Goal: Navigation & Orientation: Find specific page/section

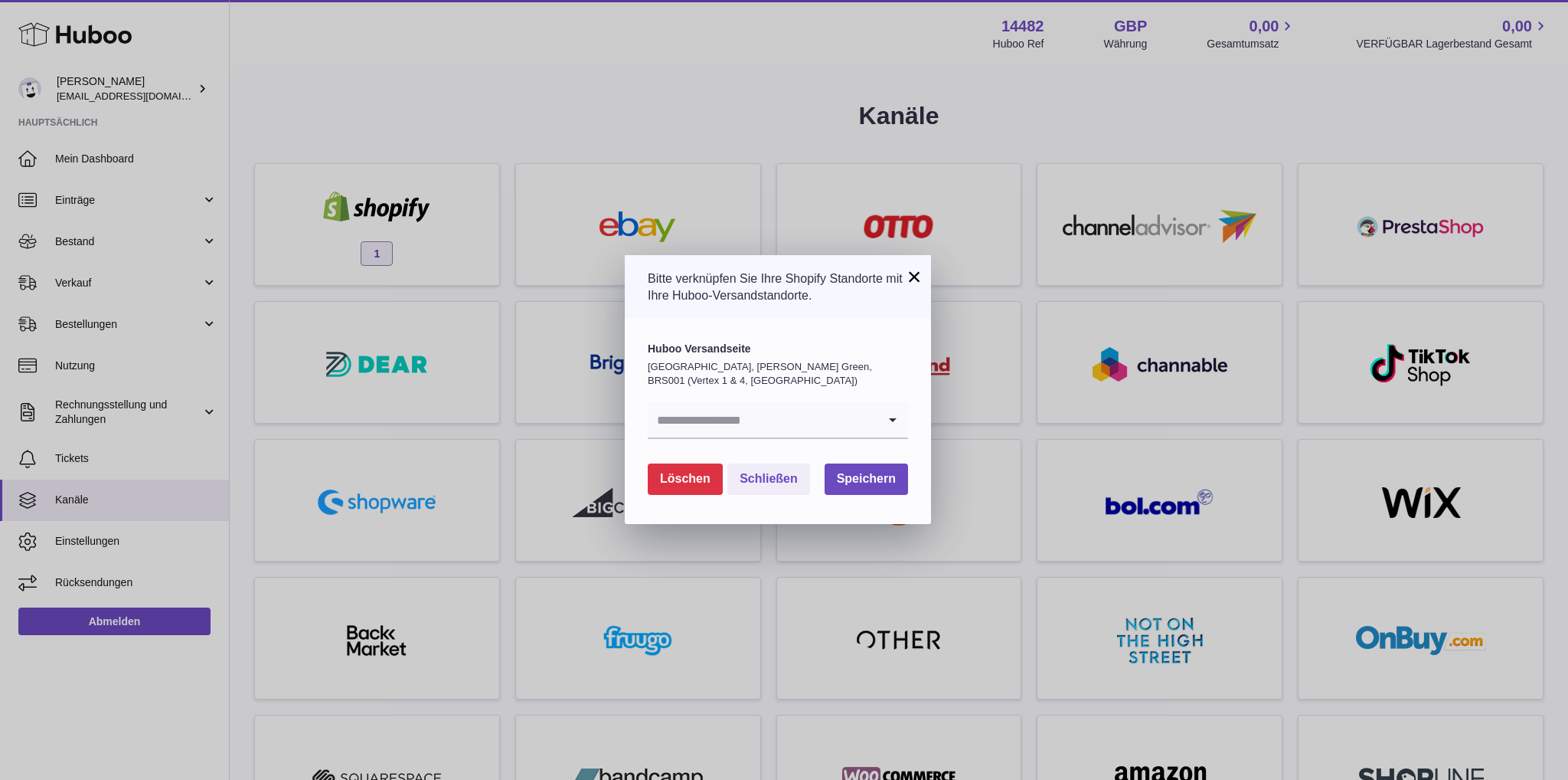
click at [837, 375] on p "United Kingdom, Emerson's Green, BRS001 (Vertex 1 & 4, UK)" at bounding box center [778, 373] width 260 height 27
click at [862, 417] on input "Search for option" at bounding box center [763, 420] width 230 height 35
click at [755, 488] on li "[PERSON_NAME]" at bounding box center [777, 491] width 259 height 30
click at [887, 474] on span "Speichern" at bounding box center [867, 478] width 59 height 13
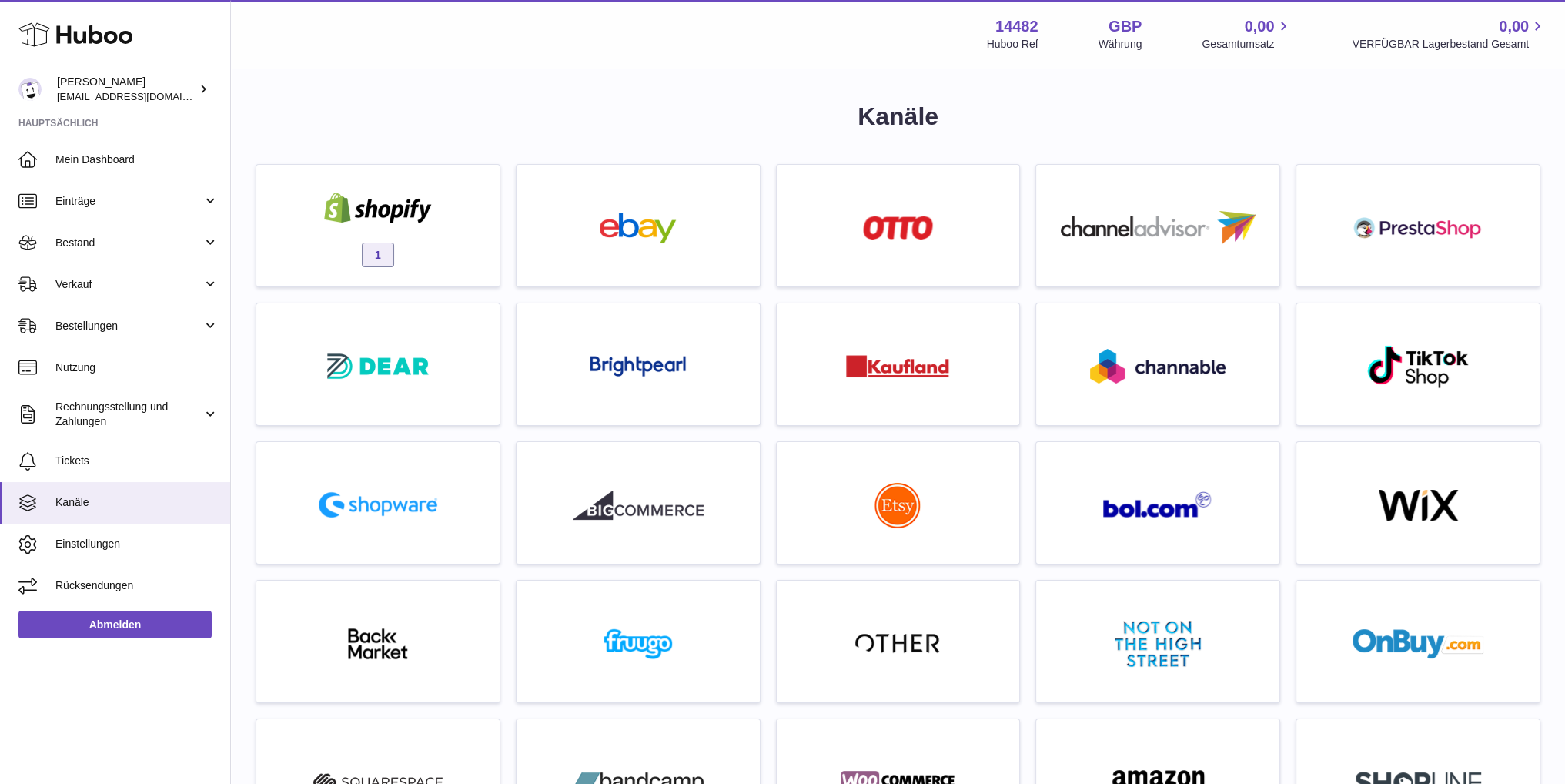
click at [1118, 21] on strong "GBP" at bounding box center [1125, 26] width 33 height 20
click at [141, 535] on link "Einstellungen" at bounding box center [115, 544] width 230 height 42
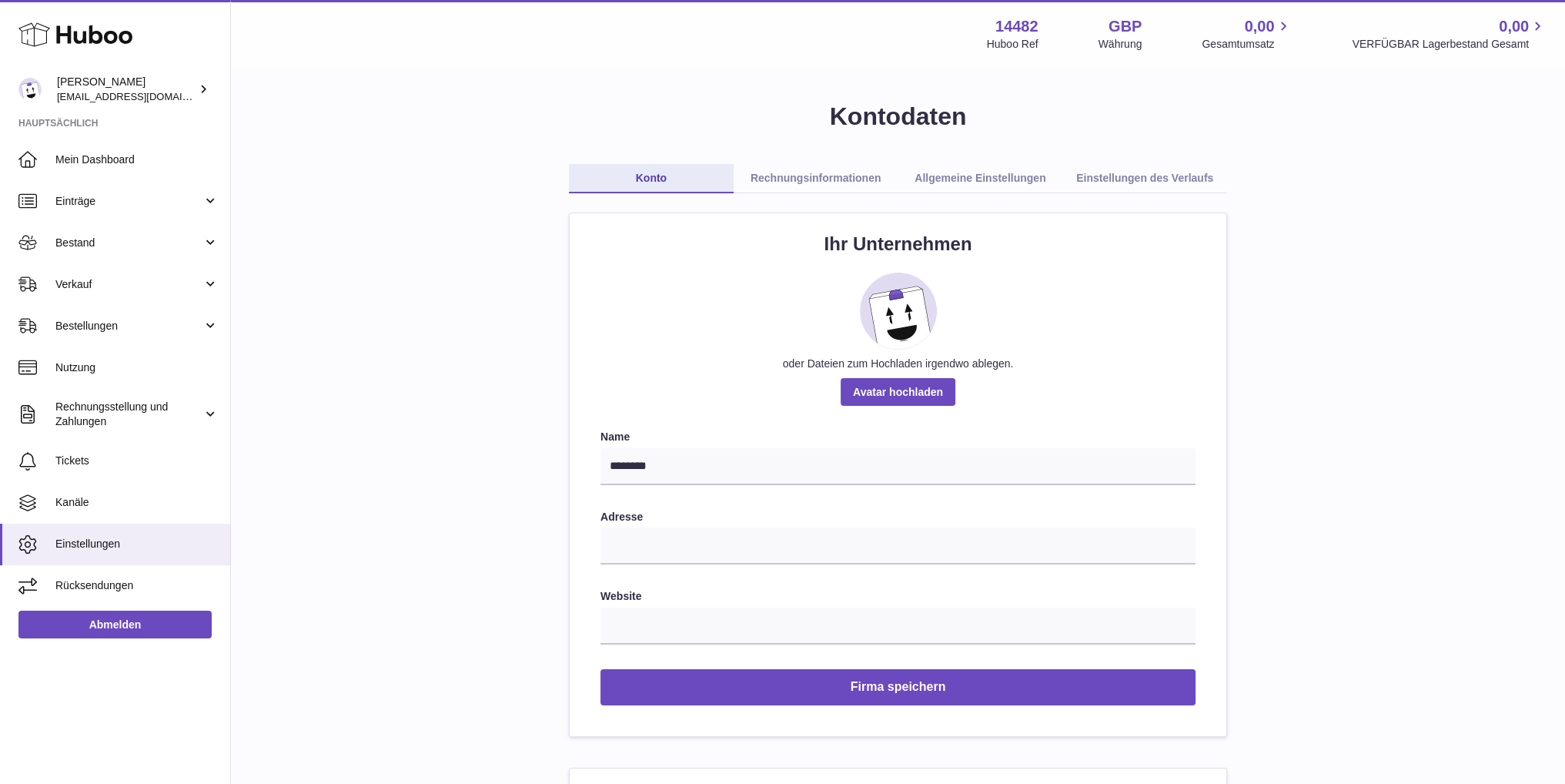
click at [833, 177] on link "Rechnungsinformationen" at bounding box center [816, 178] width 165 height 29
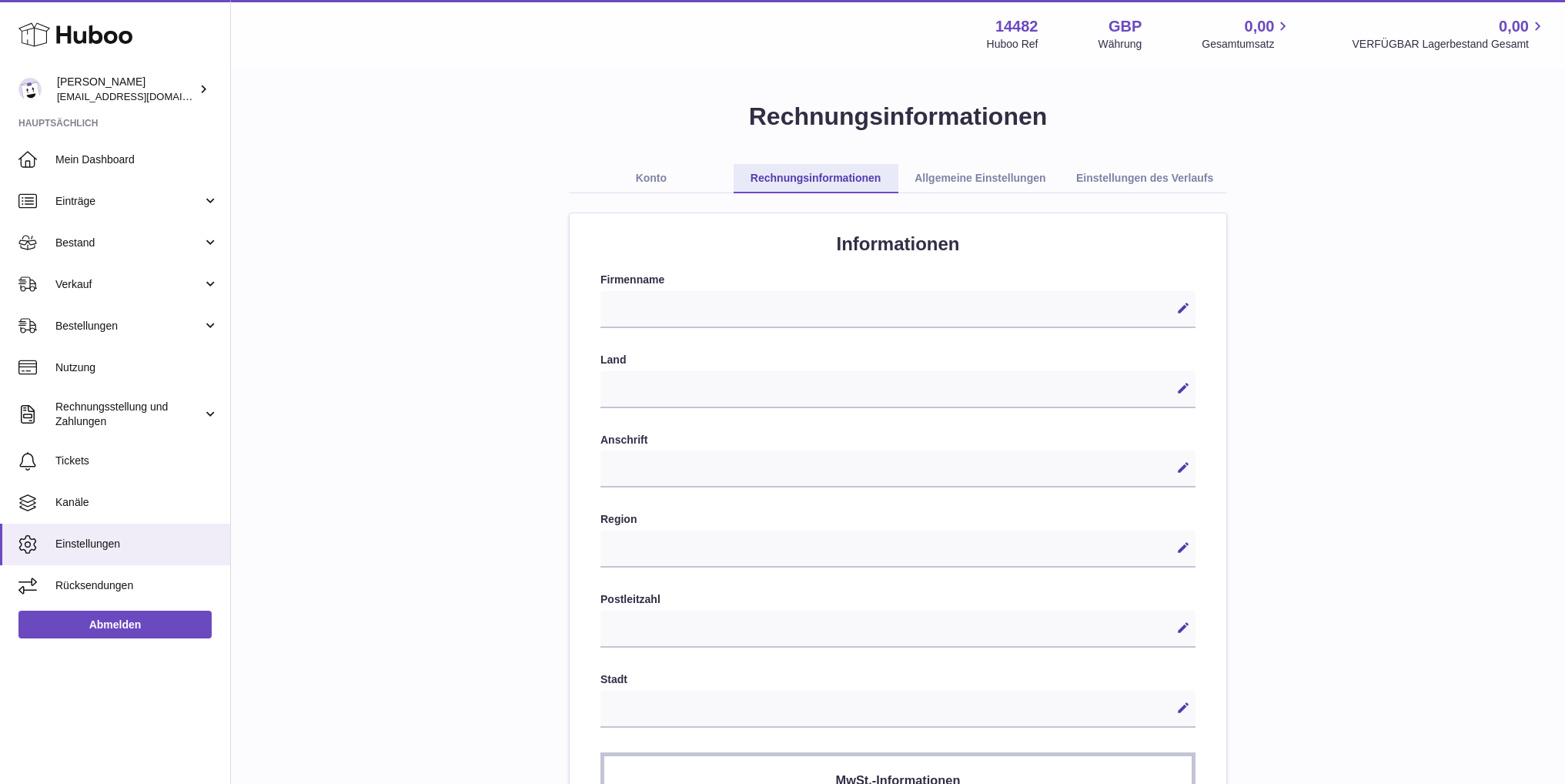
select select
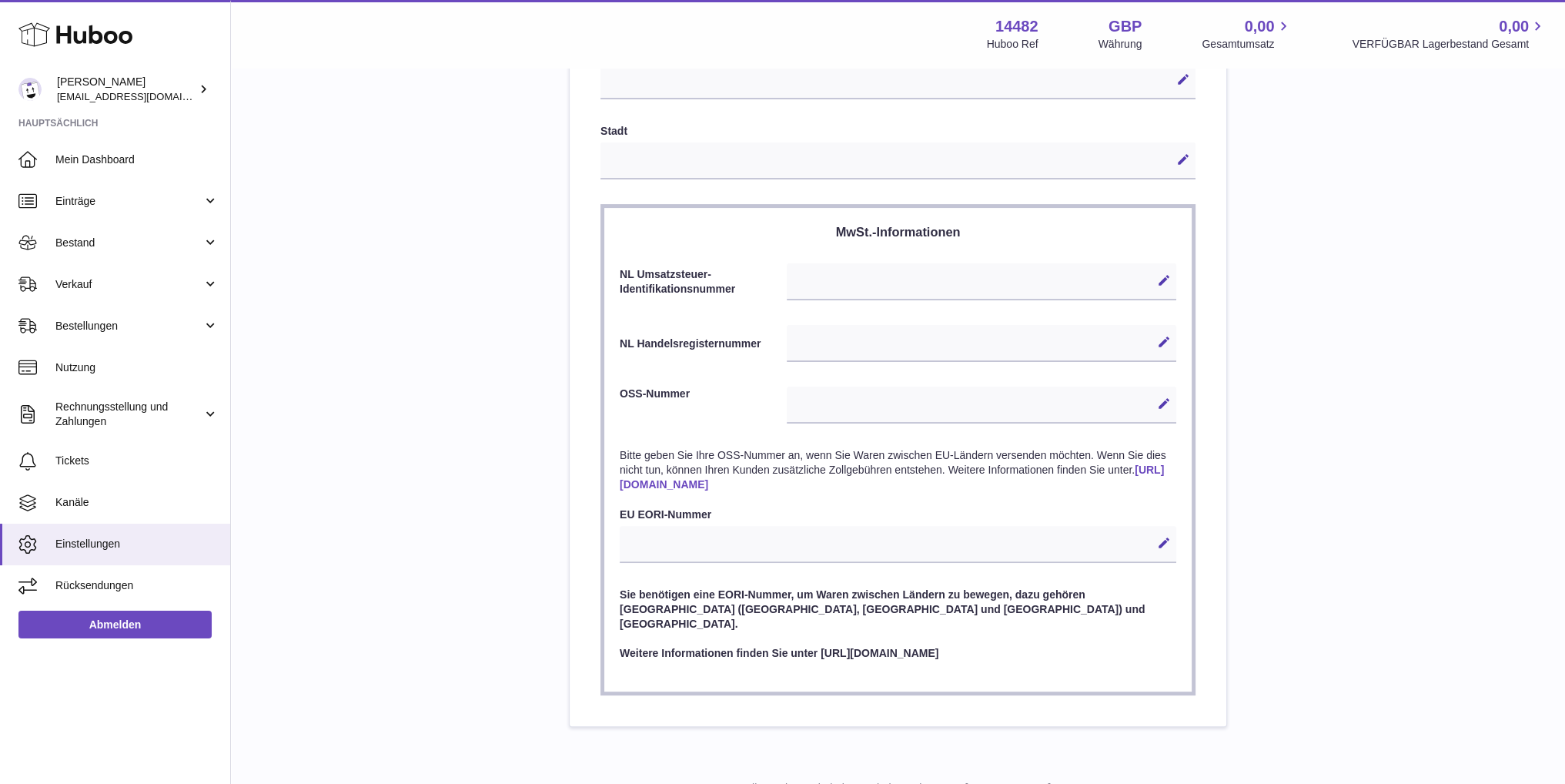
scroll to position [597, 0]
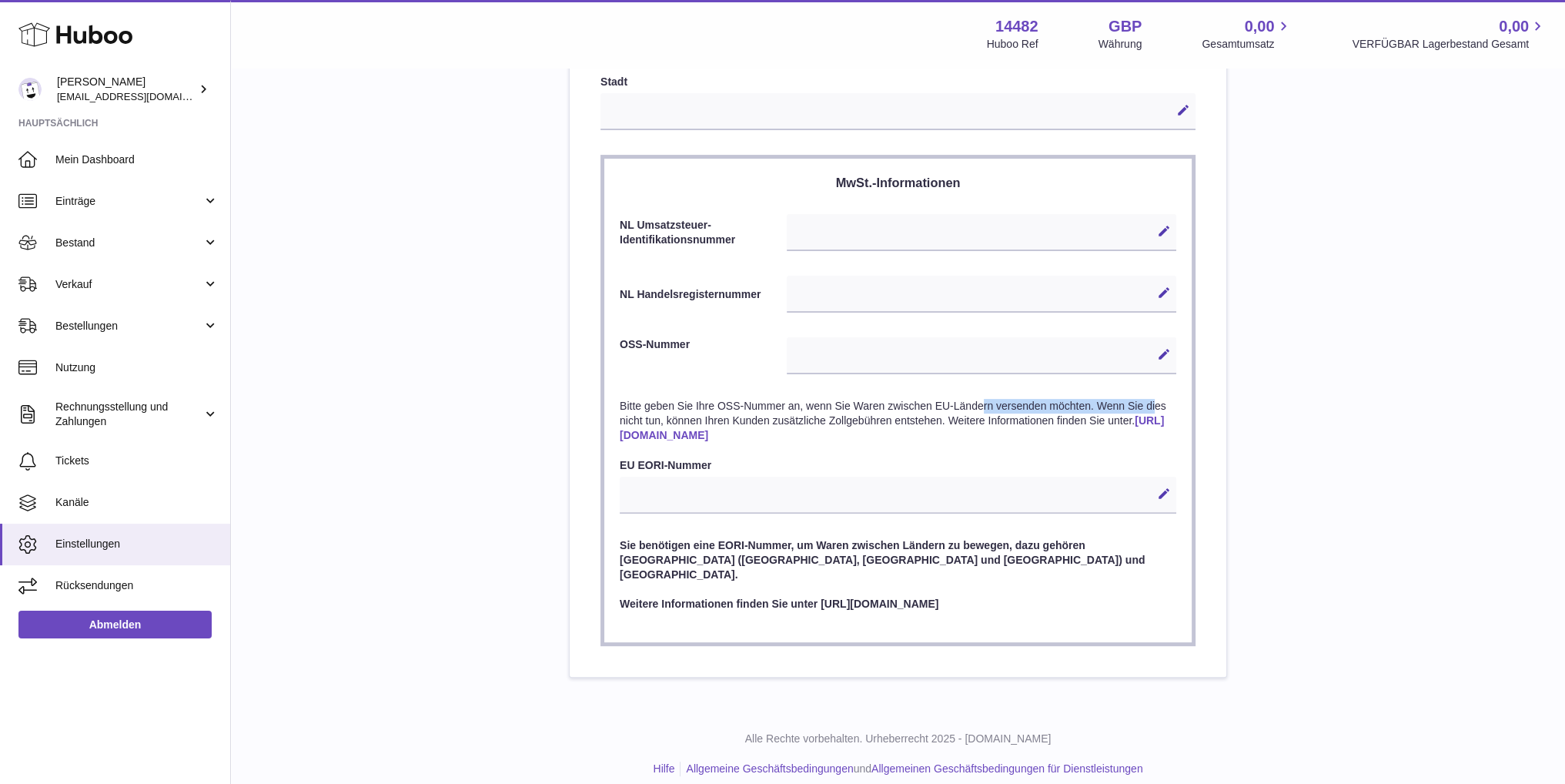
drag, startPoint x: 824, startPoint y: 401, endPoint x: 1012, endPoint y: 407, distance: 188.1
click at [1004, 406] on p "Bitte geben Sie Ihre OSS-Nummer an, wenn Sie Waren zwischen EU-Ländern versende…" at bounding box center [898, 421] width 557 height 44
click at [1063, 414] on p "Bitte geben Sie Ihre OSS-Nummer an, wenn Sie Waren zwischen EU-Ländern versende…" at bounding box center [898, 421] width 557 height 44
click at [1063, 355] on div "Bearbeiten Abbrechen Speichern" at bounding box center [981, 356] width 390 height 37
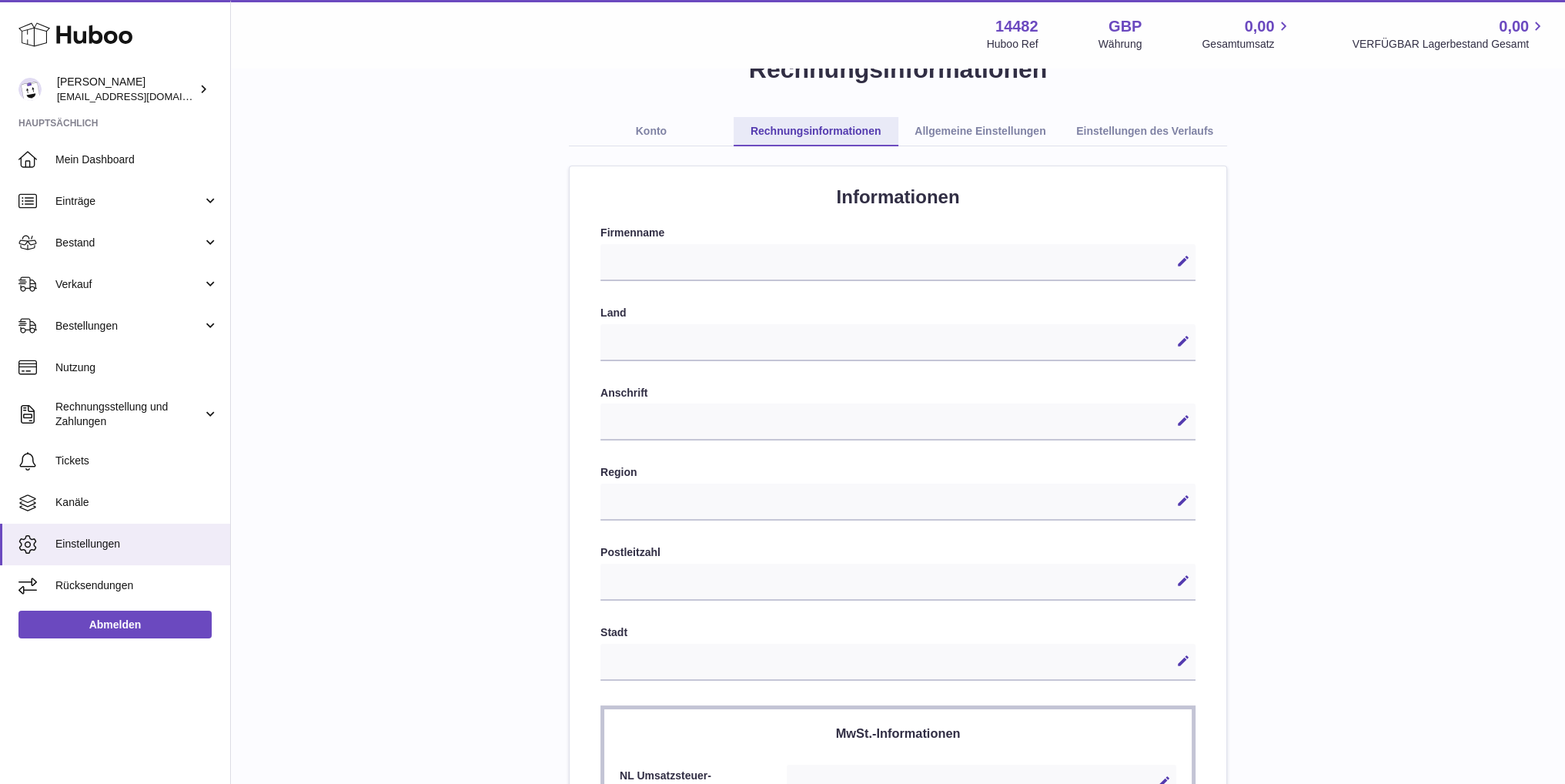
scroll to position [0, 0]
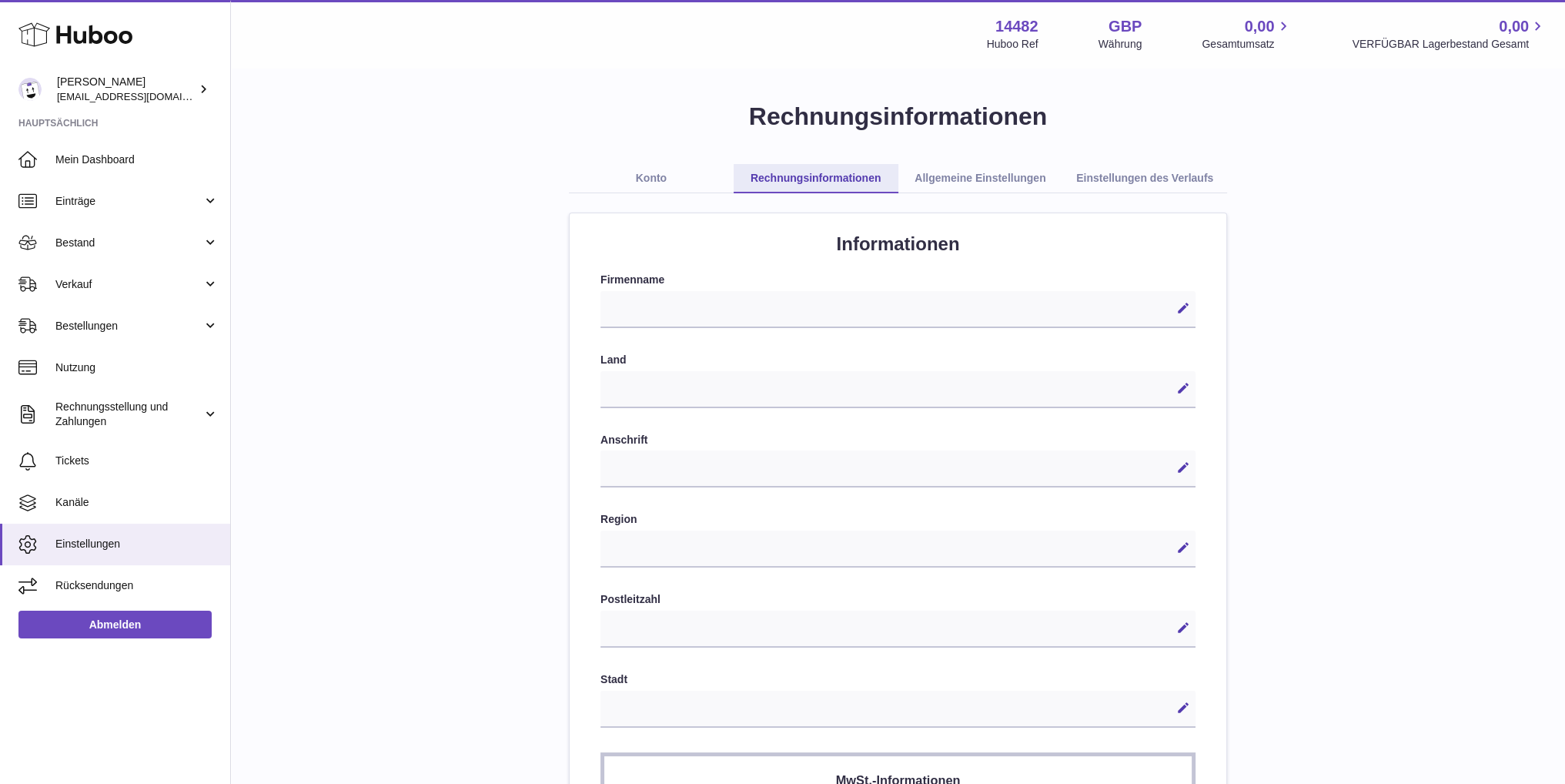
click at [973, 167] on link "Allgemeine Einstellungen" at bounding box center [981, 178] width 165 height 29
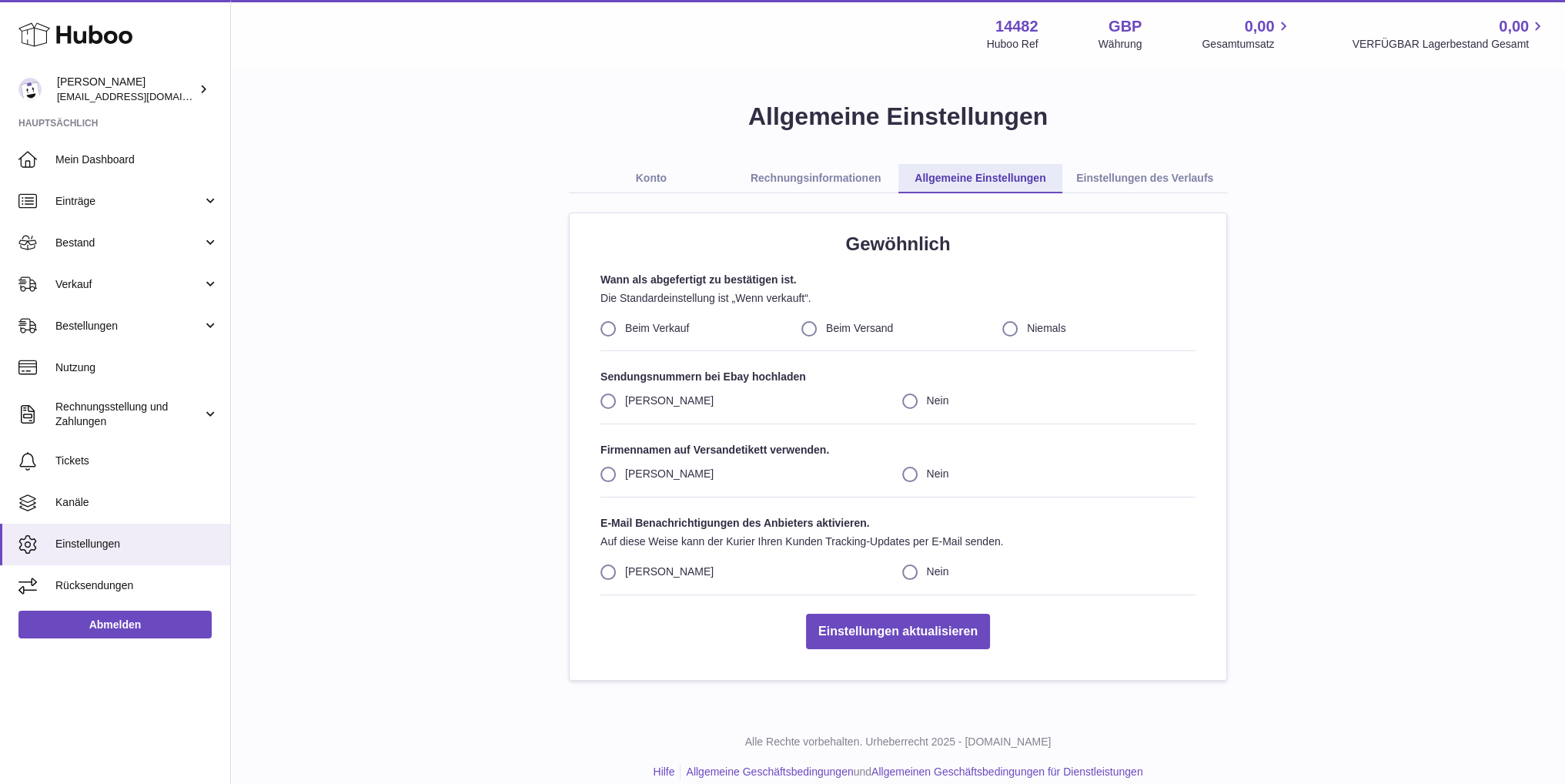
click at [1108, 170] on link "Einstellungen des Verlaufs" at bounding box center [1145, 178] width 165 height 29
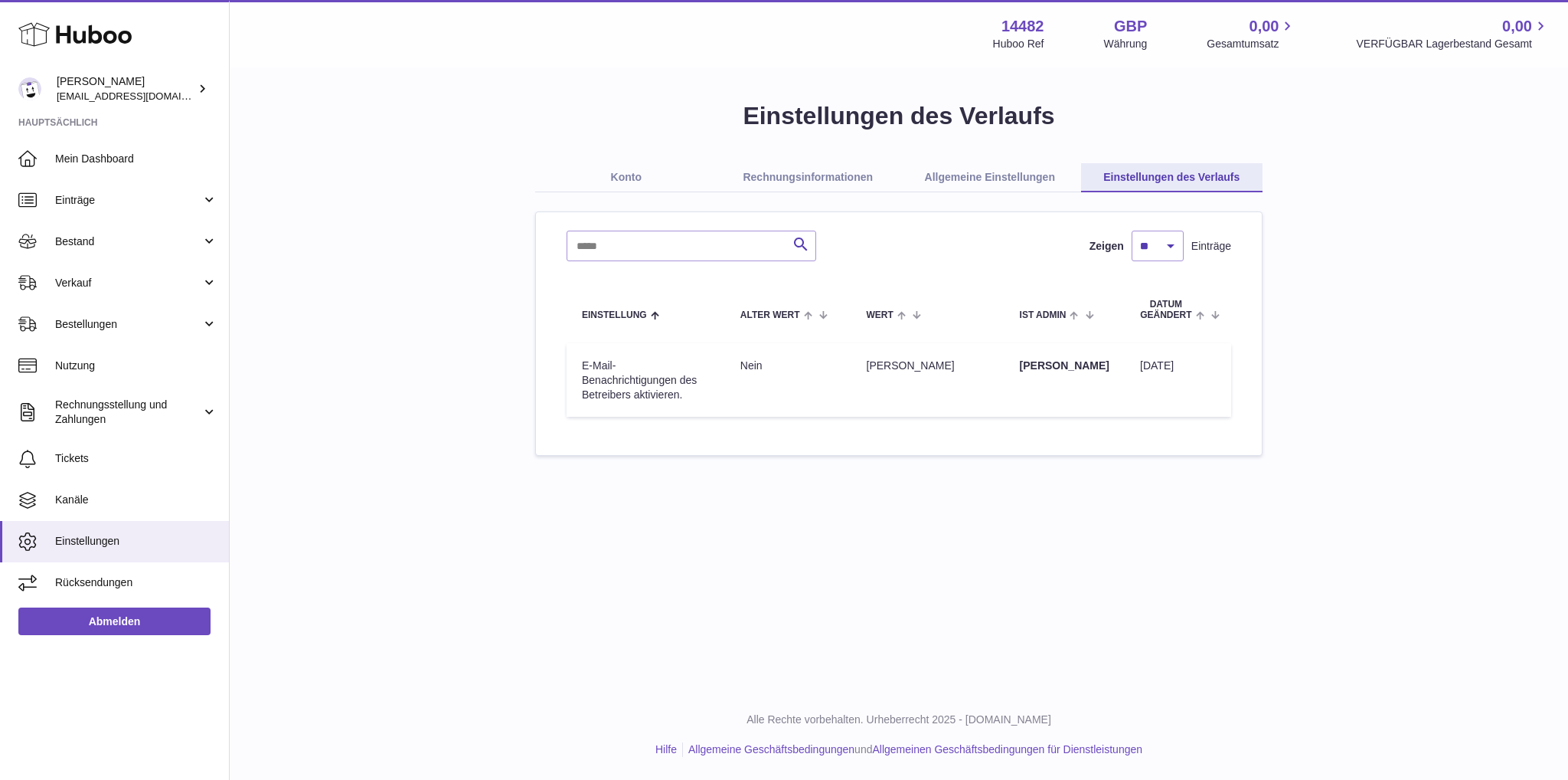
click at [797, 178] on link "Rechnungsinformationen" at bounding box center [808, 177] width 182 height 29
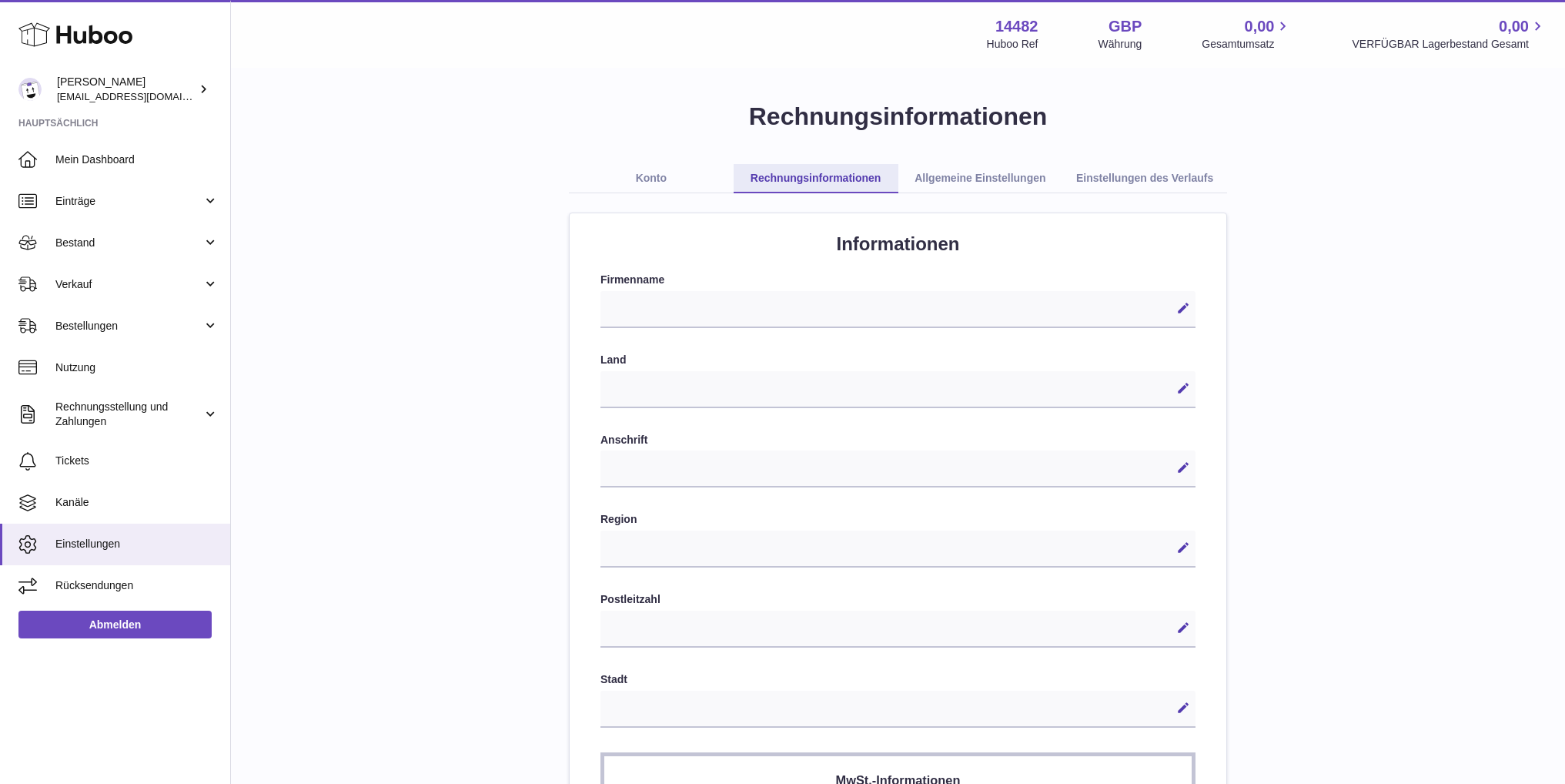
select select
click at [648, 179] on link "Konto" at bounding box center [651, 178] width 165 height 29
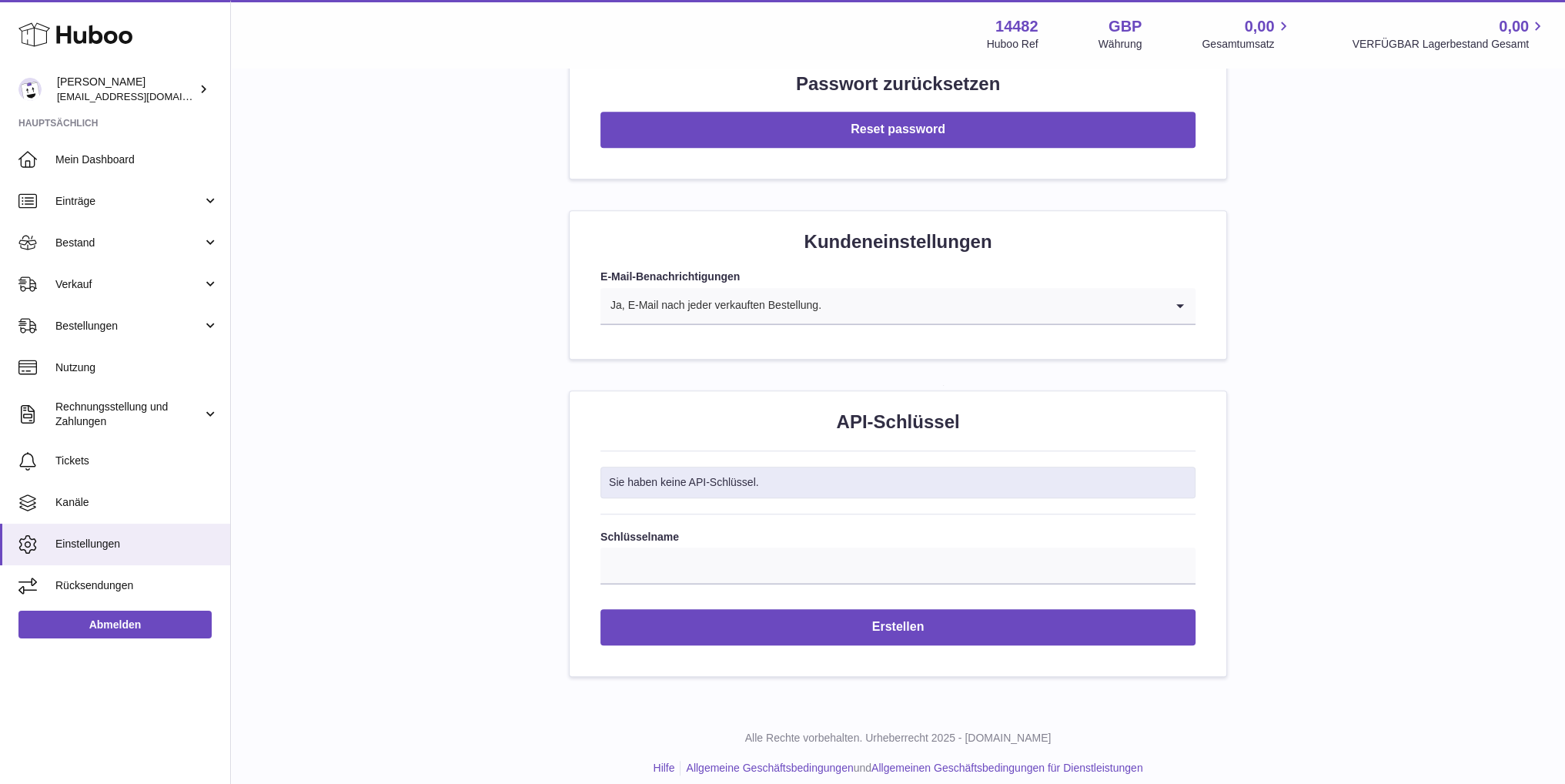
scroll to position [1420, 0]
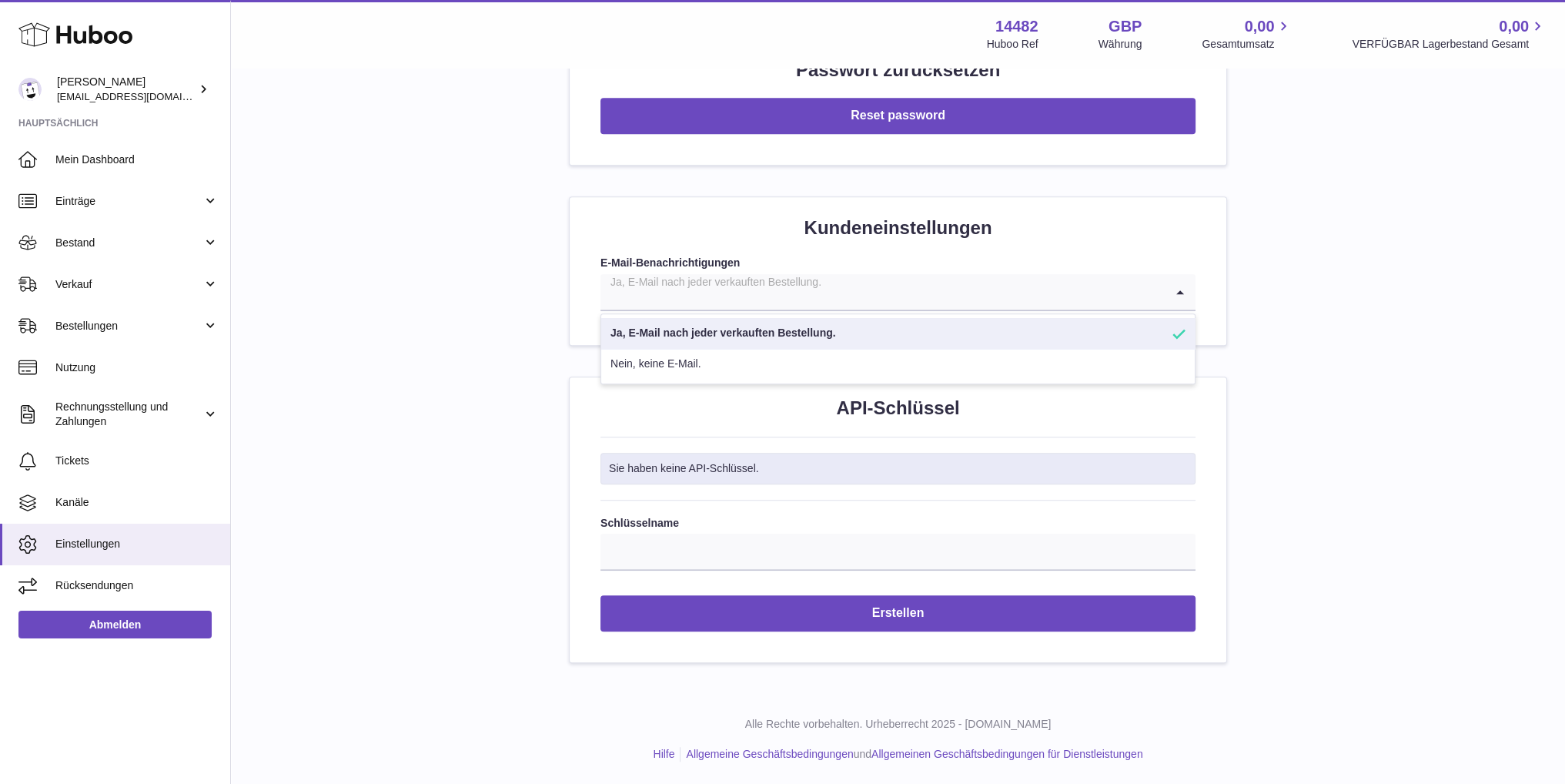
click at [945, 290] on input "Search for option" at bounding box center [883, 292] width 564 height 36
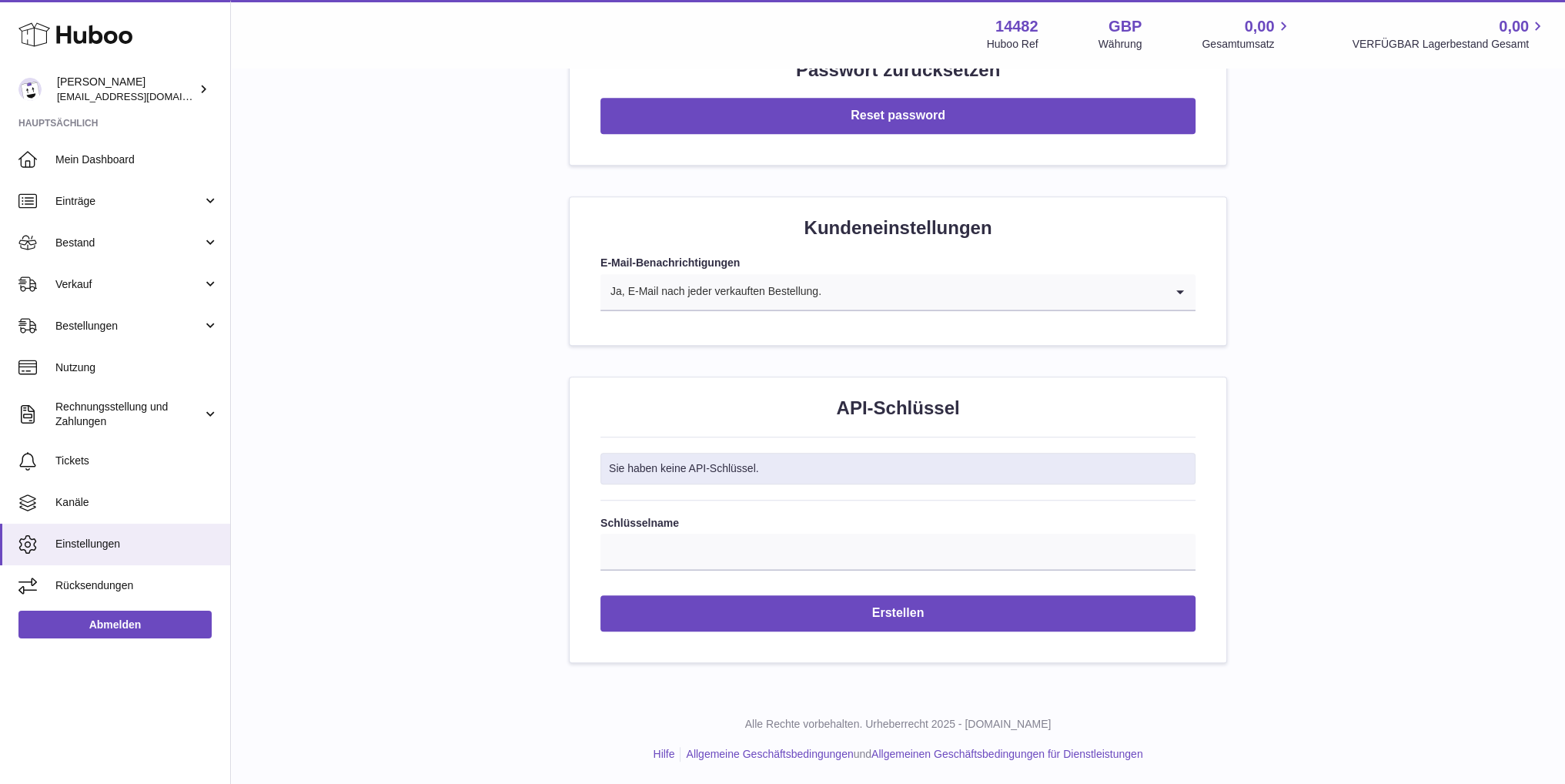
click at [959, 242] on div "Kundeneinstellungen E-Mail-Benachrichtigungen Ja, E-Mail nach jeder verkauften …" at bounding box center [898, 271] width 657 height 148
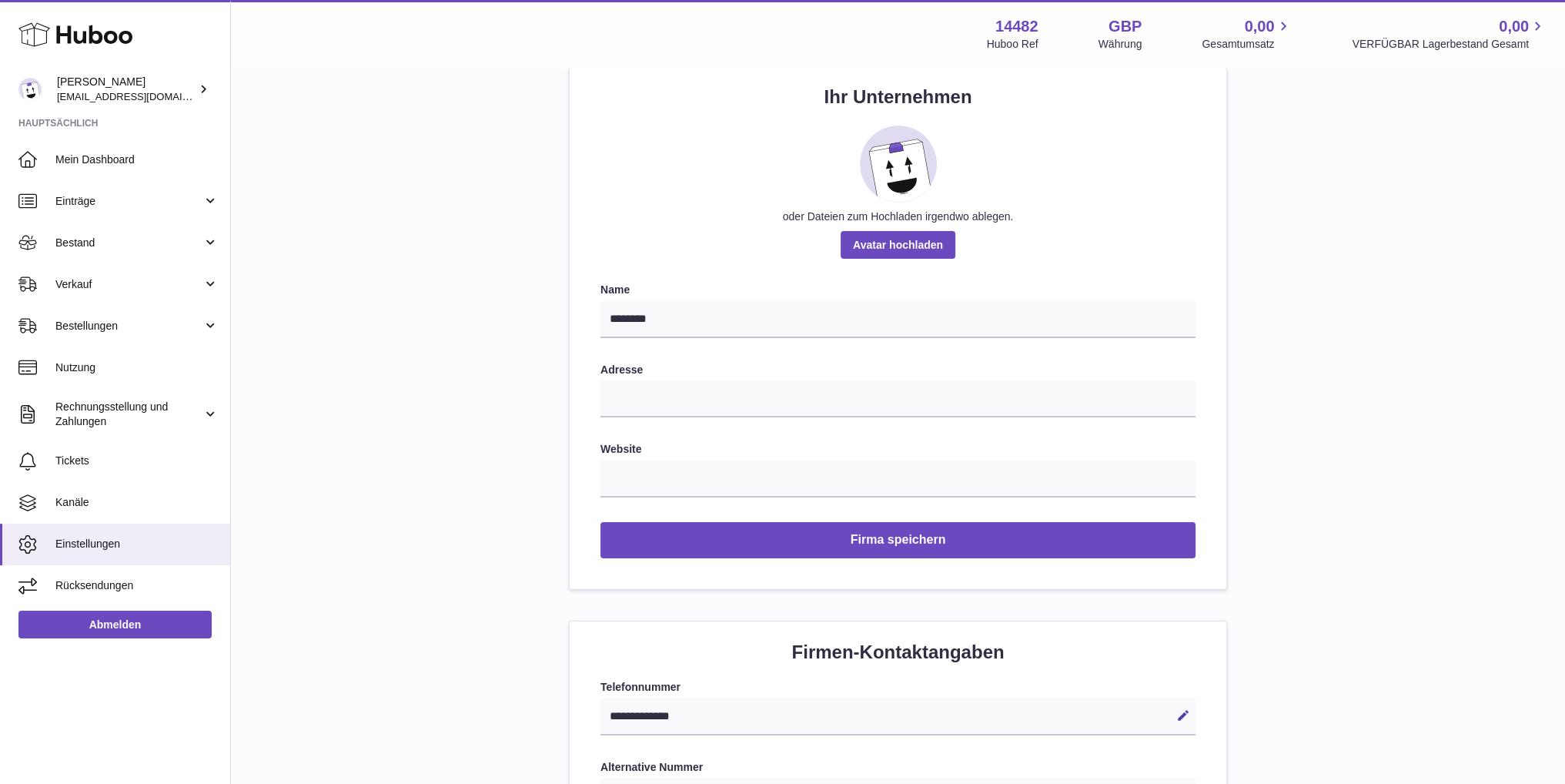
scroll to position [0, 0]
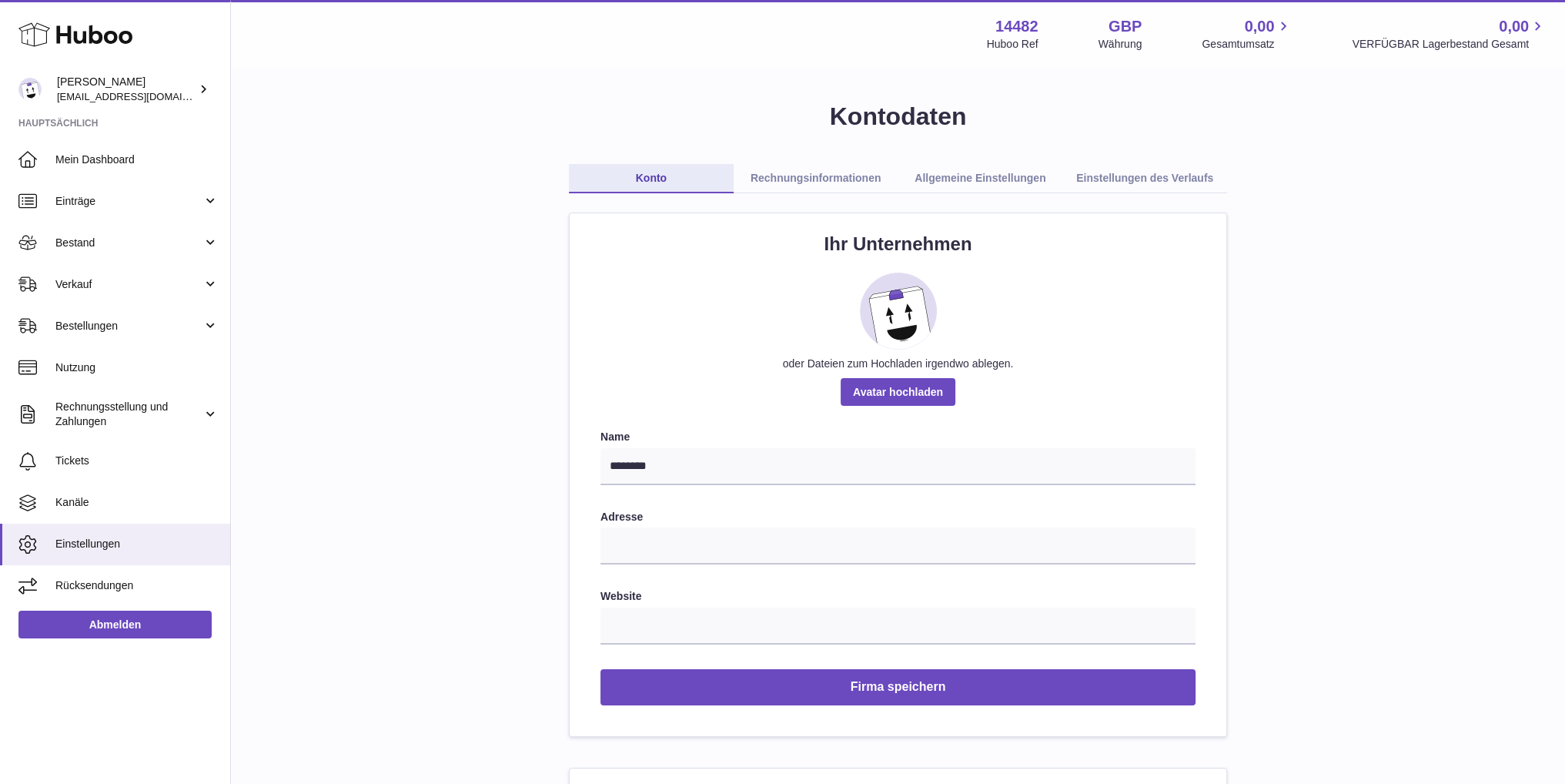
click at [807, 174] on link "Rechnungsinformationen" at bounding box center [816, 178] width 165 height 29
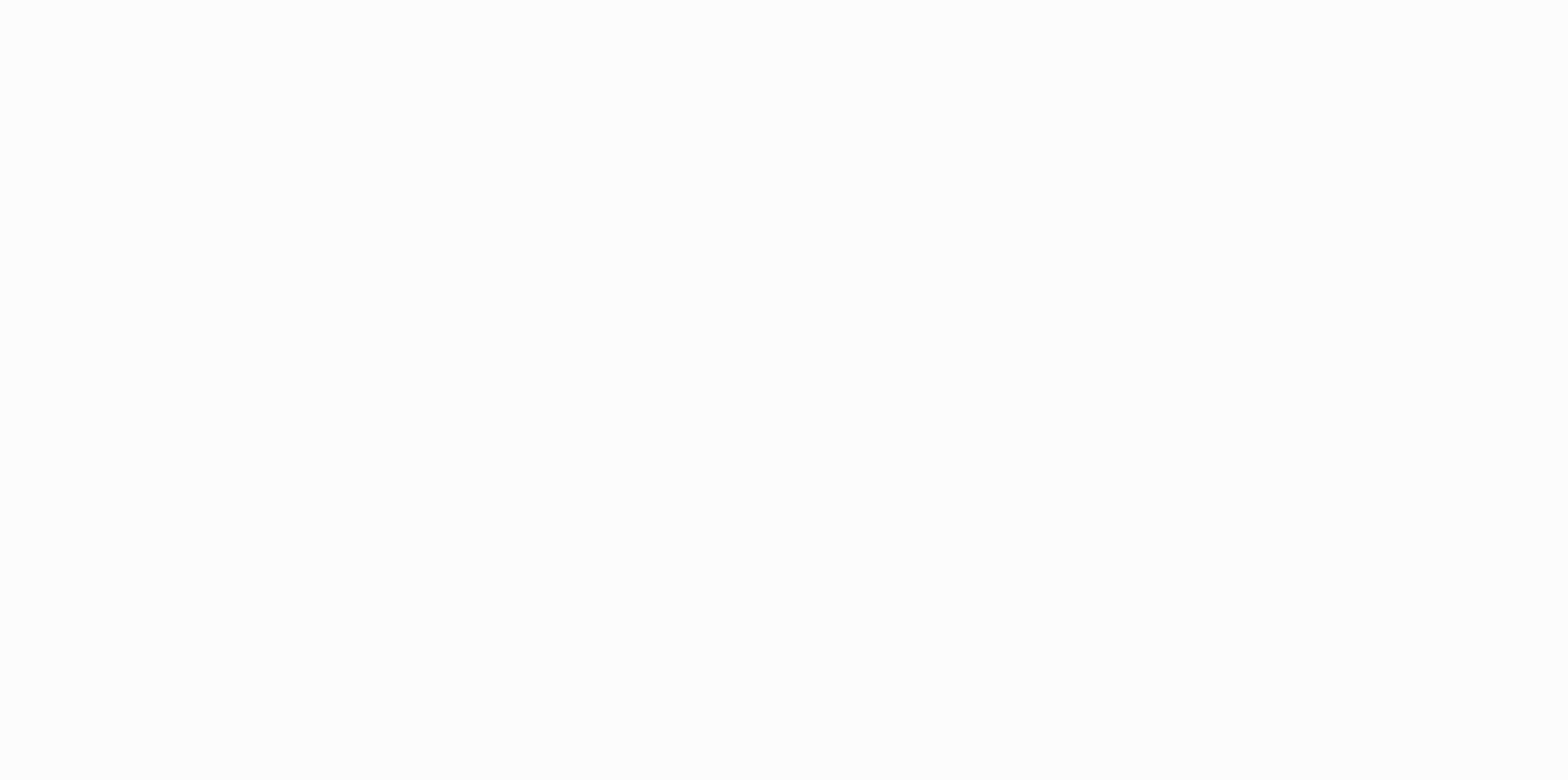
select select
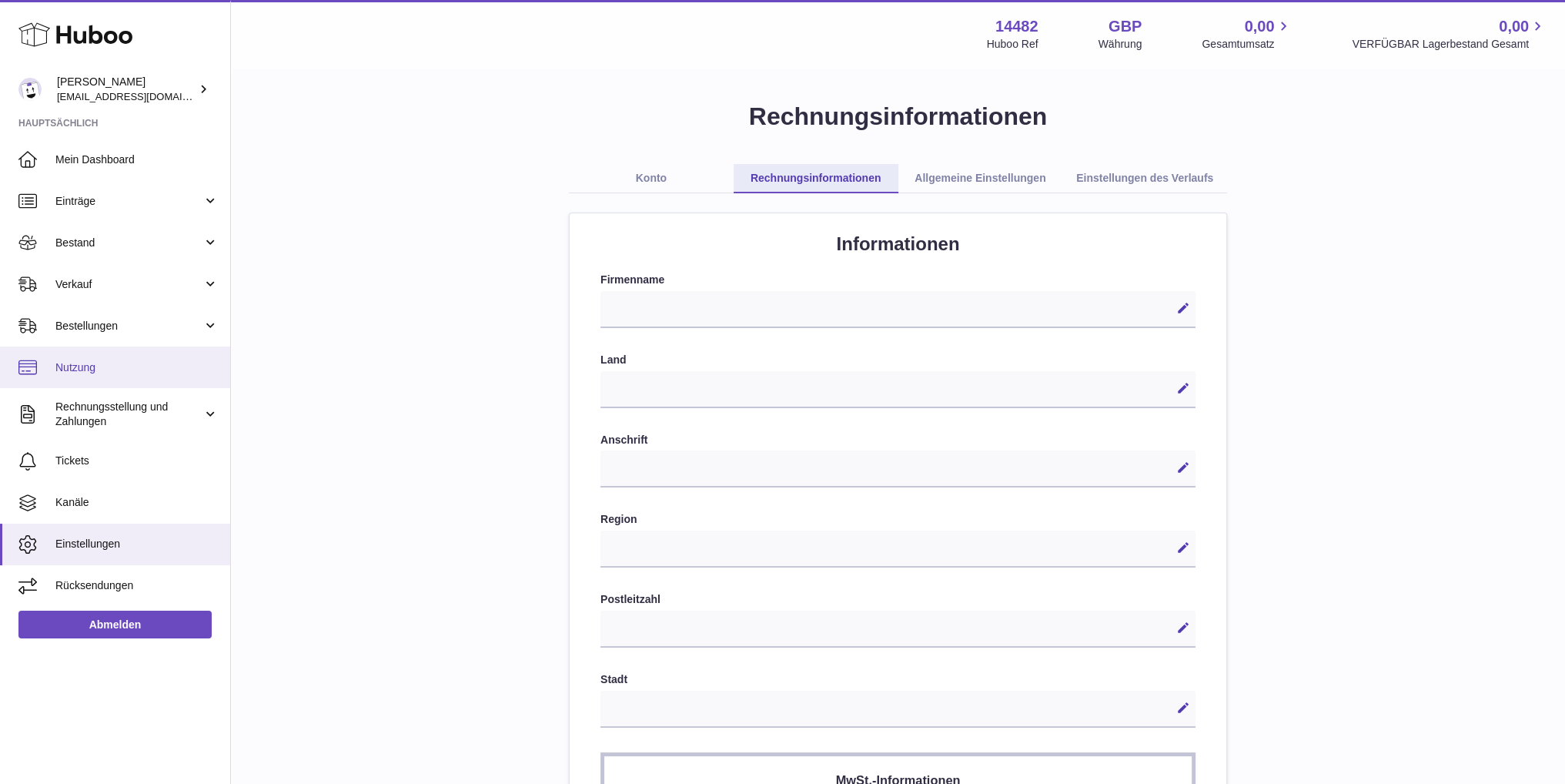
click at [142, 376] on link "Nutzung" at bounding box center [115, 367] width 230 height 42
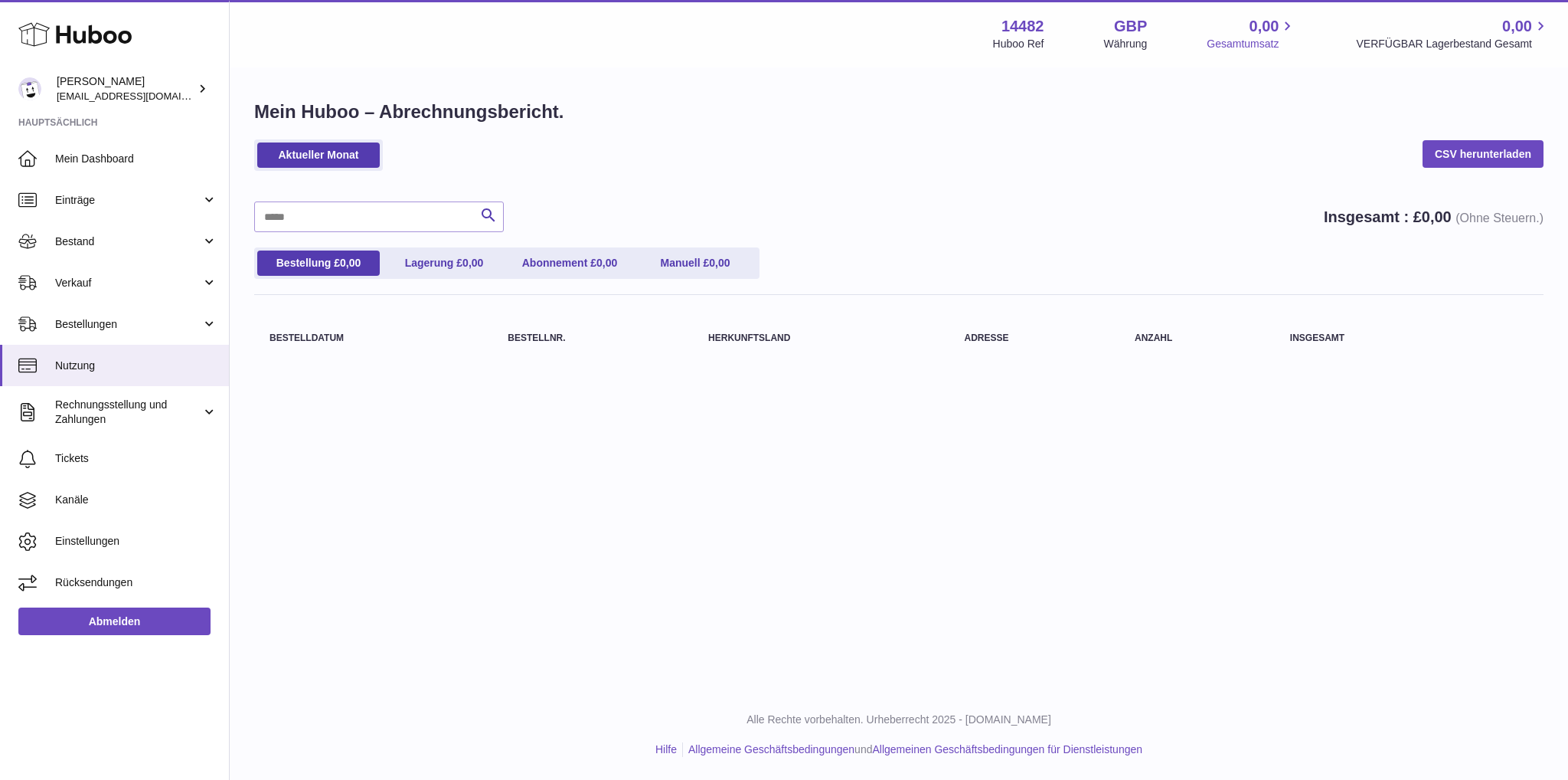
click at [1246, 43] on span "Gesamtumsatz" at bounding box center [1252, 44] width 89 height 14
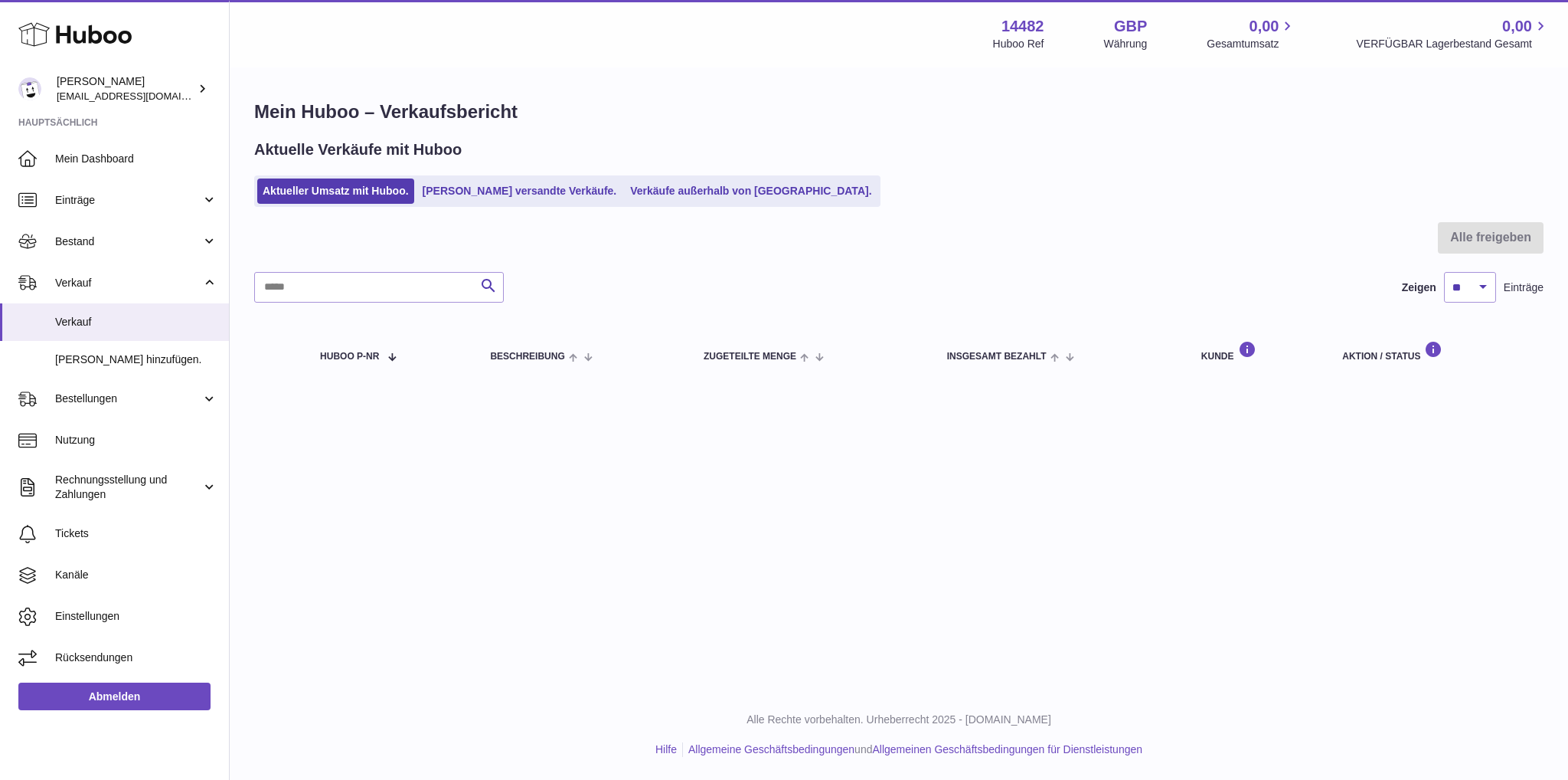
click at [1120, 46] on div "Währung" at bounding box center [1126, 44] width 44 height 14
click at [1131, 16] on strong "GBP" at bounding box center [1130, 26] width 33 height 20
click at [1022, 35] on strong "14482" at bounding box center [1023, 26] width 43 height 20
click at [116, 395] on span "Bestellungen" at bounding box center [127, 398] width 146 height 14
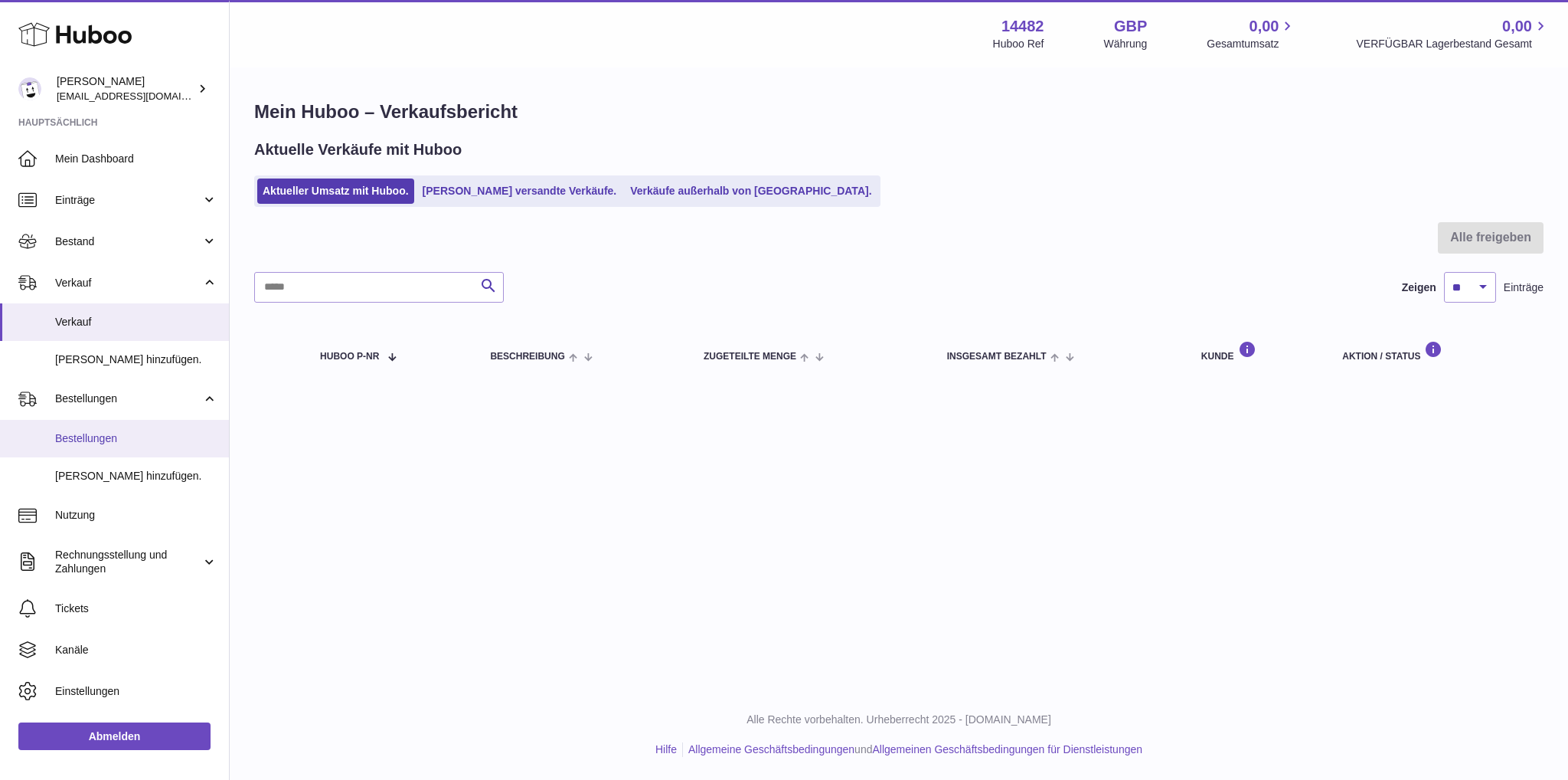
click at [132, 433] on span "Bestellungen" at bounding box center [136, 438] width 162 height 14
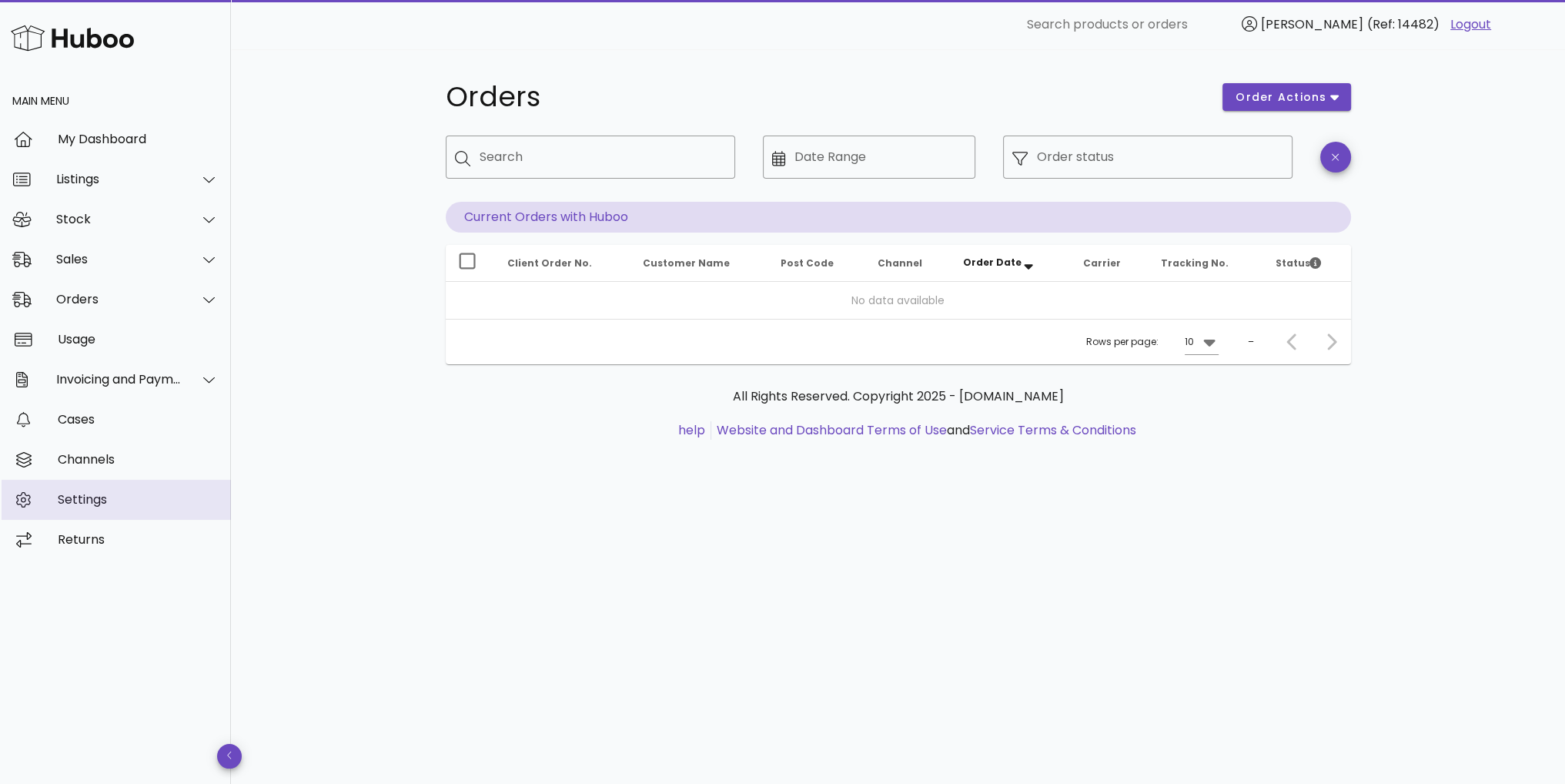
click at [127, 485] on div "Settings" at bounding box center [138, 499] width 161 height 33
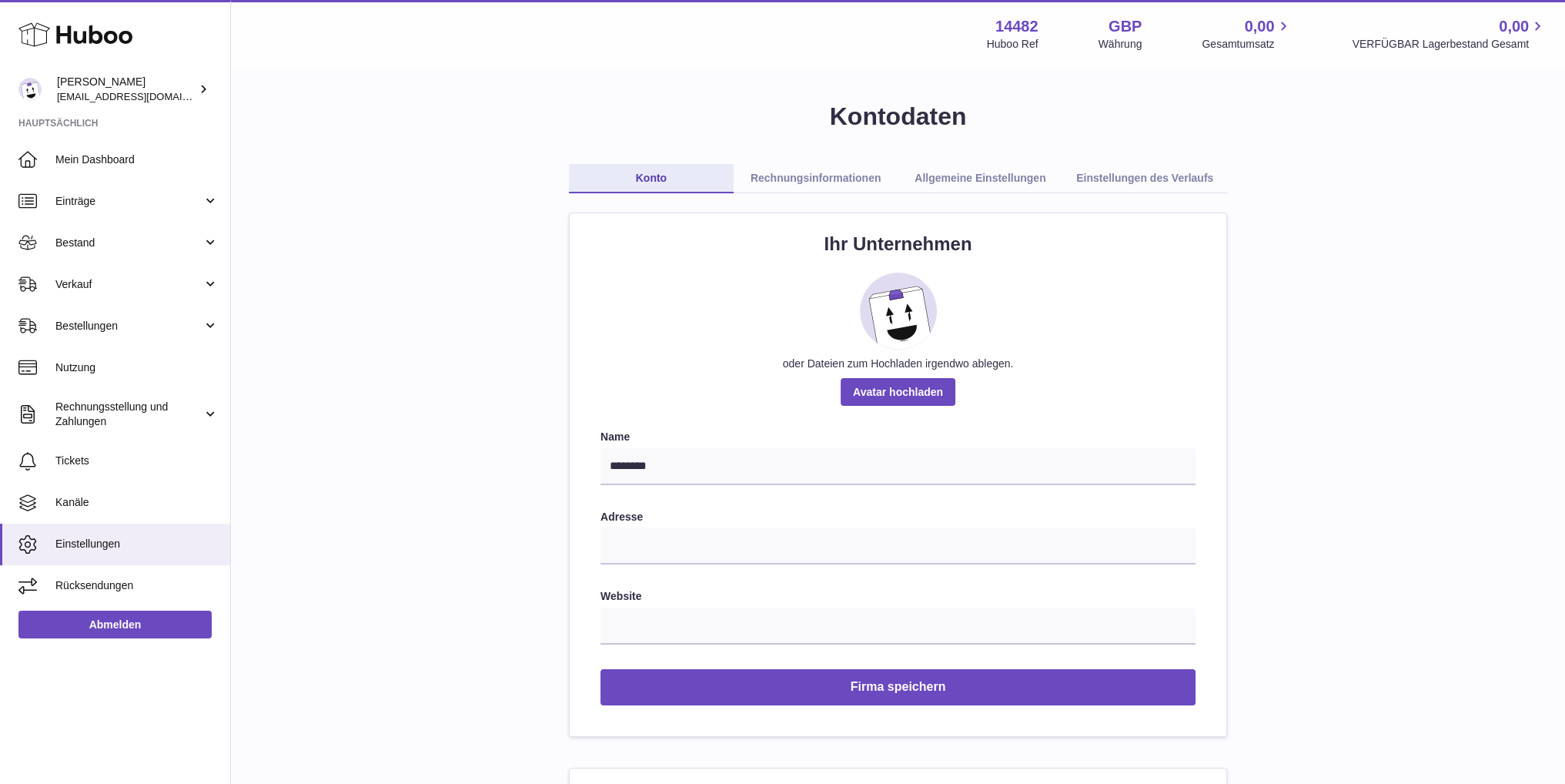
click at [1005, 20] on strong "14482" at bounding box center [1017, 26] width 43 height 20
click at [850, 171] on link "Rechnungsinformationen" at bounding box center [816, 178] width 165 height 29
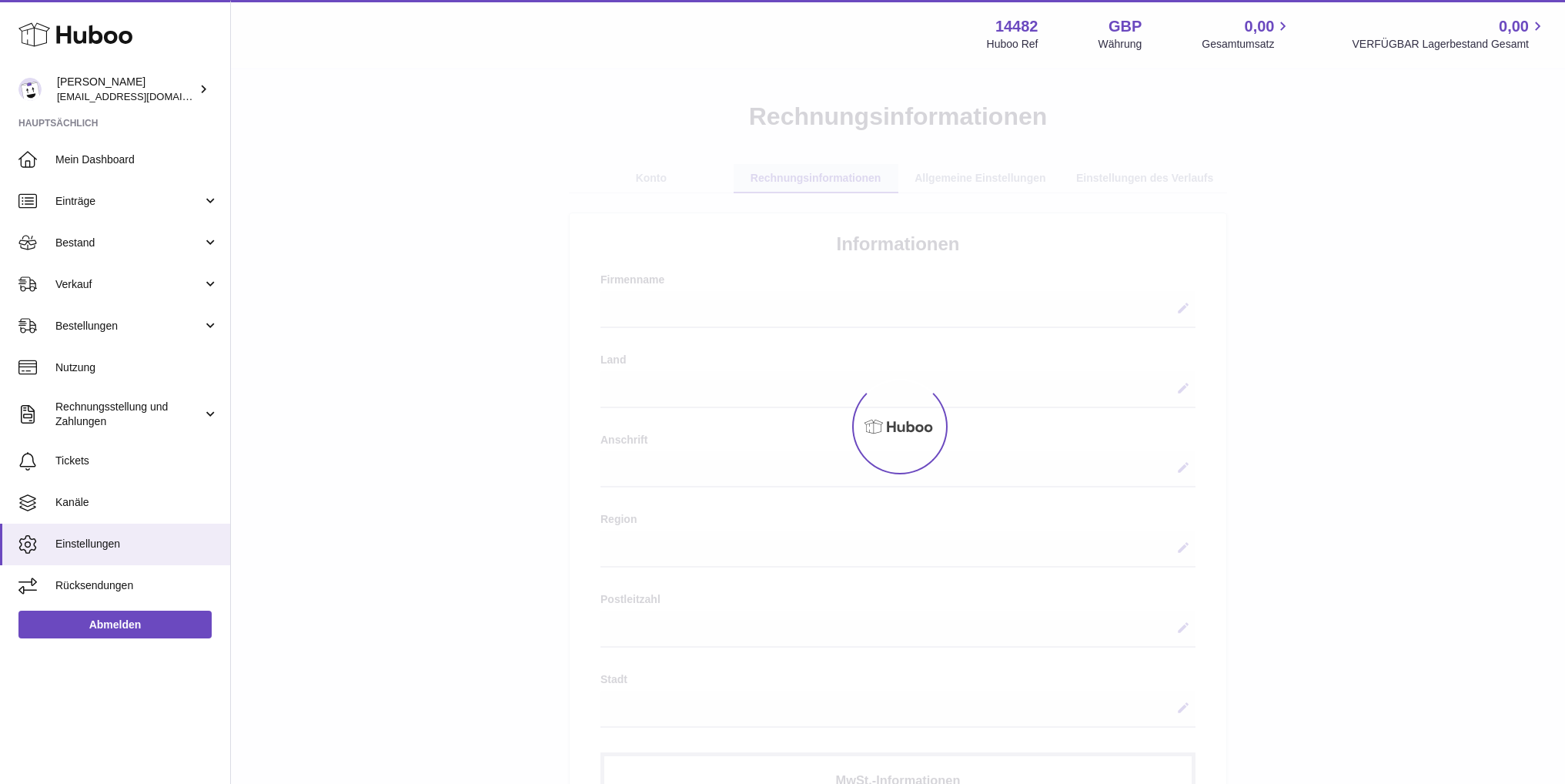
select select
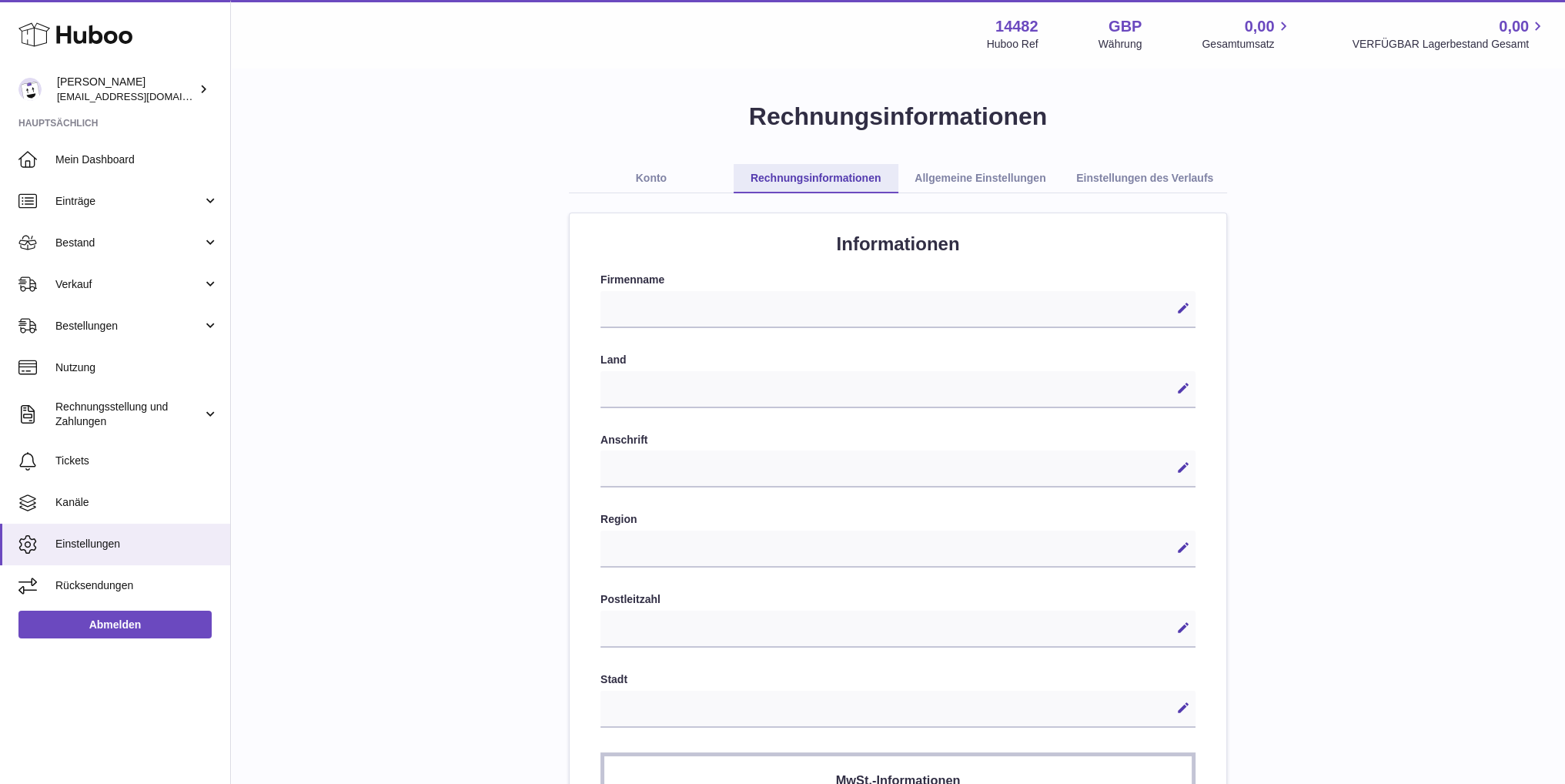
click at [746, 392] on div "**********" at bounding box center [898, 389] width 595 height 37
click at [1005, 175] on link "Allgemeine Einstellungen" at bounding box center [981, 178] width 165 height 29
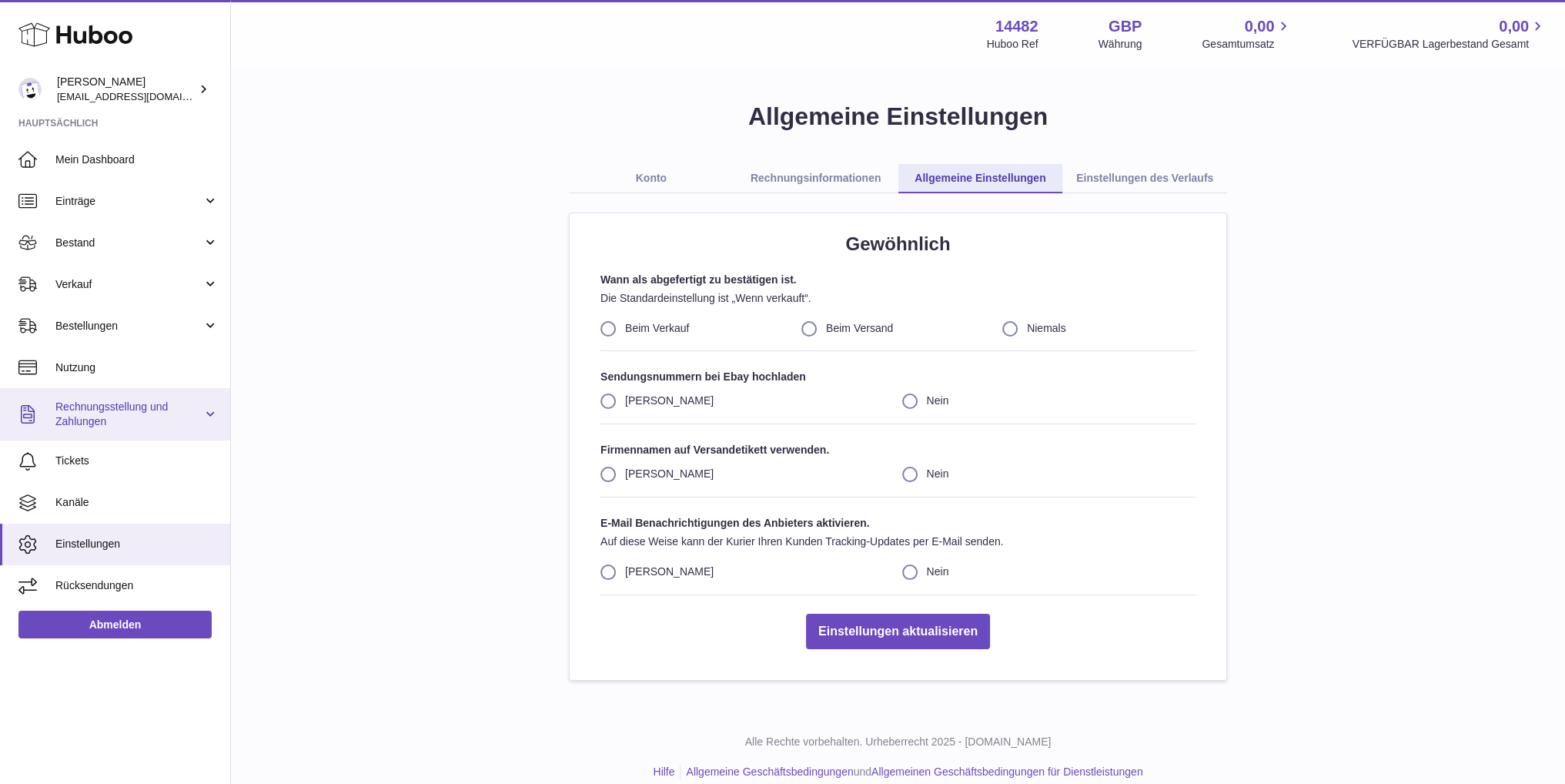
click at [135, 411] on span "Rechnungsstellung und Zahlungen" at bounding box center [128, 414] width 147 height 29
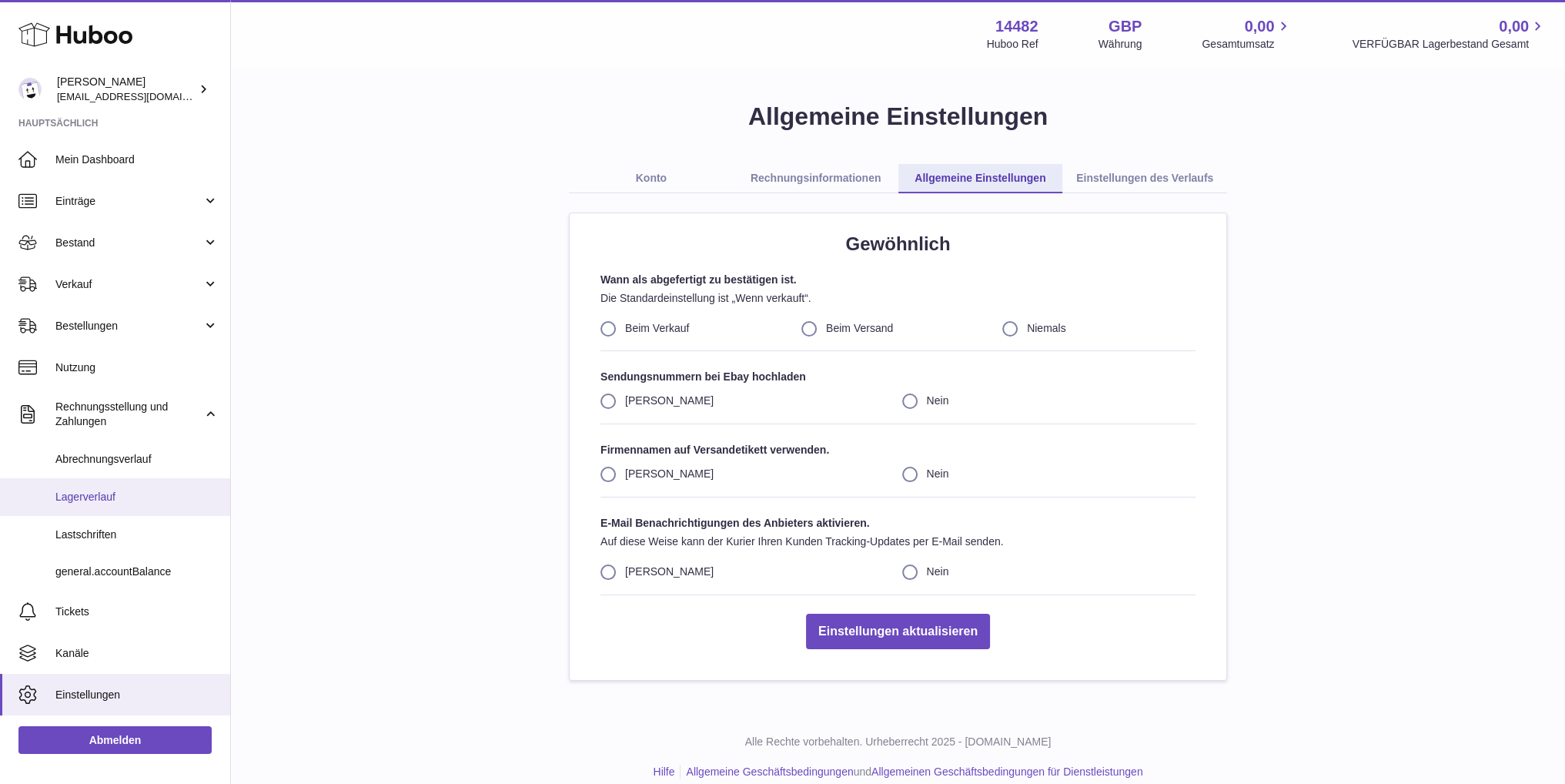
scroll to position [35, 0]
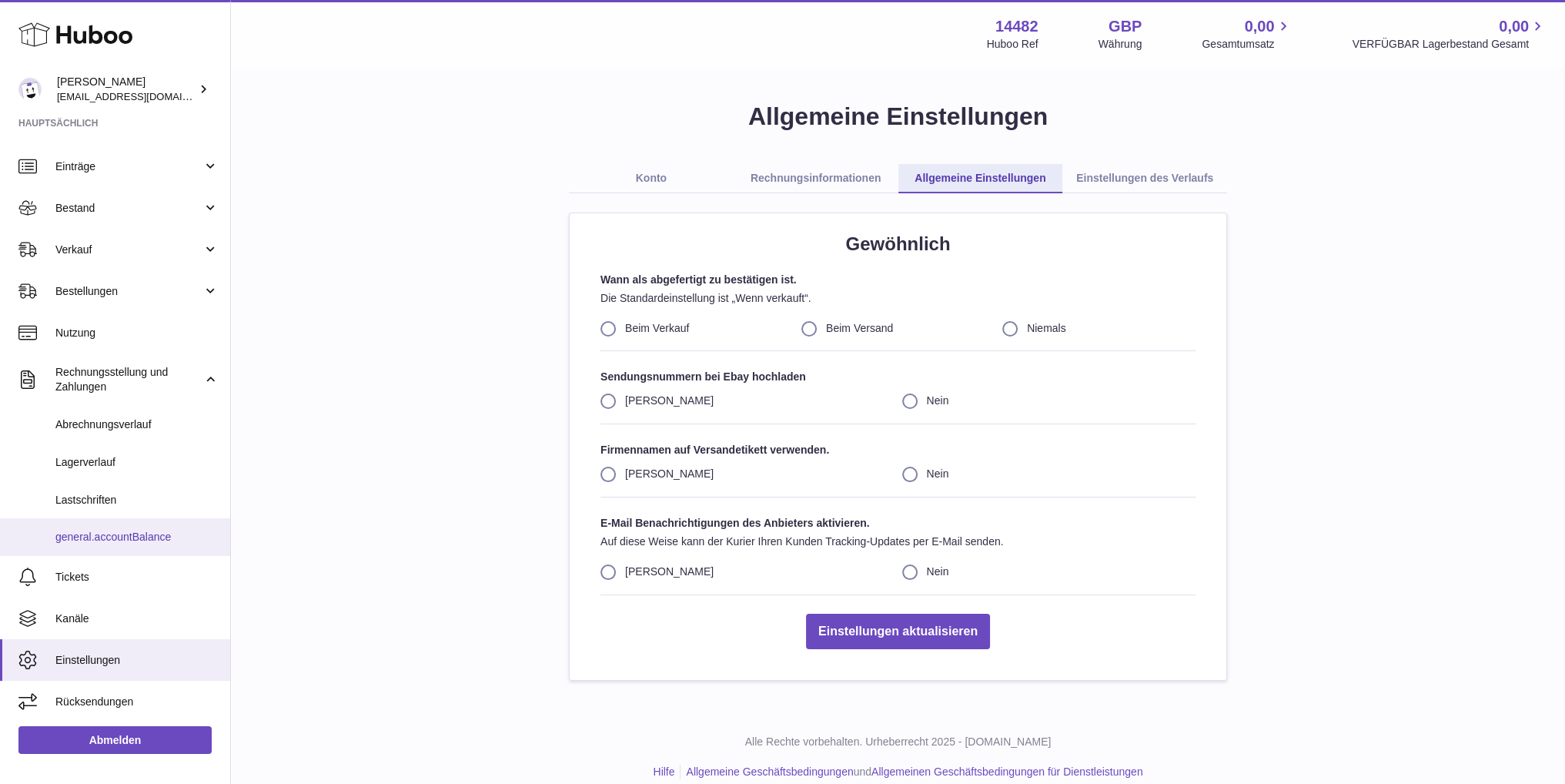
click at [138, 534] on span "general.accountBalance" at bounding box center [137, 536] width 163 height 14
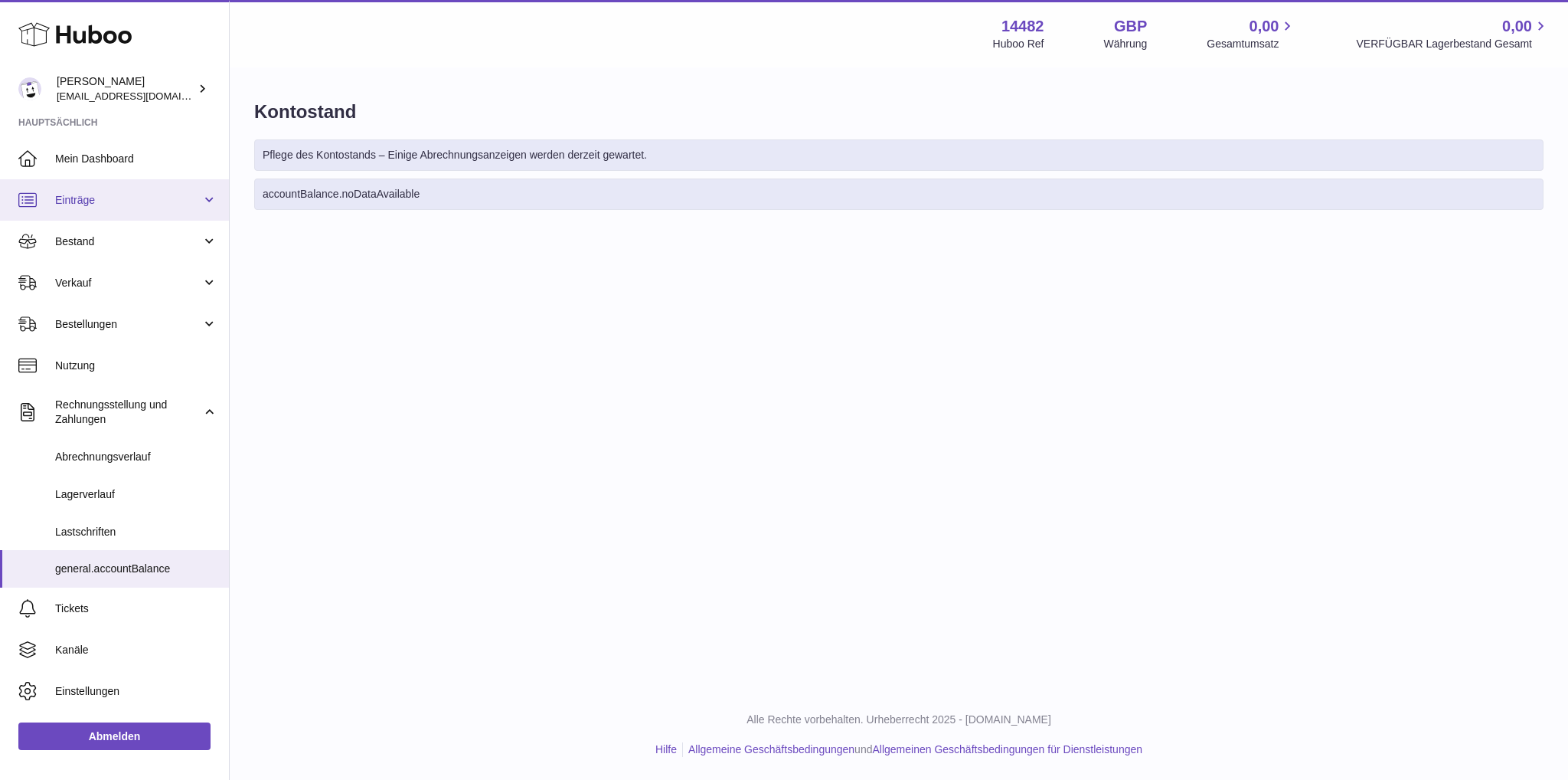
click at [128, 198] on span "Einträge" at bounding box center [127, 200] width 146 height 14
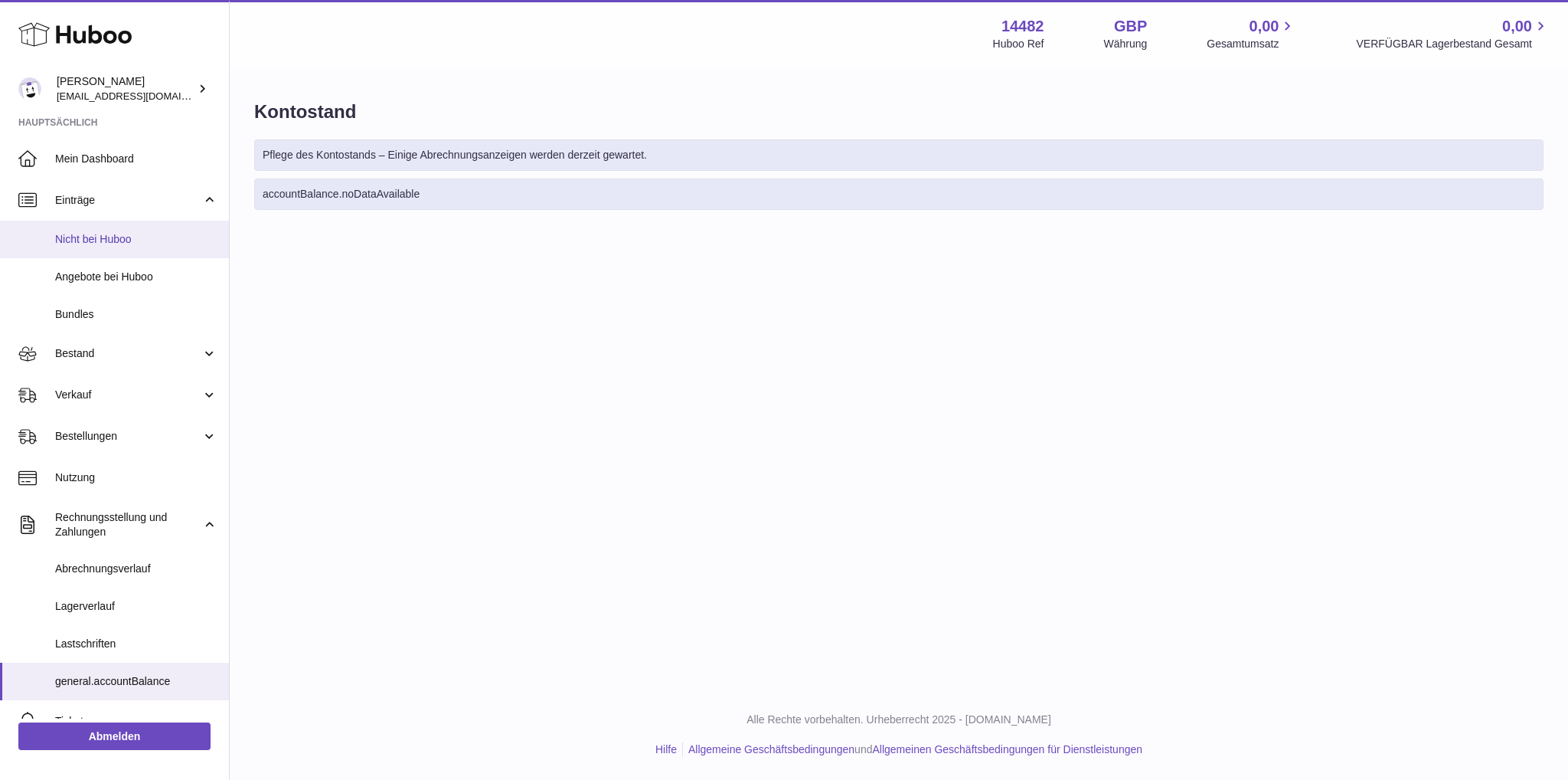
click at [135, 236] on span "Nicht bei Huboo" at bounding box center [136, 239] width 162 height 14
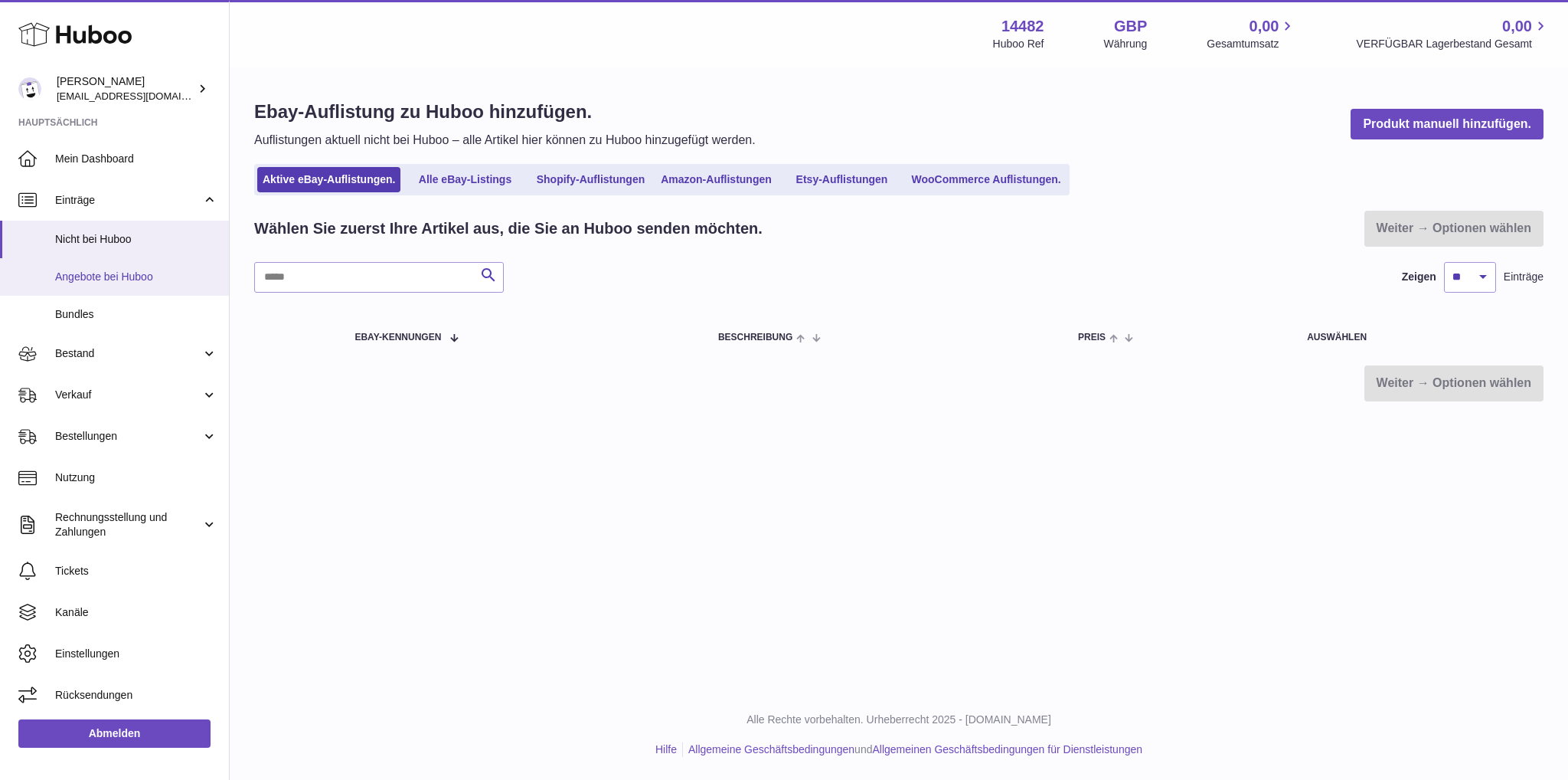
click at [157, 283] on span "Angebote bei Huboo" at bounding box center [136, 276] width 162 height 14
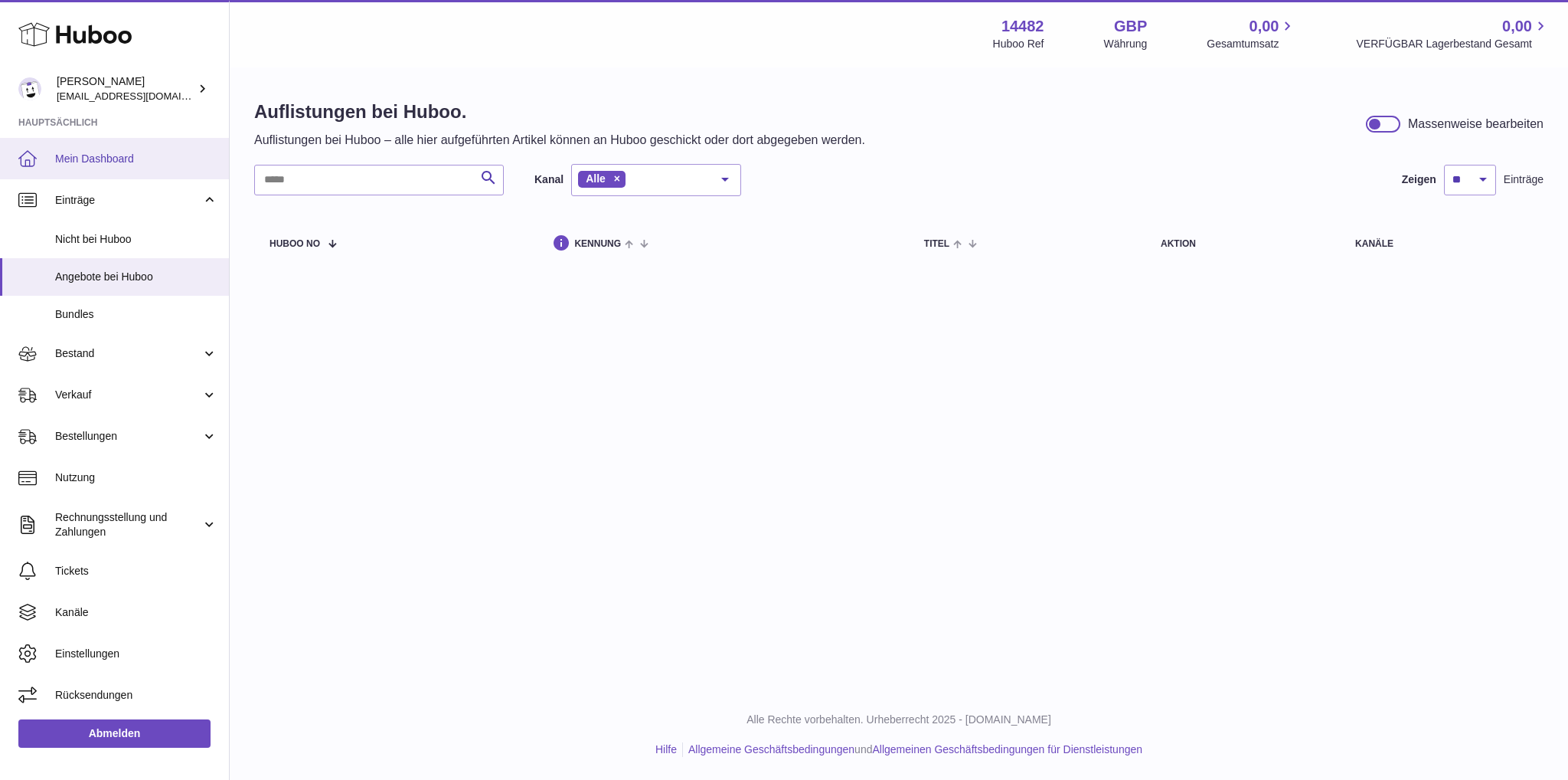
click at [128, 153] on span "Mein Dashboard" at bounding box center [136, 159] width 162 height 14
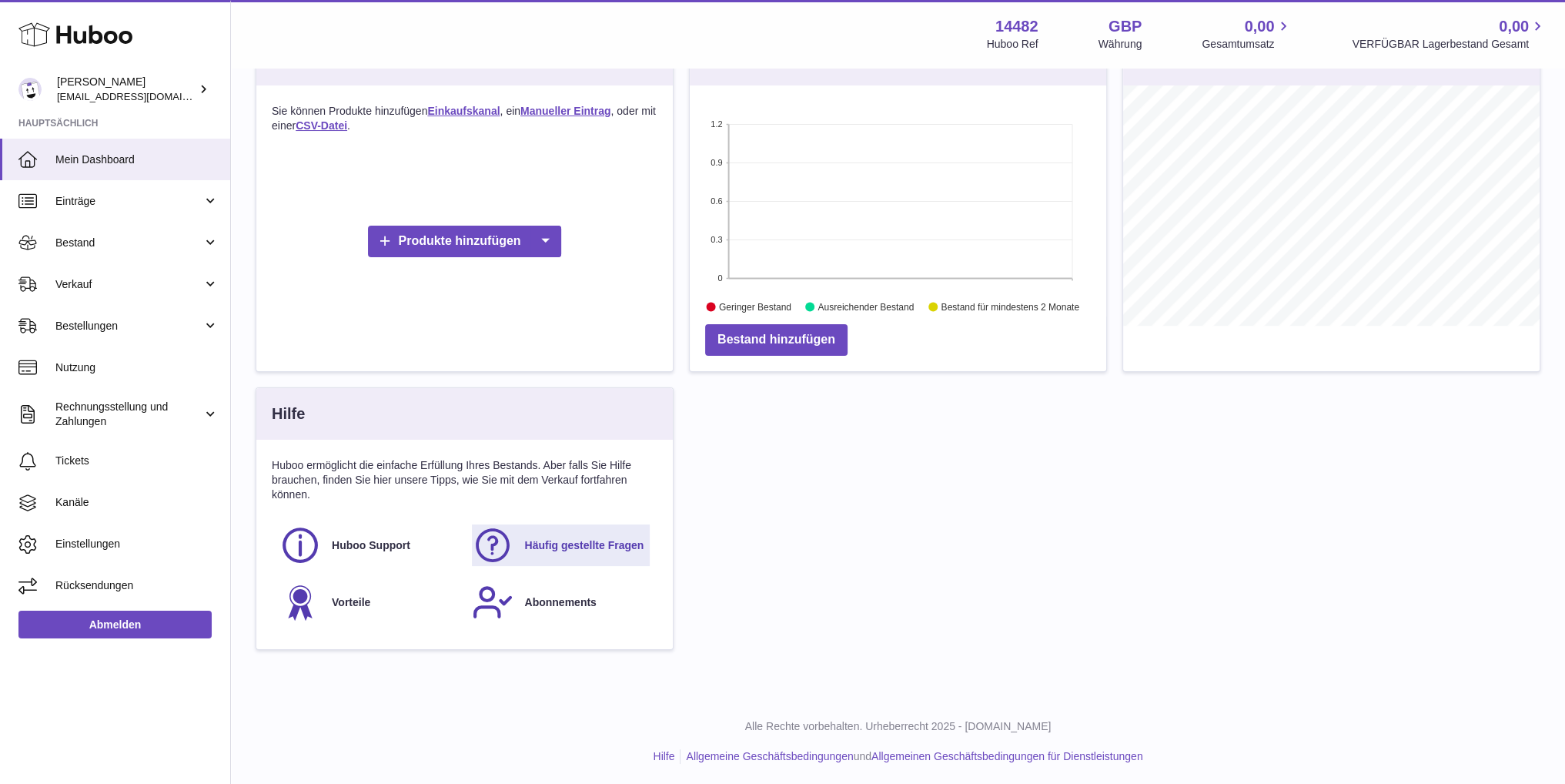
scroll to position [195, 0]
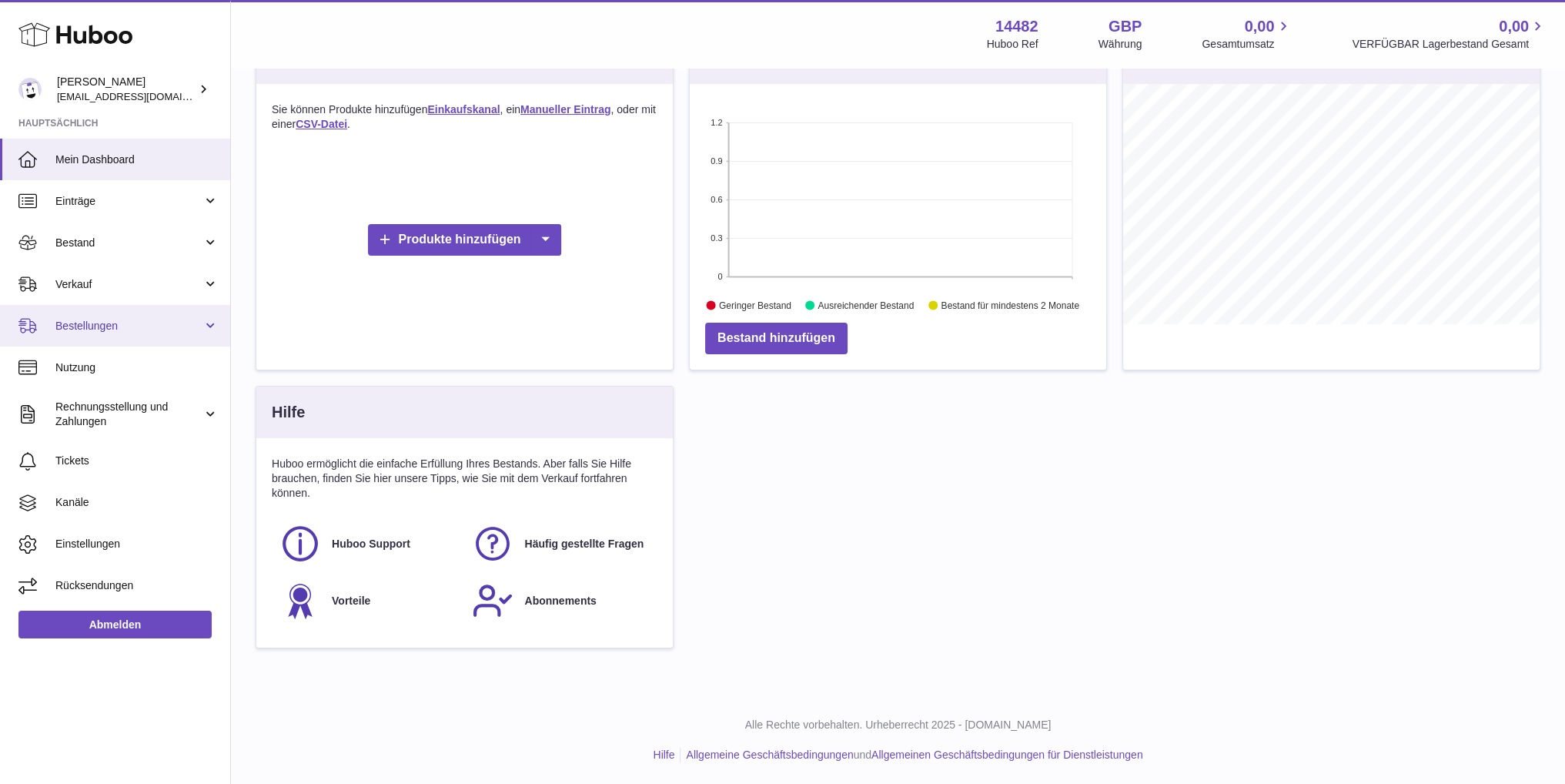
click at [170, 328] on span "Bestellungen" at bounding box center [128, 326] width 147 height 14
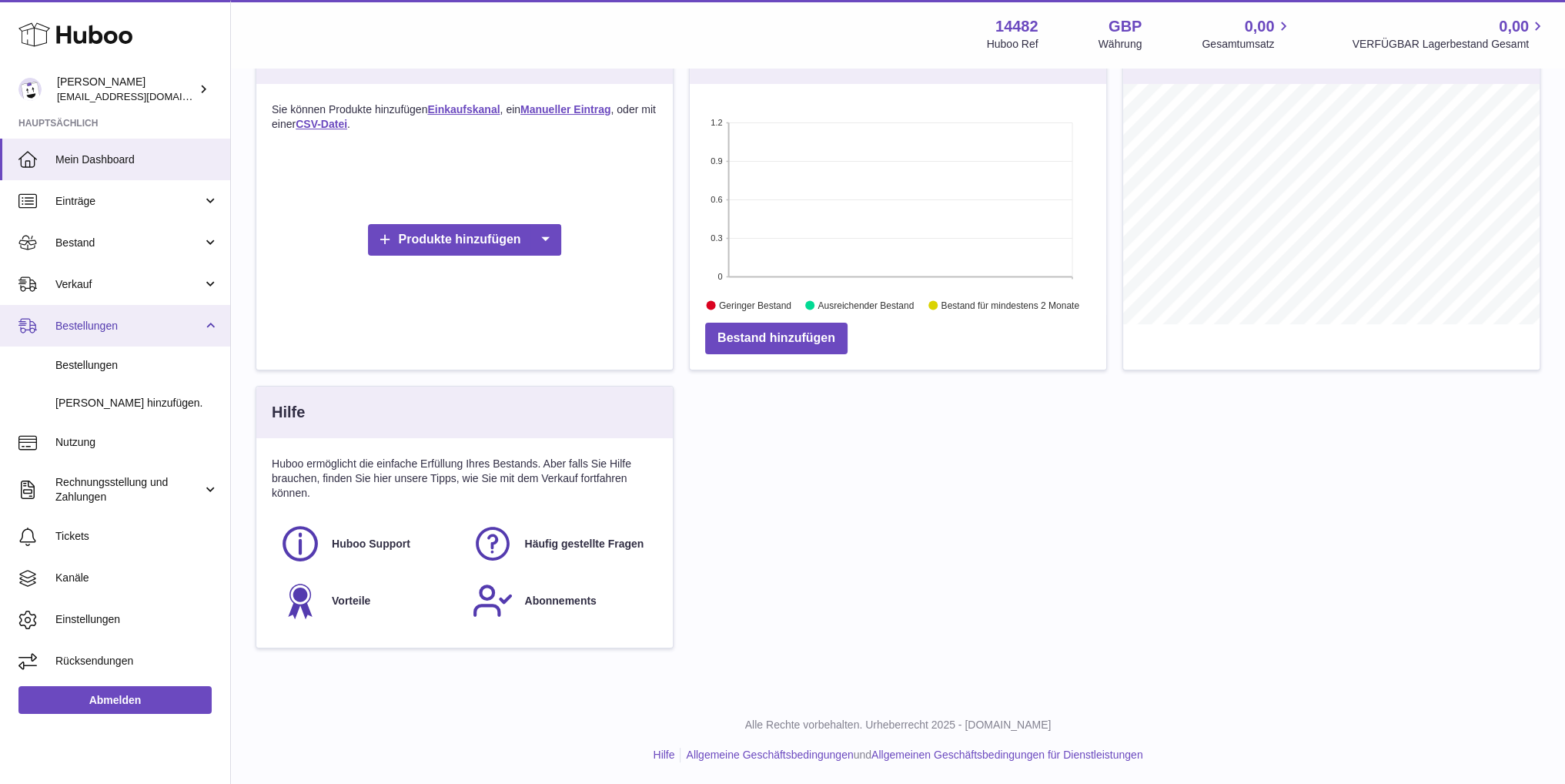
click at [199, 324] on span "Bestellungen" at bounding box center [128, 326] width 147 height 14
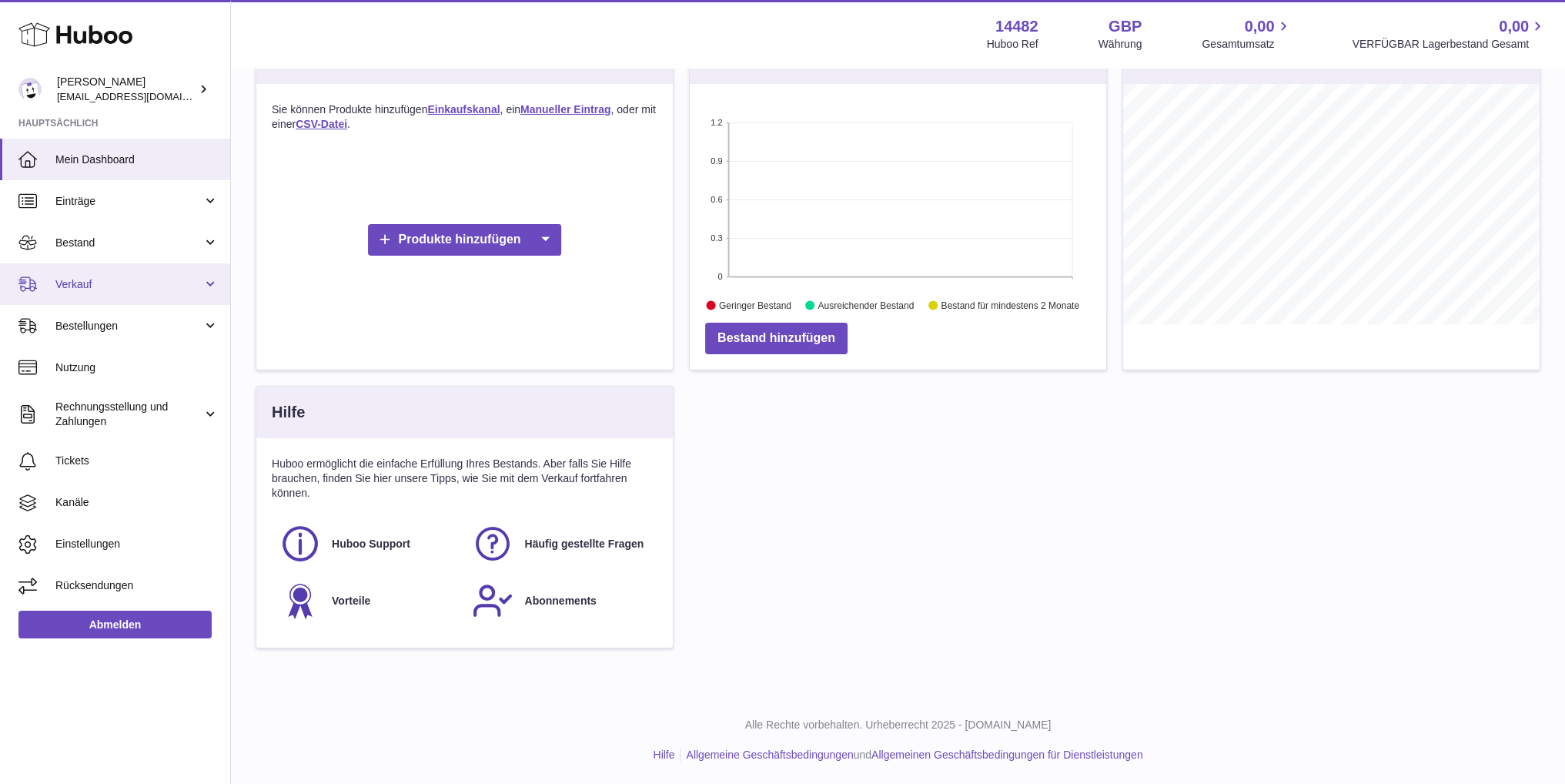
click at [194, 278] on span "Verkauf" at bounding box center [128, 284] width 147 height 14
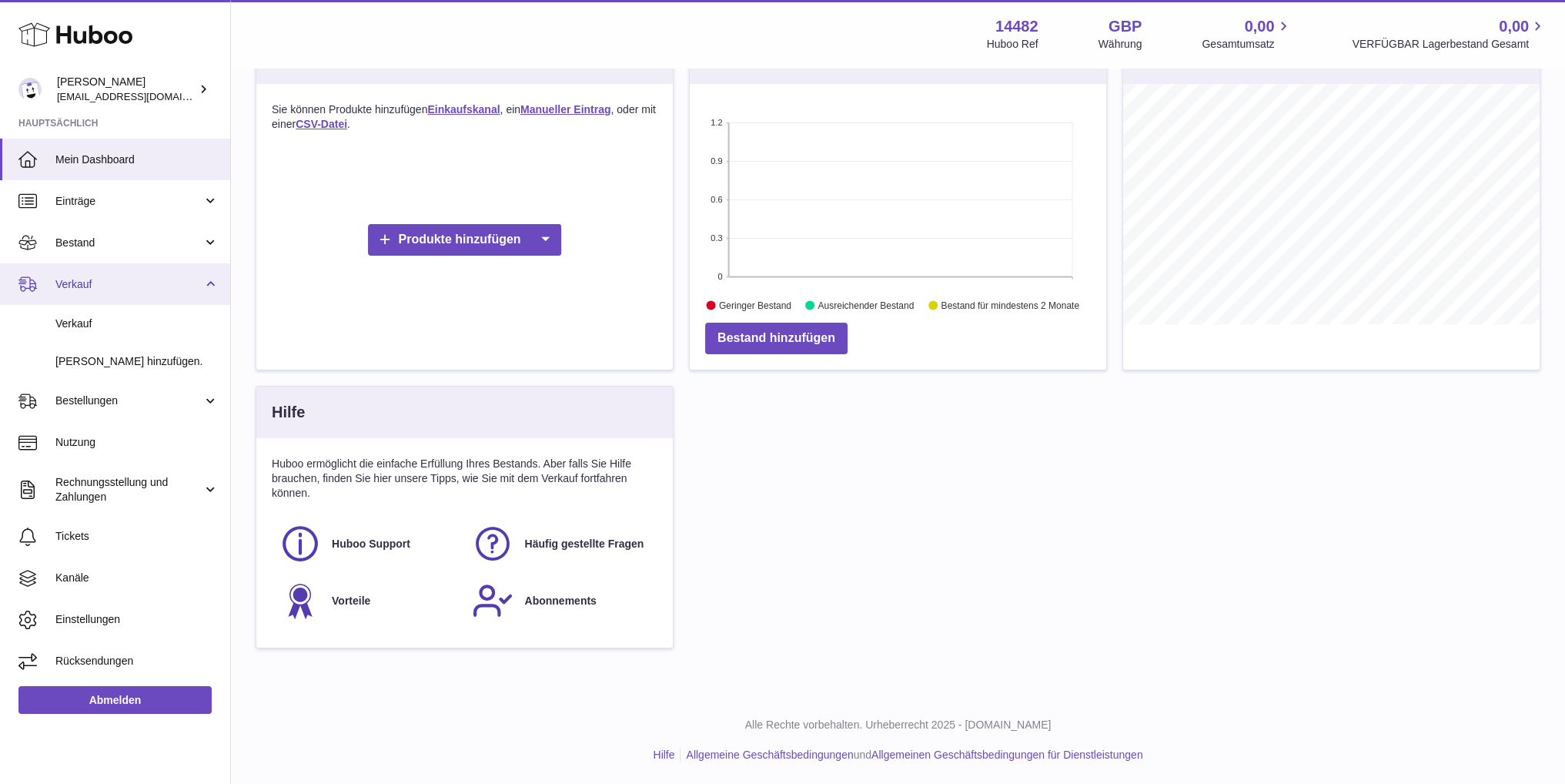
click at [197, 277] on span "Verkauf" at bounding box center [128, 284] width 147 height 14
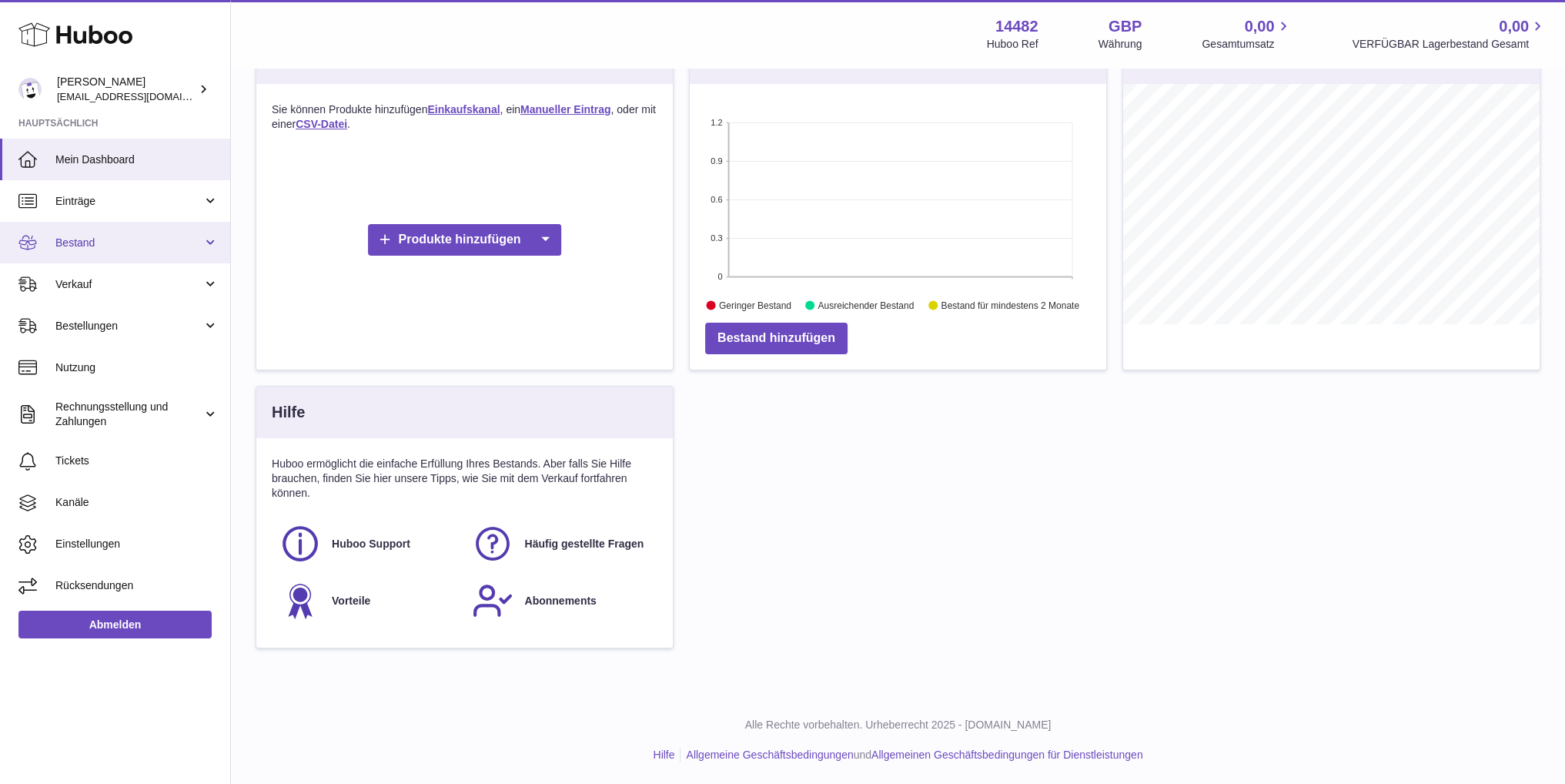
click at [196, 240] on span "Bestand" at bounding box center [128, 243] width 147 height 14
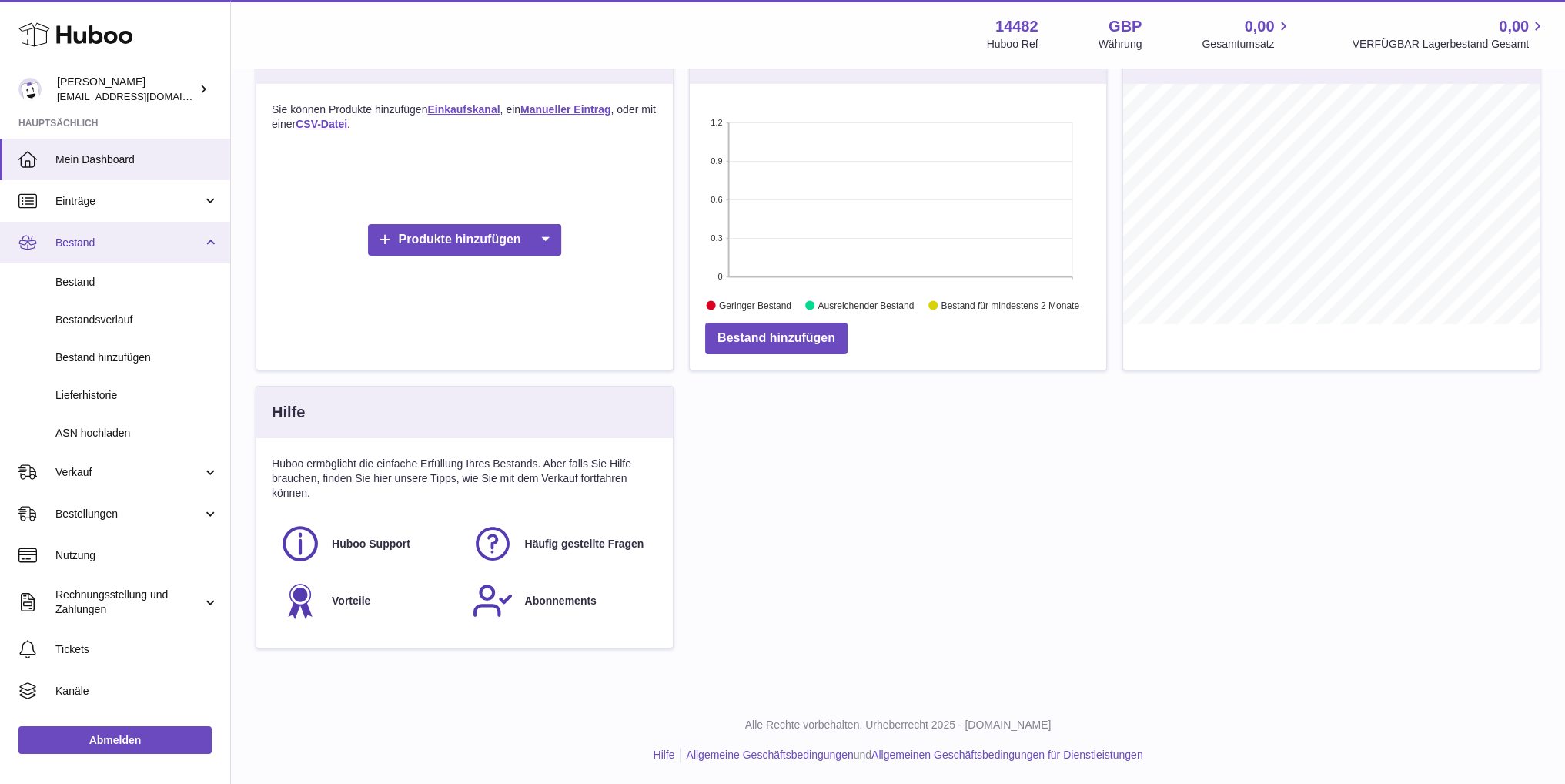
click at [200, 239] on link "Bestand" at bounding box center [115, 242] width 230 height 42
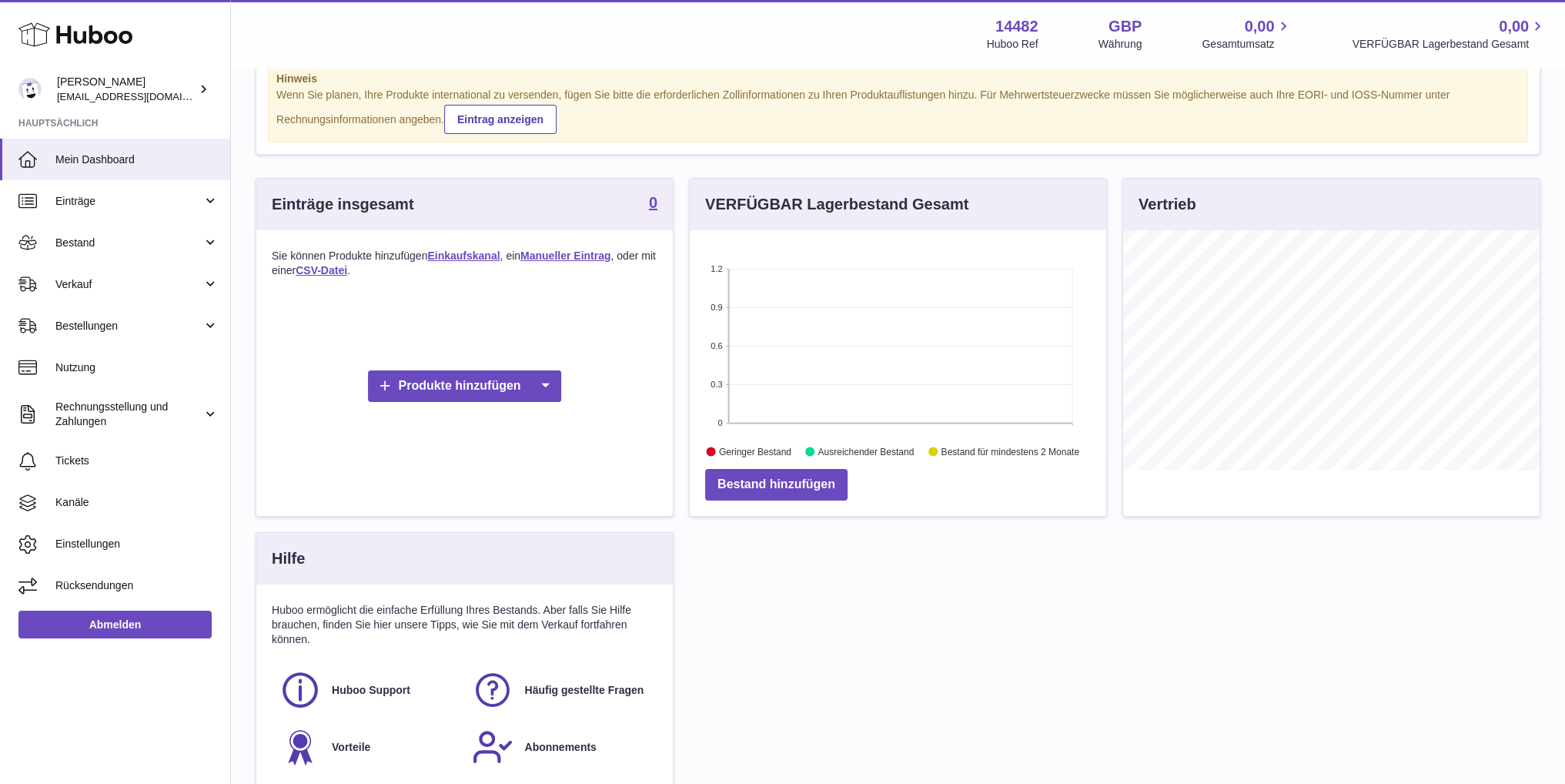
scroll to position [0, 0]
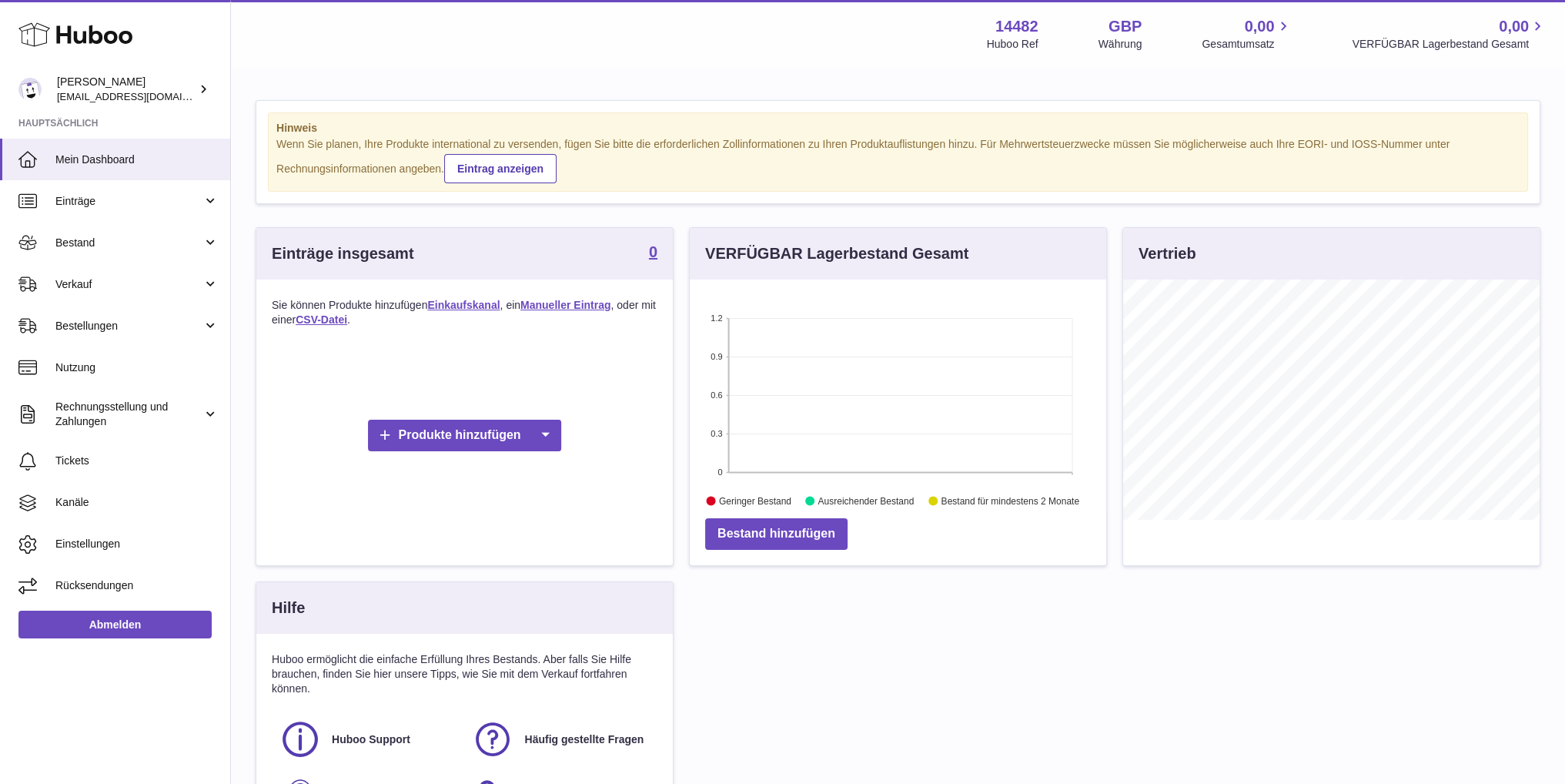
click at [1130, 27] on strong "GBP" at bounding box center [1125, 26] width 33 height 20
click at [142, 87] on div "[PERSON_NAME] [EMAIL_ADDRESS][DOMAIN_NAME]" at bounding box center [126, 89] width 138 height 29
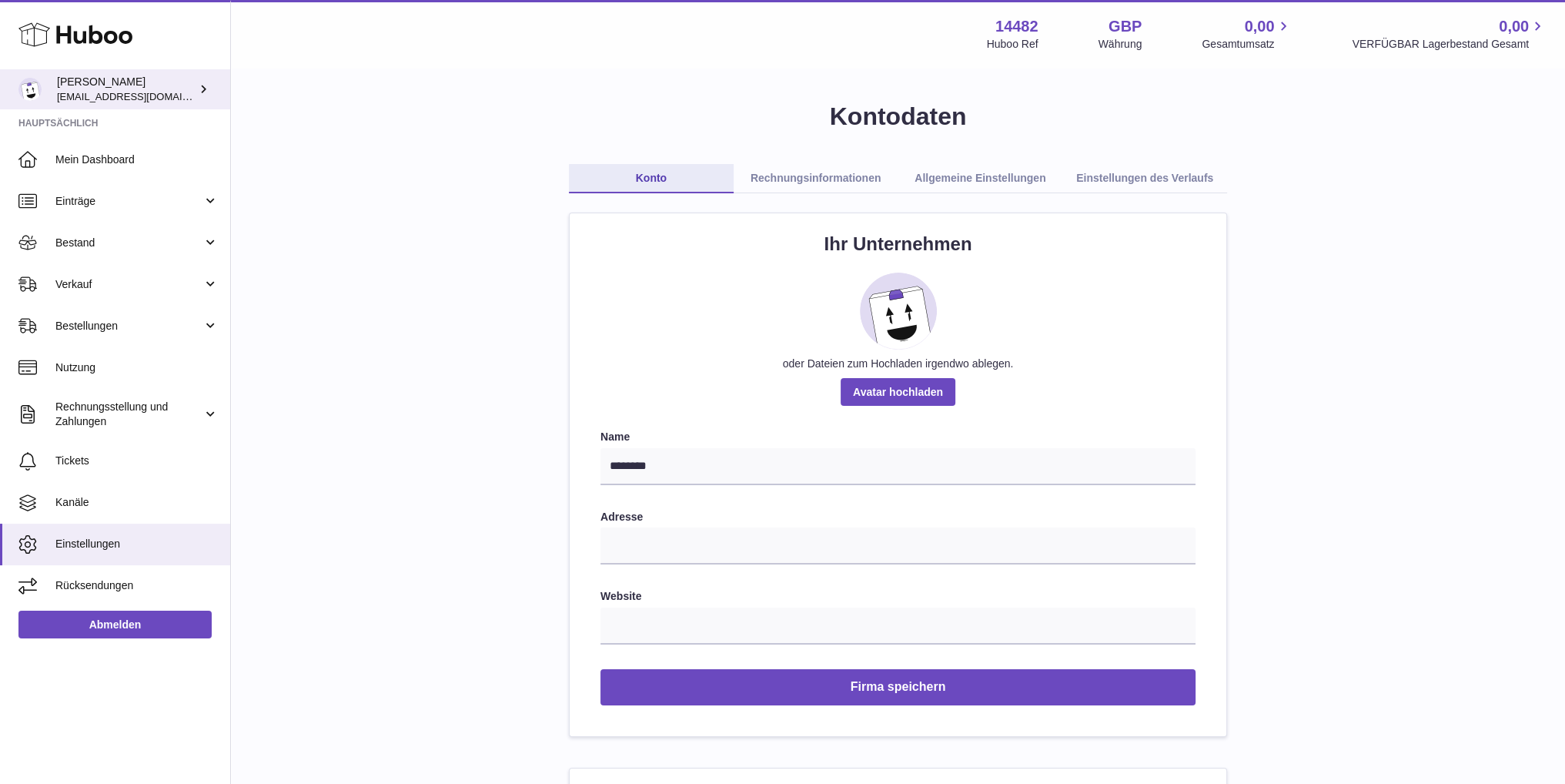
click at [210, 90] on icon at bounding box center [203, 88] width 16 height 16
click at [1117, 179] on link "Einstellungen des Verlaufs" at bounding box center [1145, 178] width 165 height 29
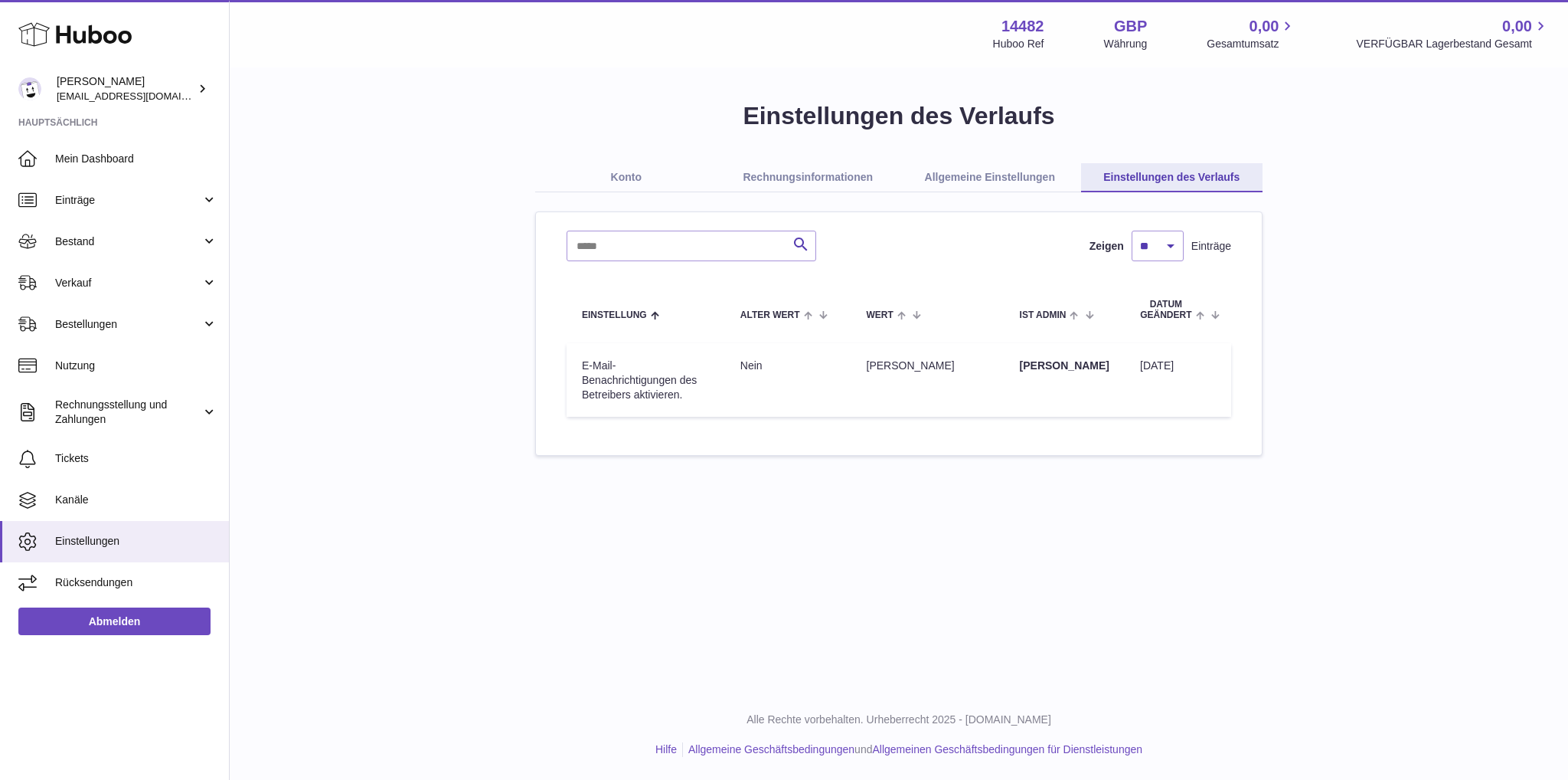
click at [942, 179] on link "Allgemeine Einstellungen" at bounding box center [990, 177] width 182 height 29
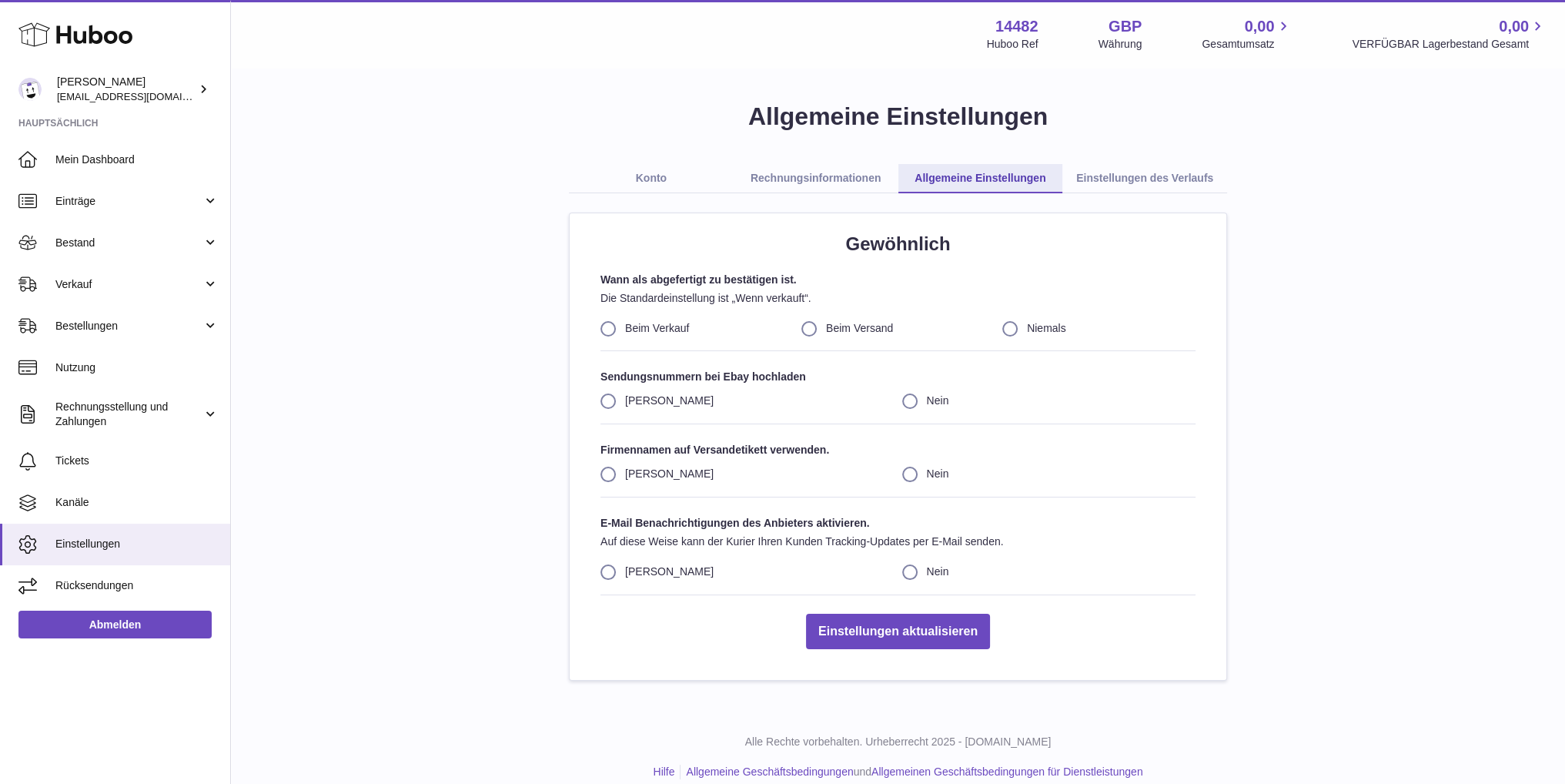
click at [816, 175] on link "Rechnungsinformationen" at bounding box center [816, 178] width 165 height 29
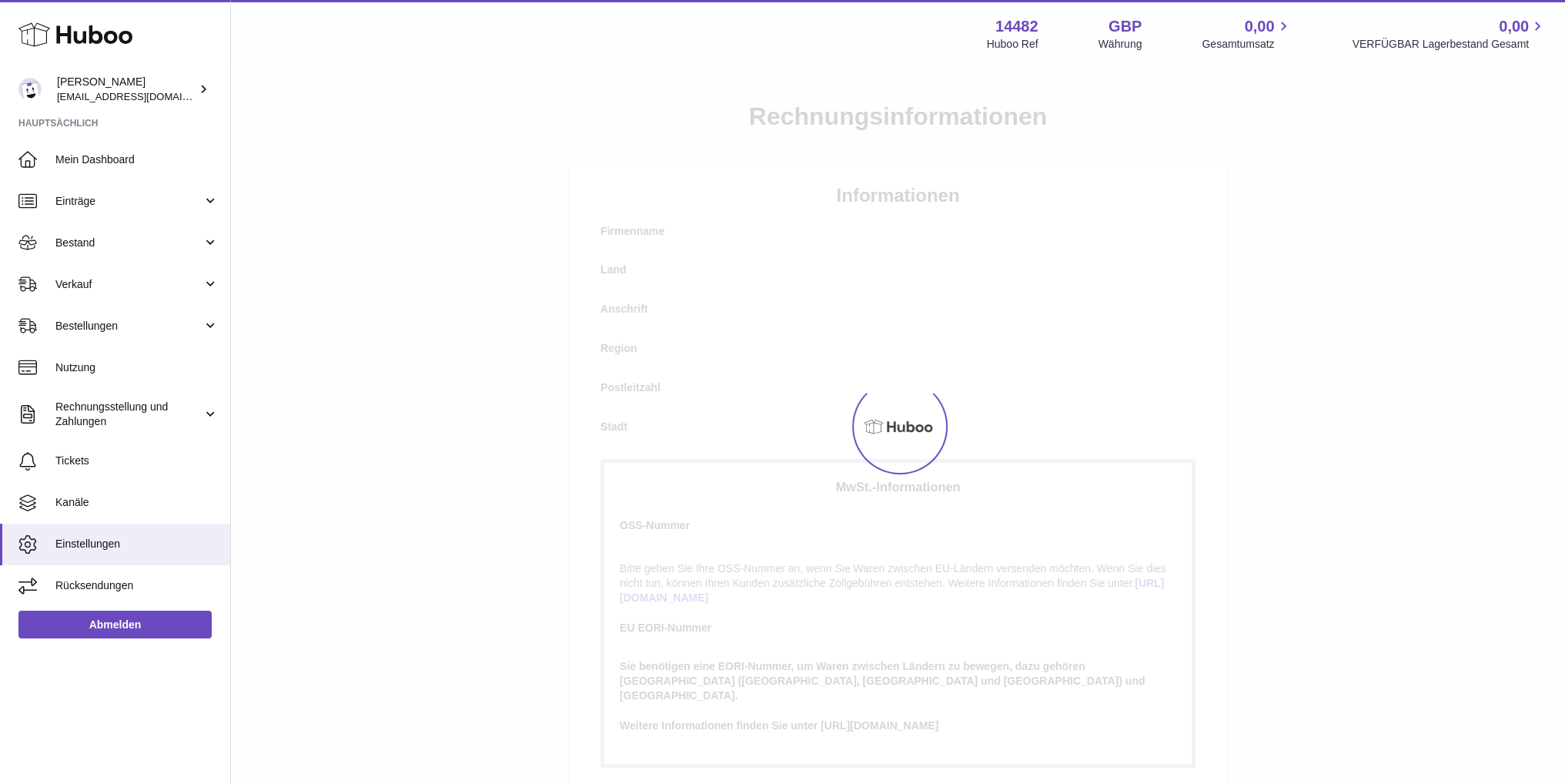
select select
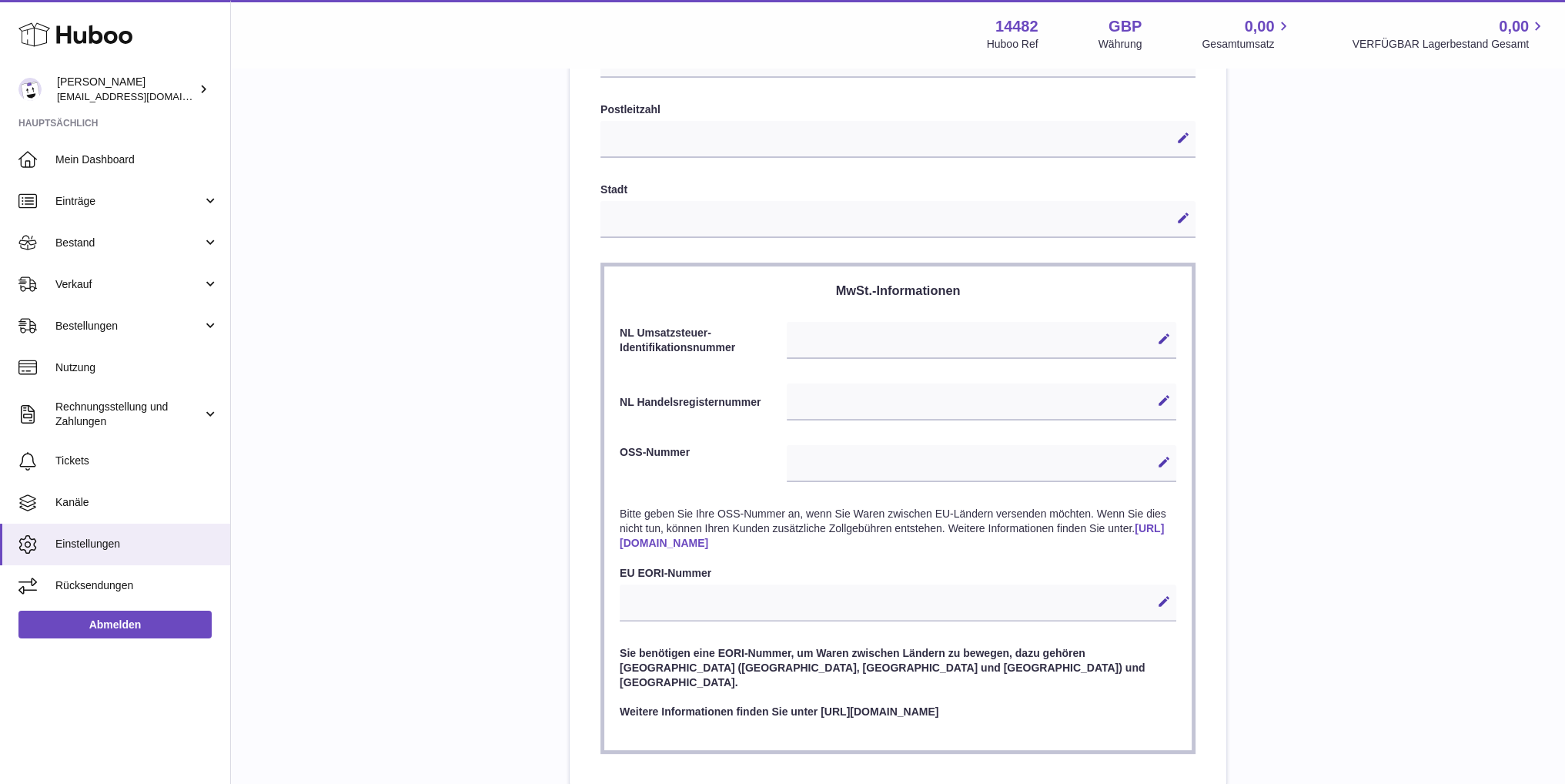
scroll to position [597, 0]
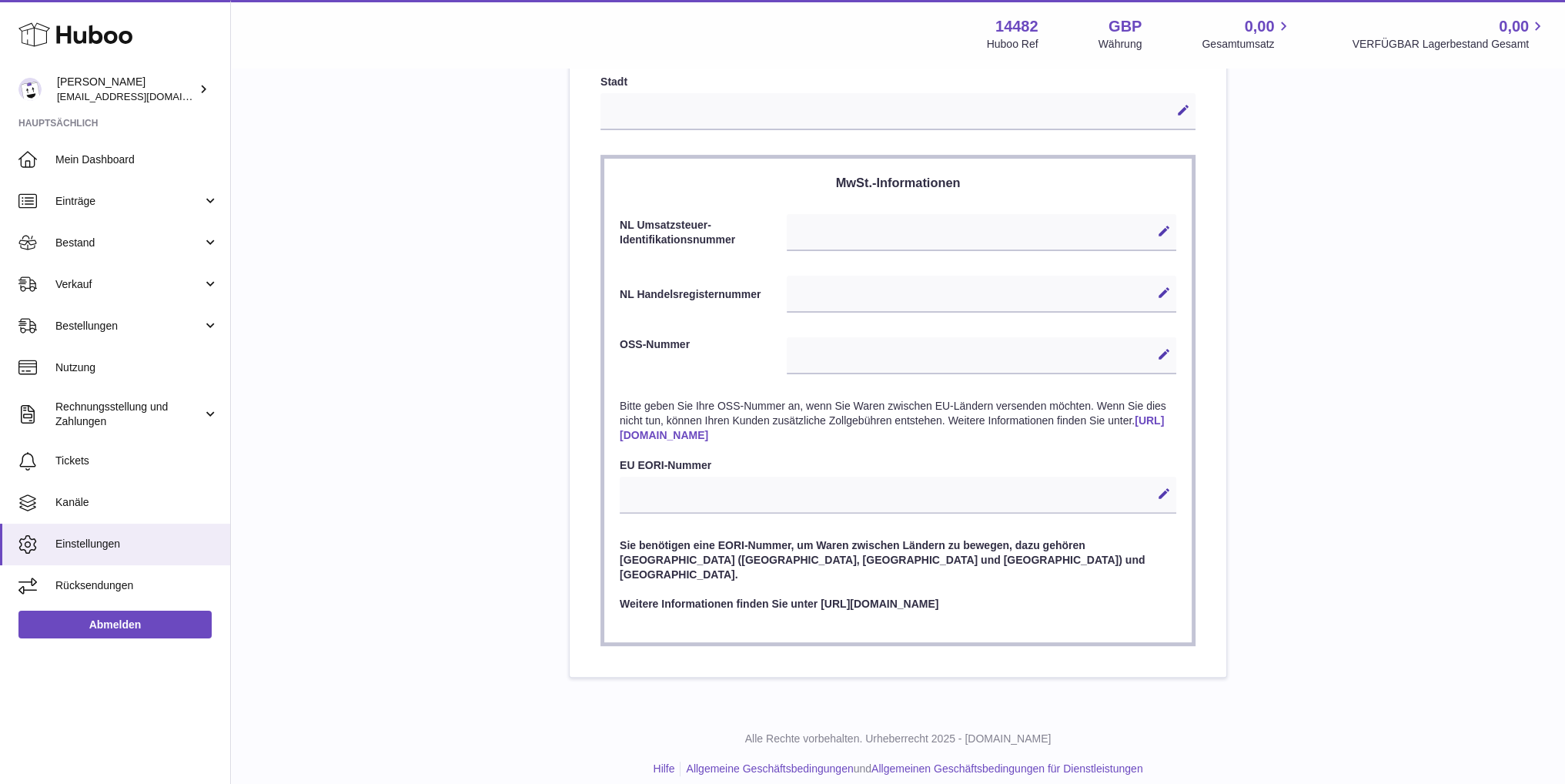
click at [869, 233] on div "Bearbeiten Abbrechen Speichern" at bounding box center [981, 232] width 390 height 37
drag, startPoint x: 716, startPoint y: 540, endPoint x: 789, endPoint y: 536, distance: 73.1
click at [789, 538] on p "Sie benötigen eine EORI-Nummer, um Waren zwischen Ländern zu bewegen, dazu gehö…" at bounding box center [898, 560] width 557 height 44
copy p "EORI-Nummer"
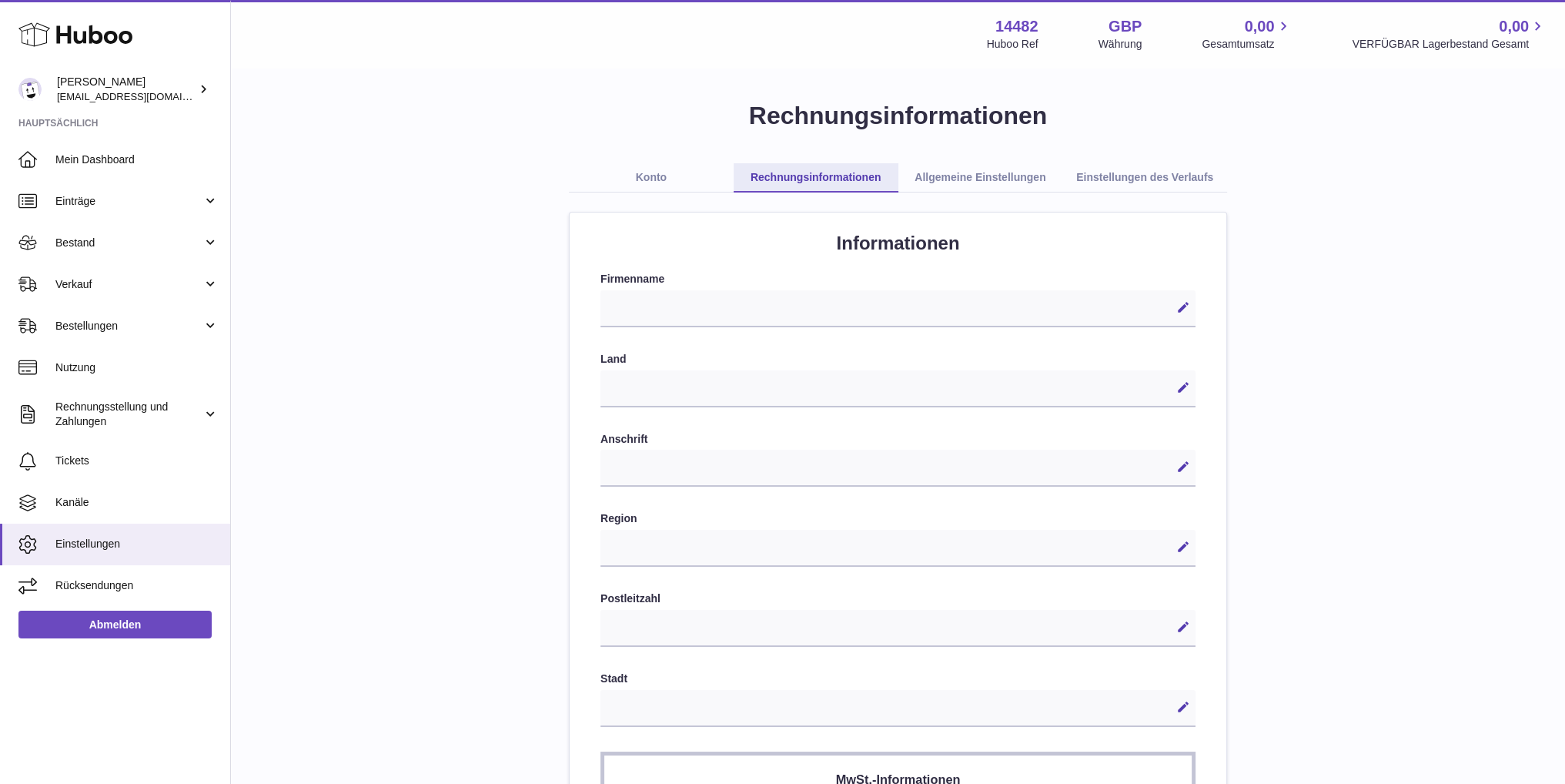
scroll to position [0, 0]
click at [991, 169] on link "Allgemeine Einstellungen" at bounding box center [981, 178] width 165 height 29
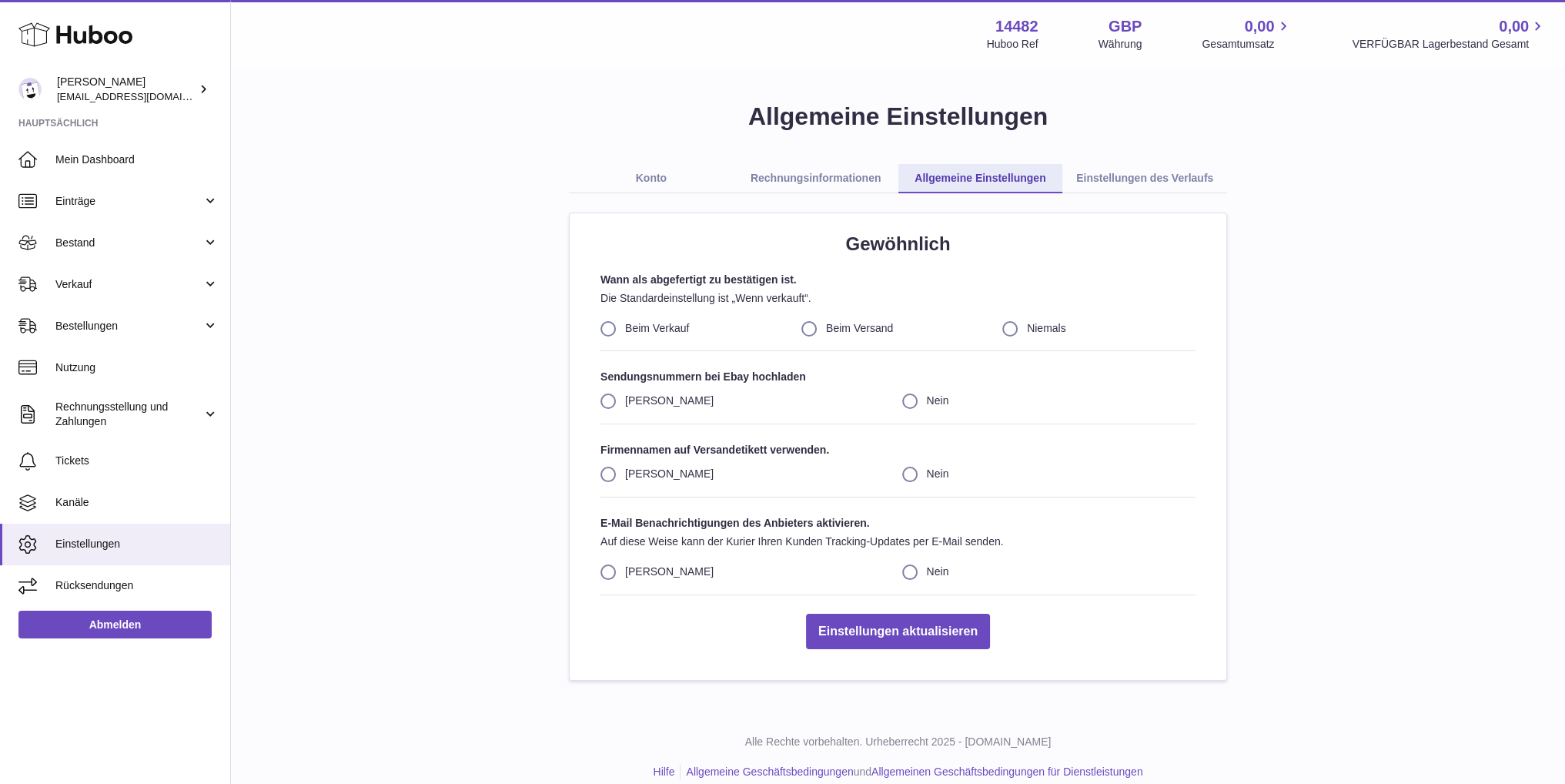
click at [1130, 173] on link "Einstellungen des Verlaufs" at bounding box center [1145, 178] width 165 height 29
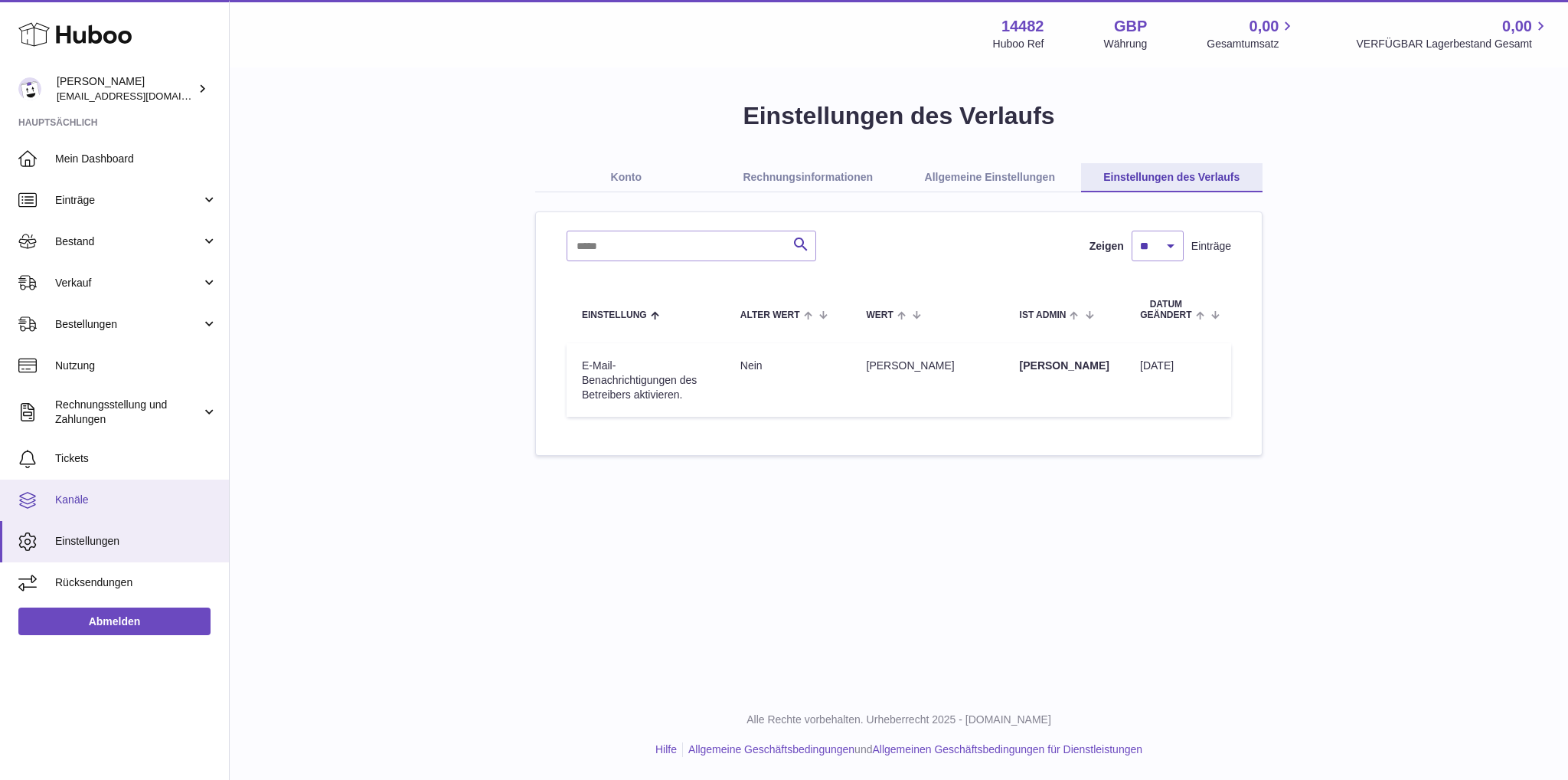
click at [147, 509] on link "Kanäle" at bounding box center [114, 500] width 229 height 41
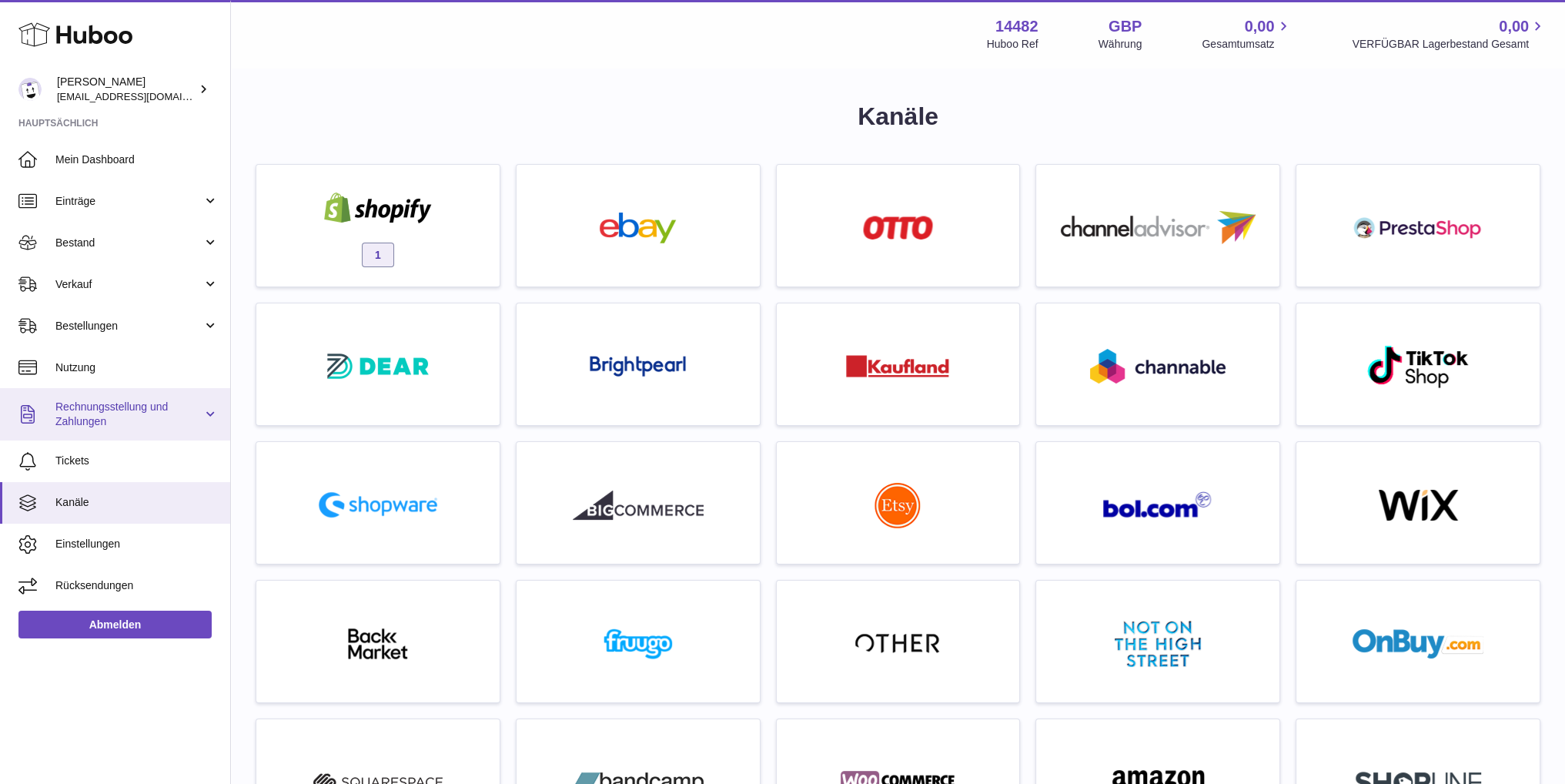
click at [205, 417] on link "Rechnungsstellung und Zahlungen" at bounding box center [115, 414] width 230 height 53
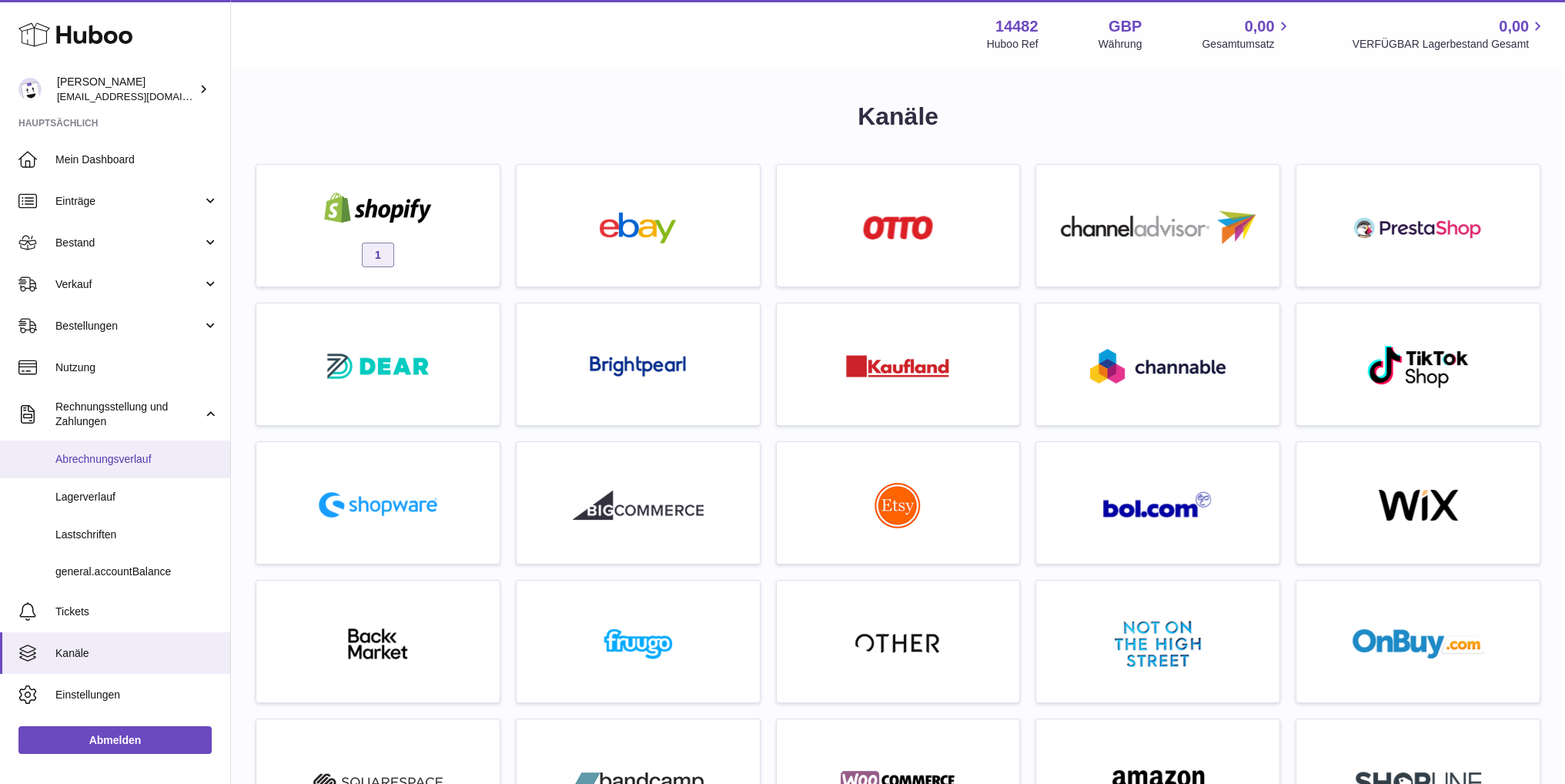
click at [127, 454] on span "Abrechnungsverlauf" at bounding box center [137, 459] width 163 height 14
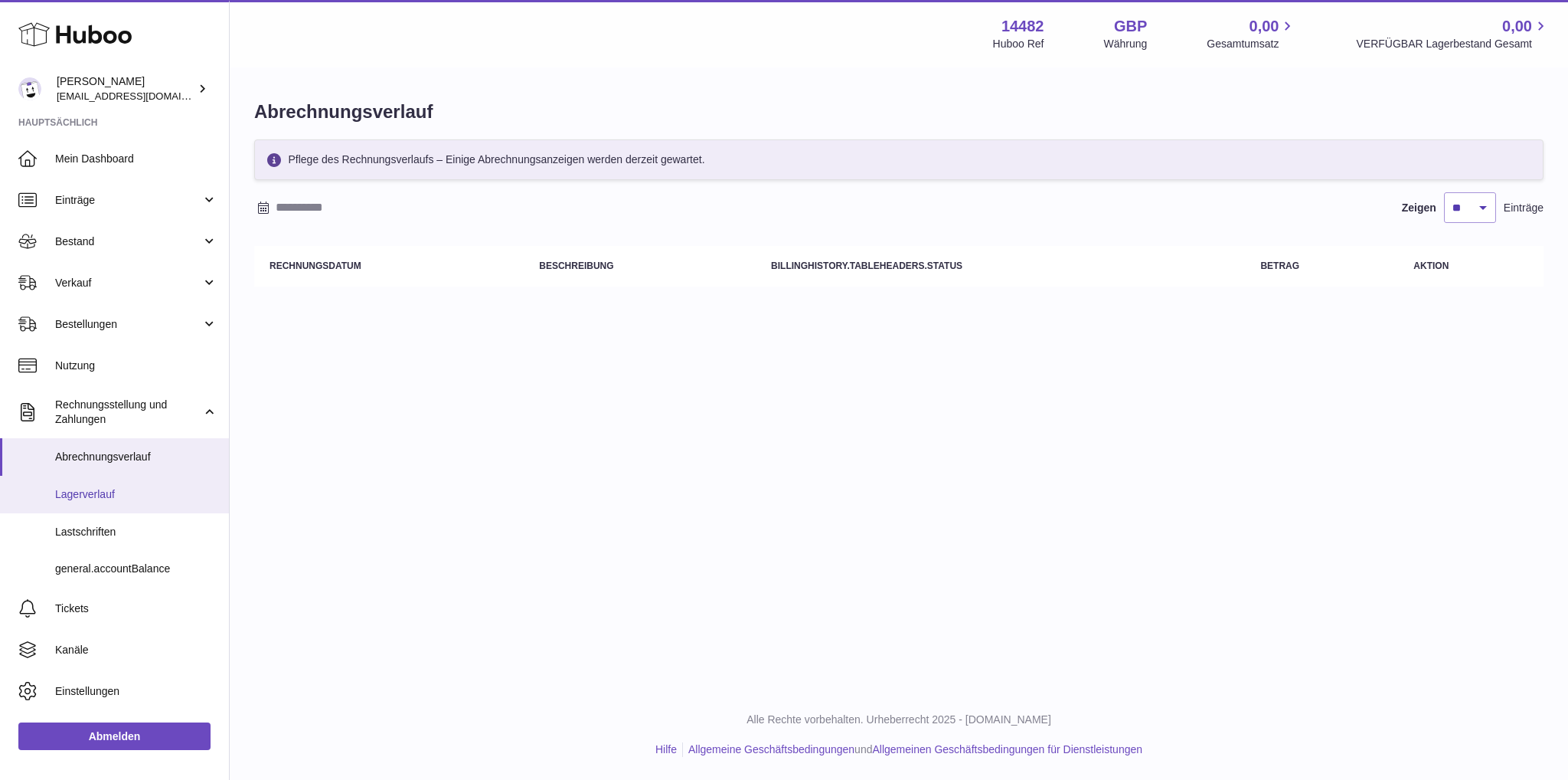
click at [127, 485] on link "Lagerverlauf" at bounding box center [114, 494] width 229 height 37
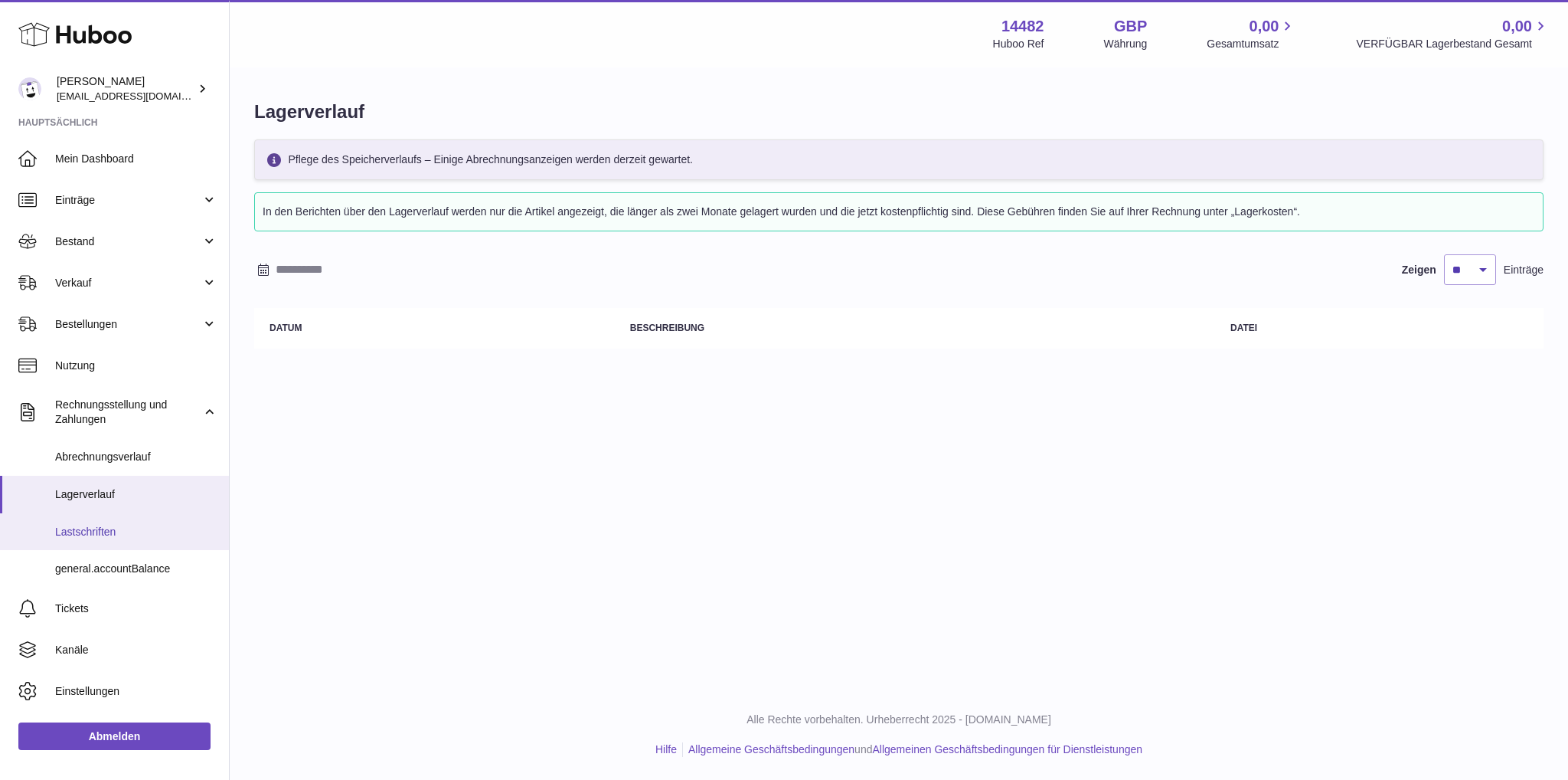
click at [126, 529] on span "Lastschriften" at bounding box center [136, 531] width 162 height 14
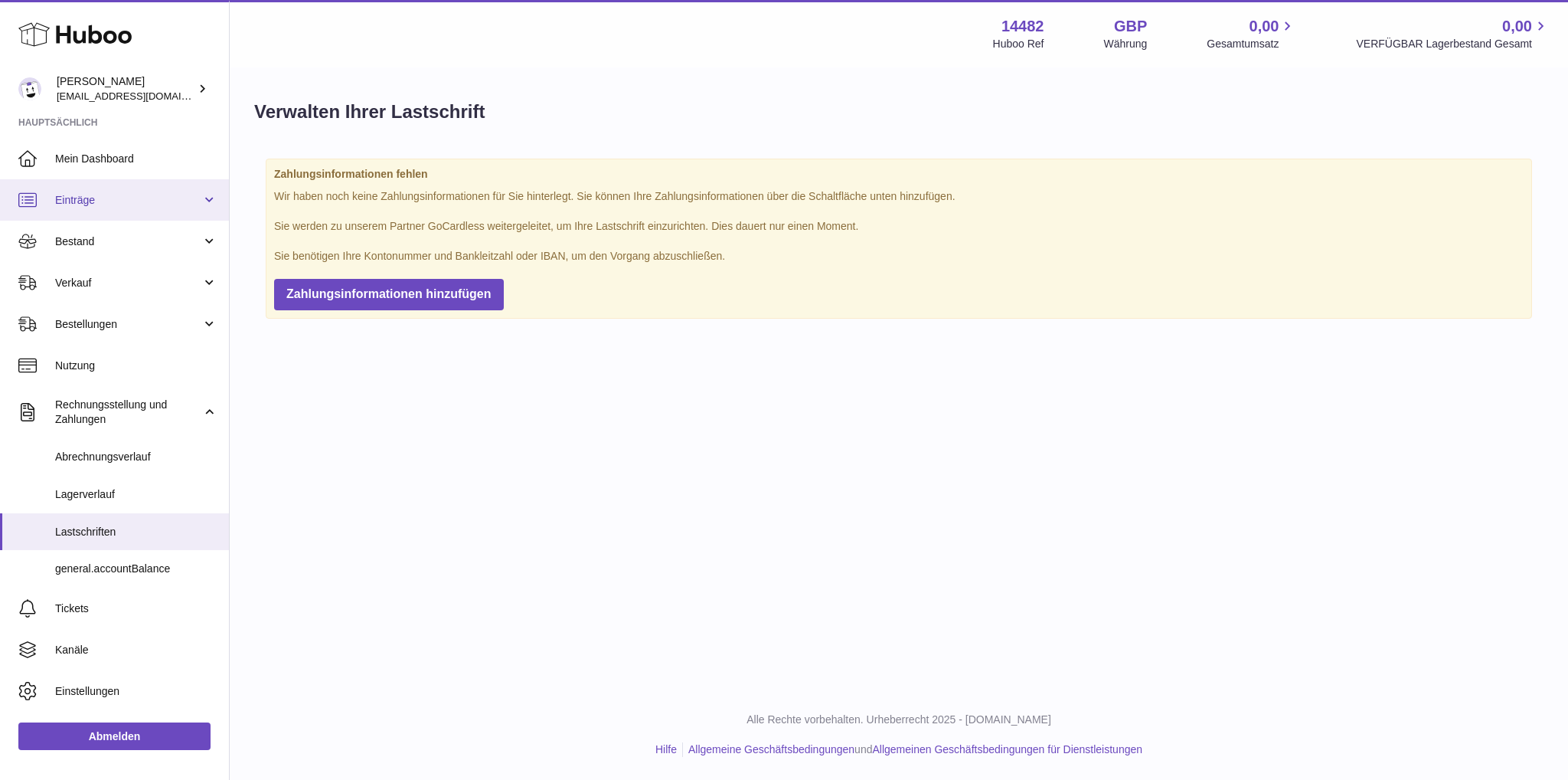
click at [158, 193] on span "Einträge" at bounding box center [127, 200] width 146 height 14
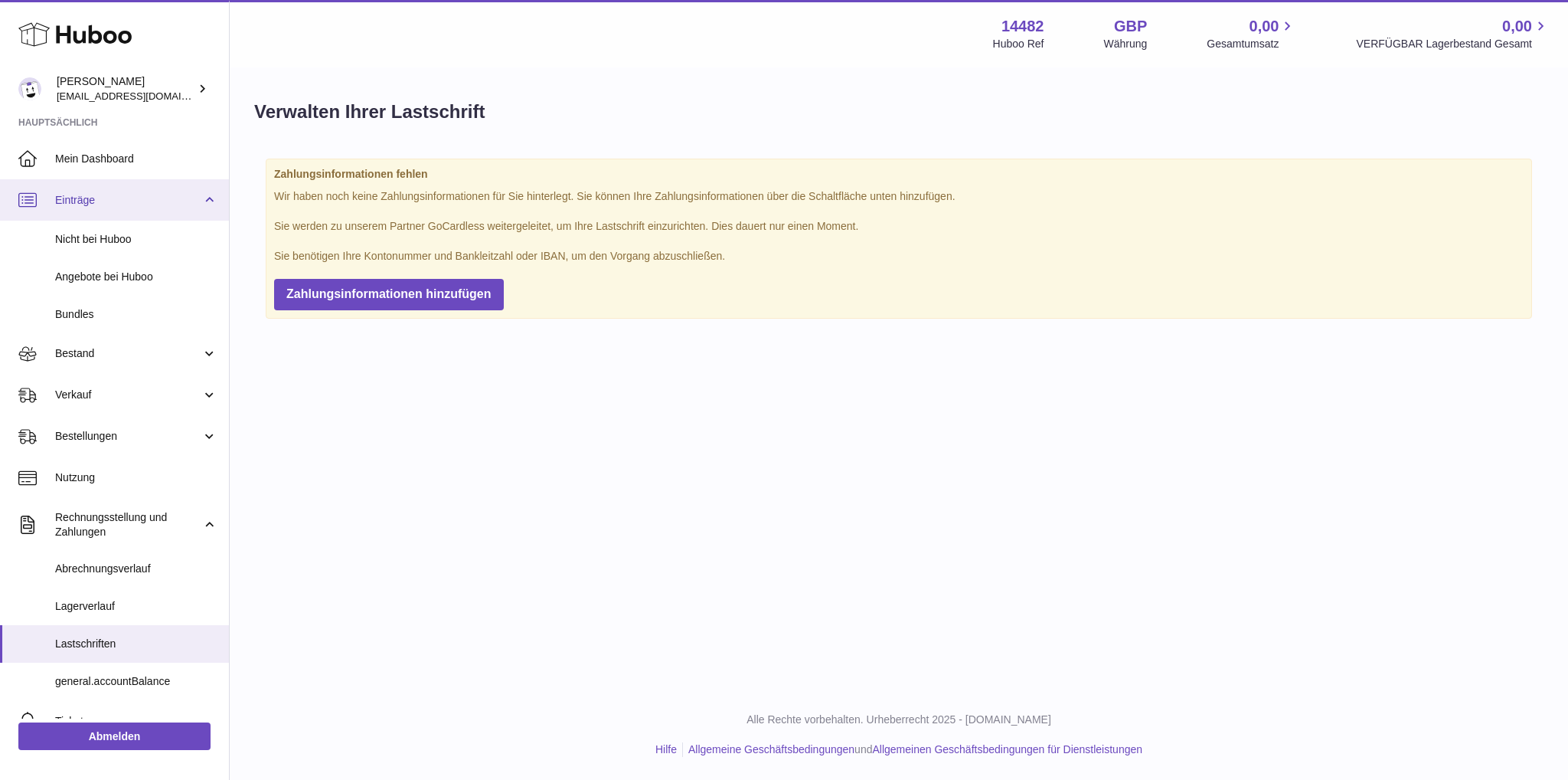
click at [171, 204] on span "Einträge" at bounding box center [127, 200] width 146 height 14
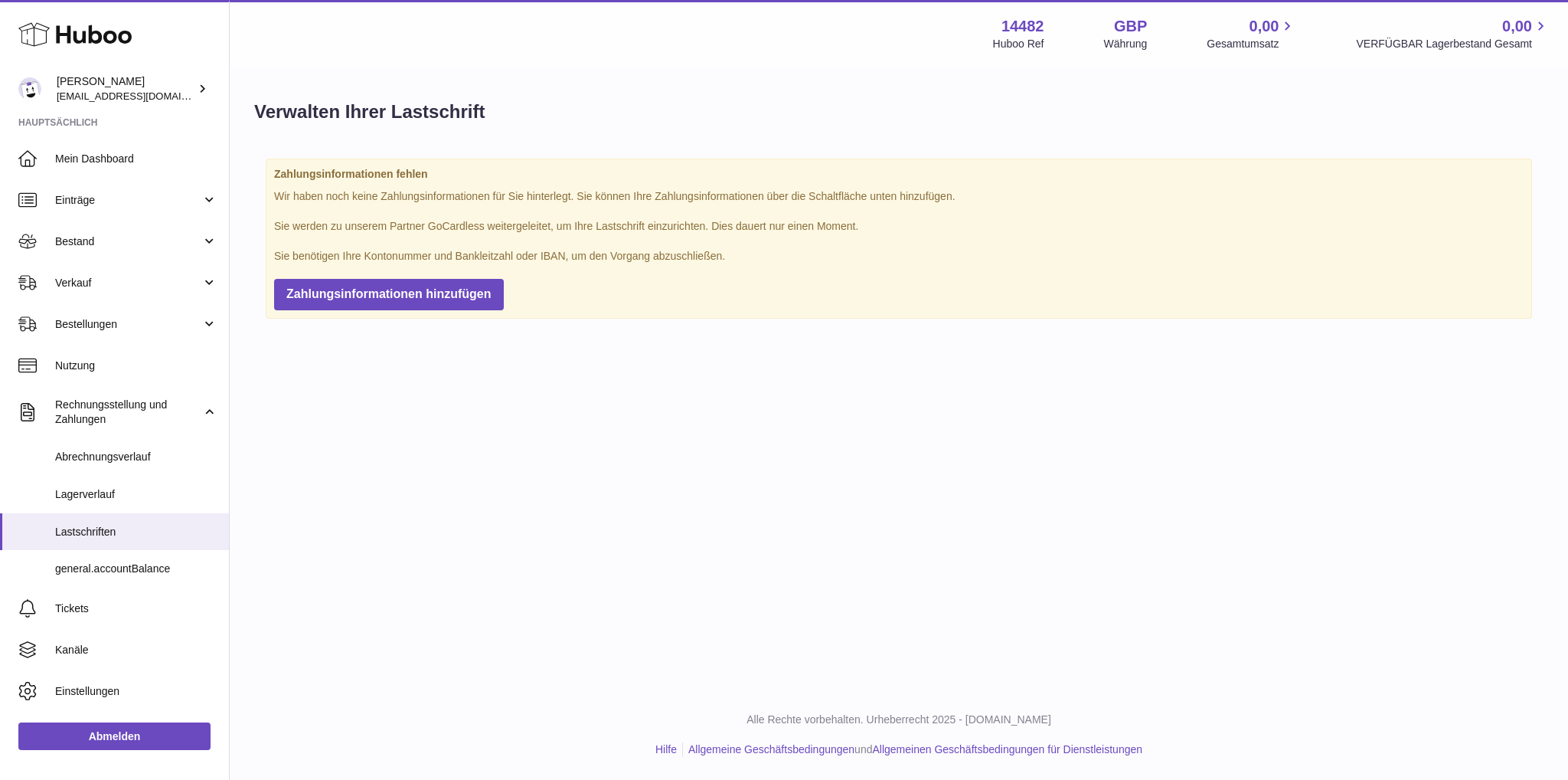
click at [111, 28] on icon at bounding box center [75, 35] width 113 height 30
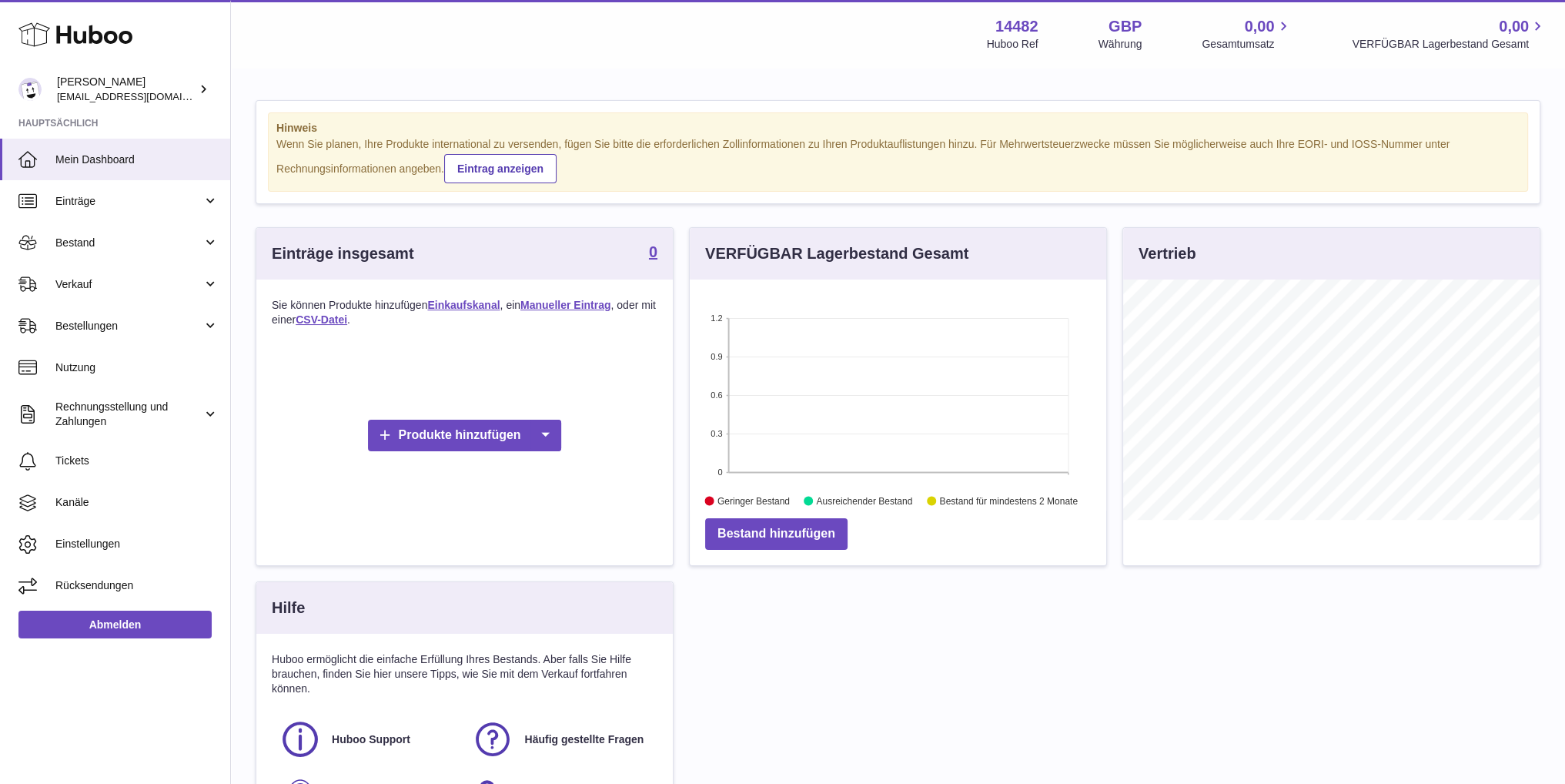
scroll to position [240, 416]
